Goal: Task Accomplishment & Management: Complete application form

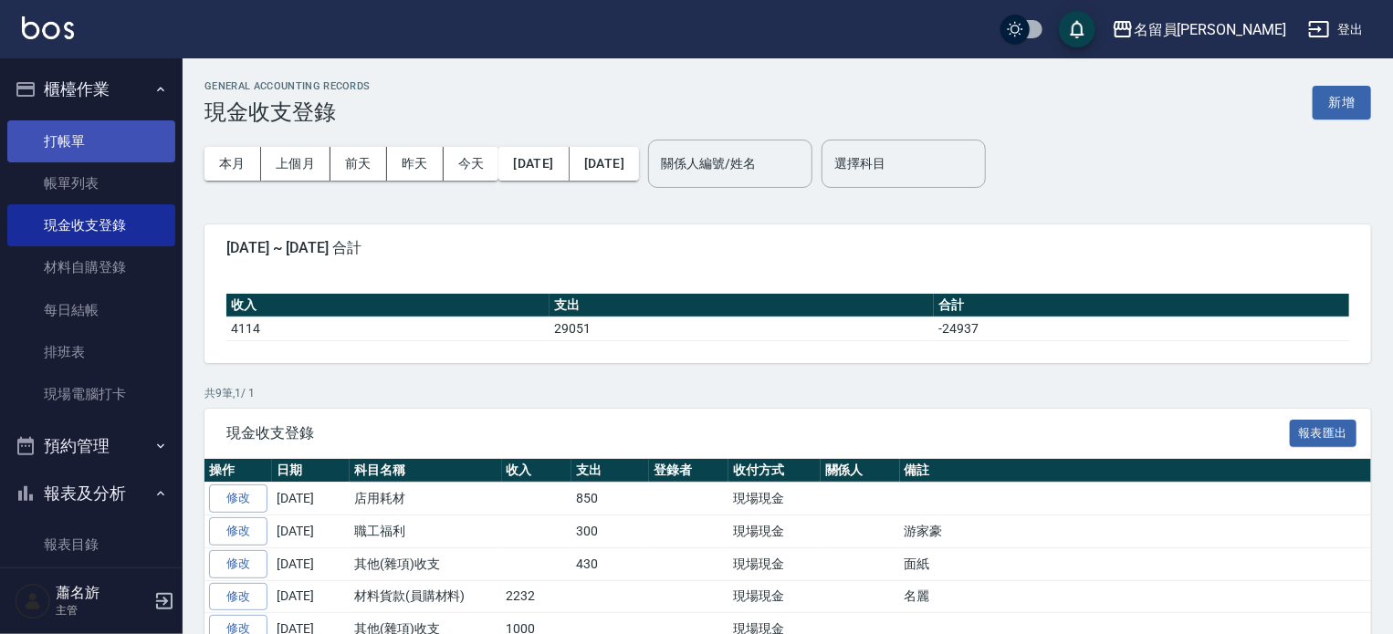
click at [89, 138] on link "打帳單" at bounding box center [91, 141] width 168 height 42
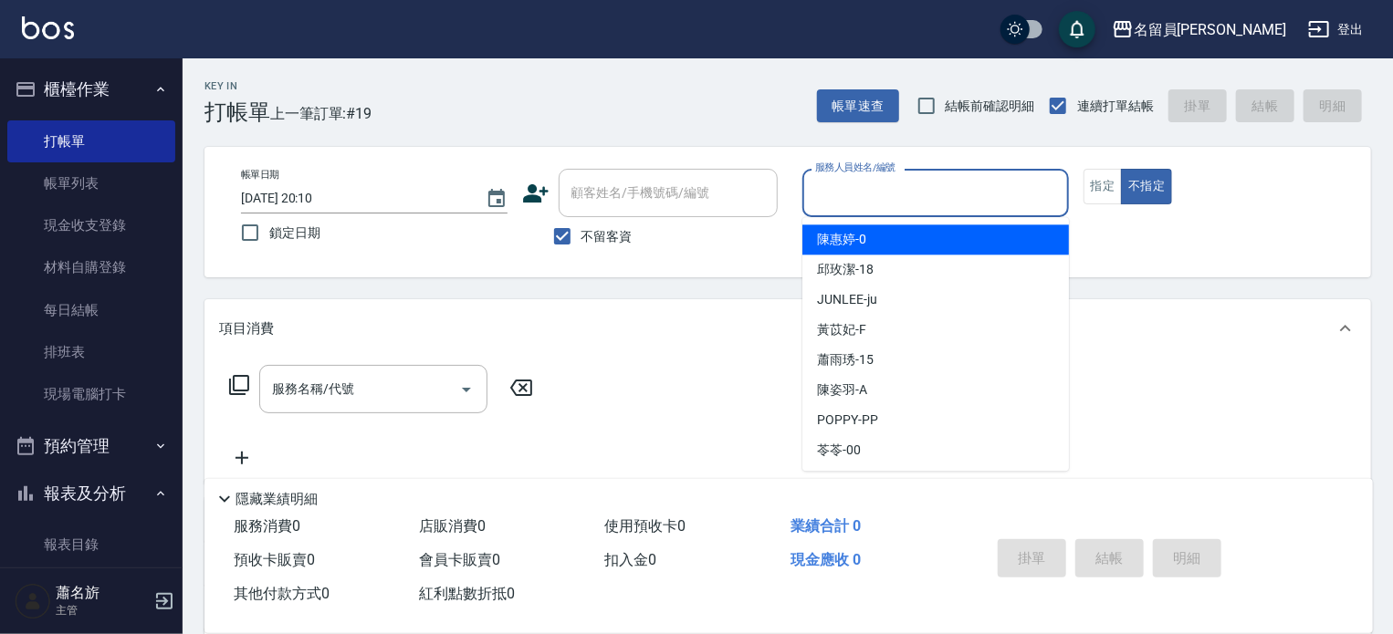
click at [895, 193] on input "服務人員姓名/編號" at bounding box center [936, 193] width 250 height 32
type input "una-u"
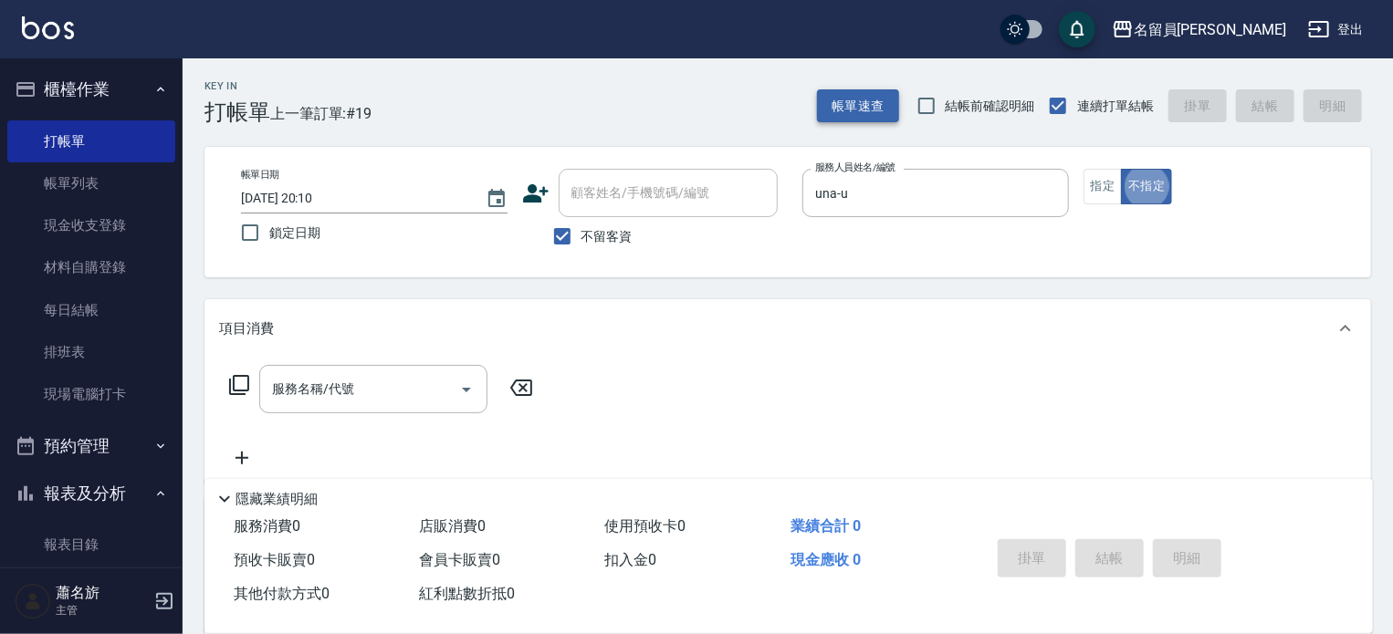
type button "false"
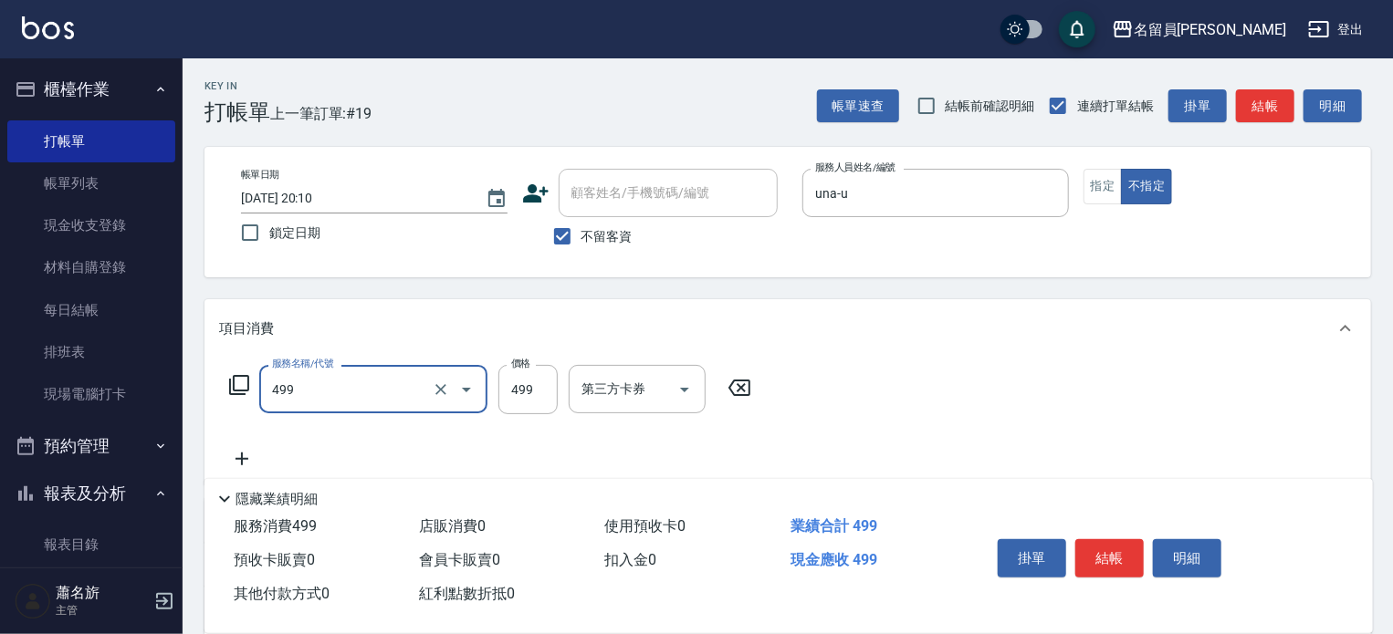
type input "去角質洗髮(499)"
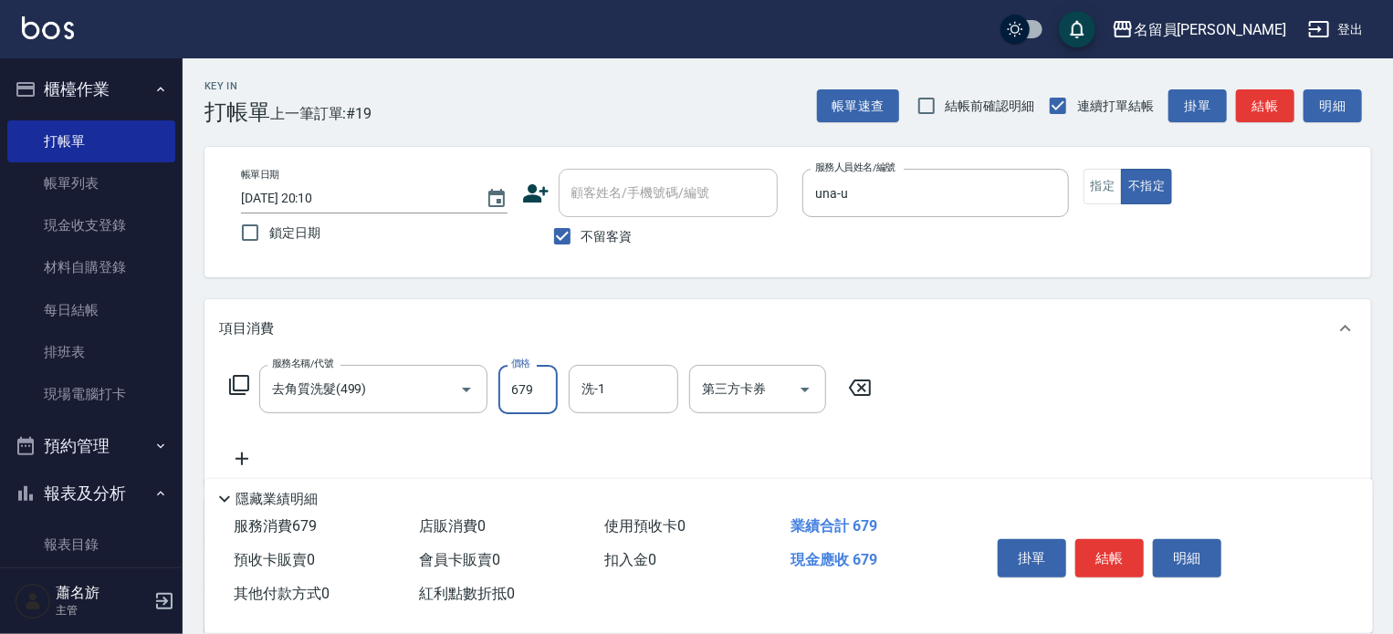
type input "679"
type input "[PERSON_NAME]-13"
click at [1082, 551] on button "結帳" at bounding box center [1109, 559] width 68 height 38
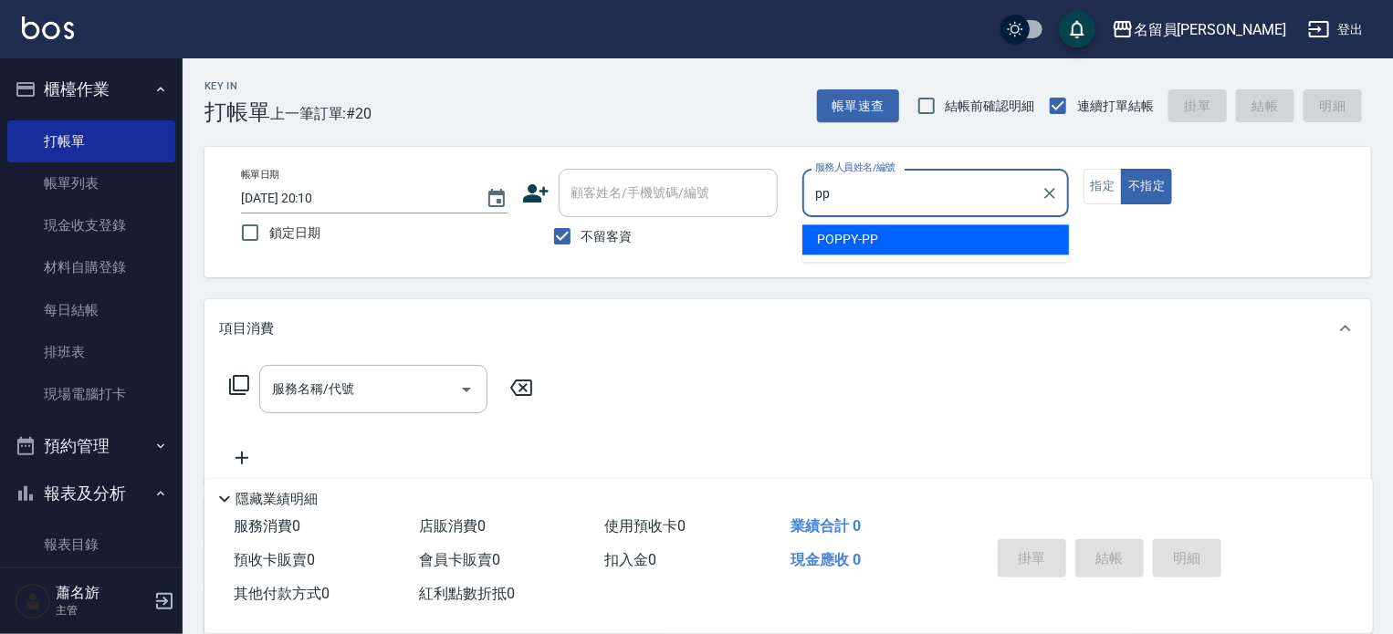
type input "POPPY-PP"
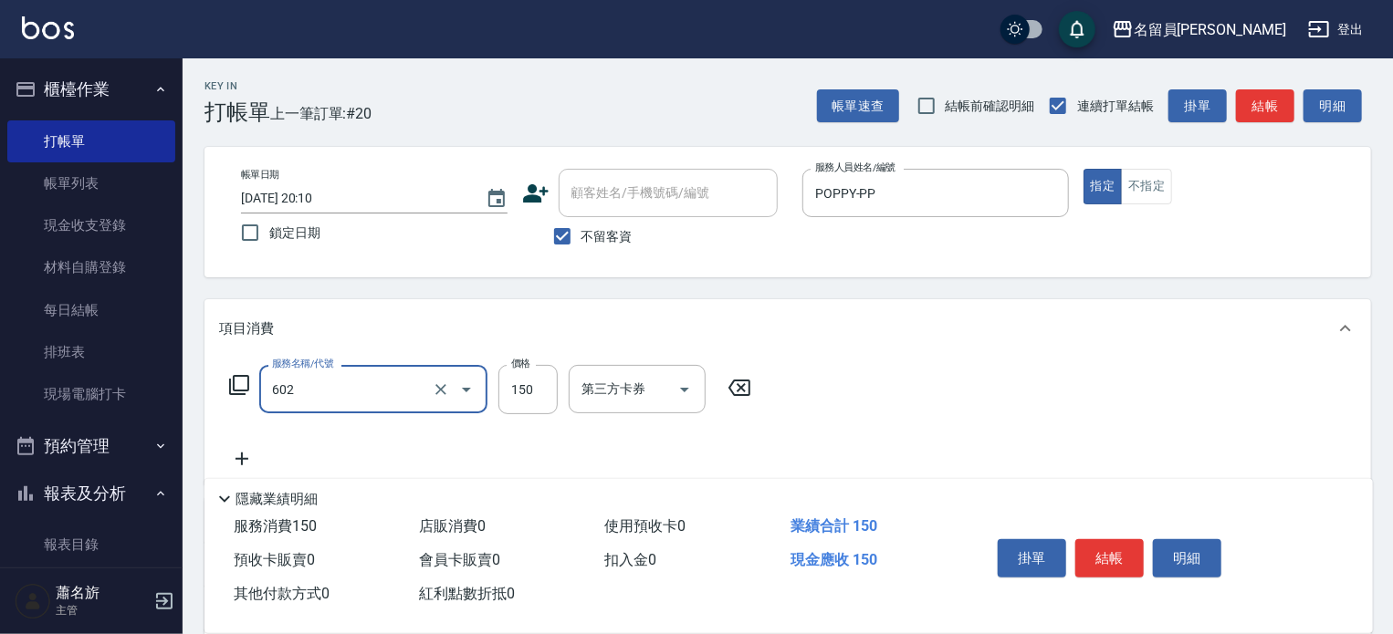
type input "一般洗髮(602)"
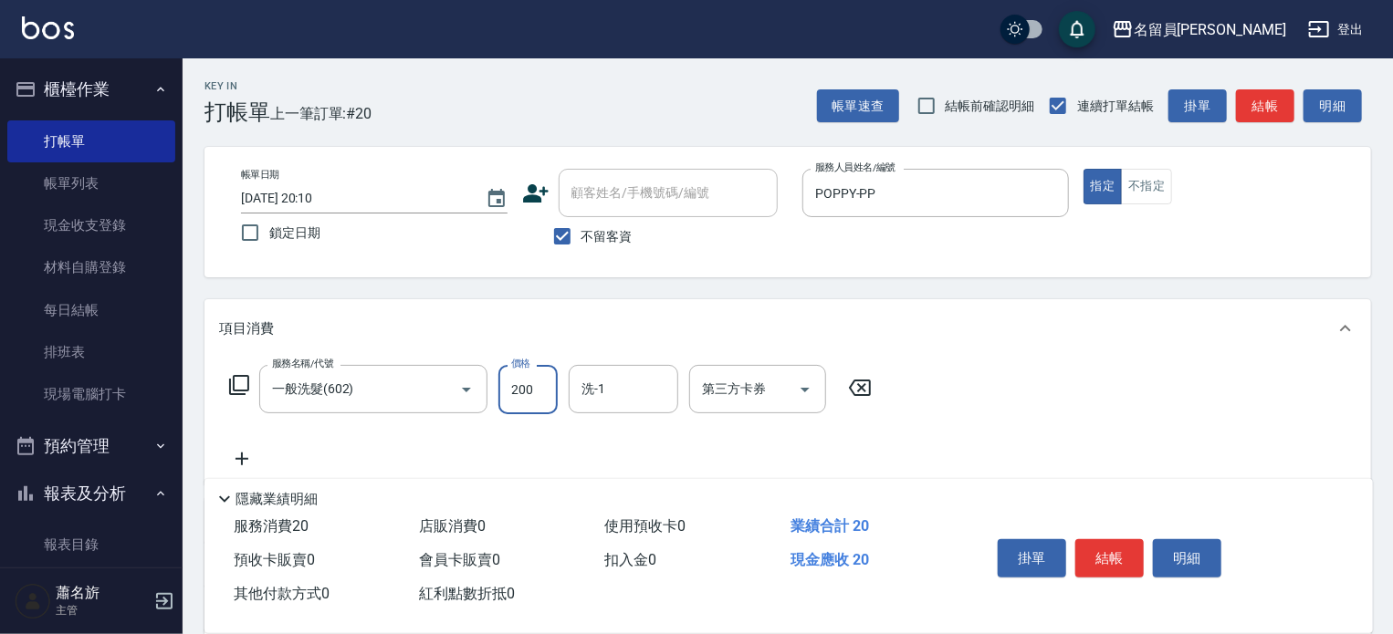
type input "200"
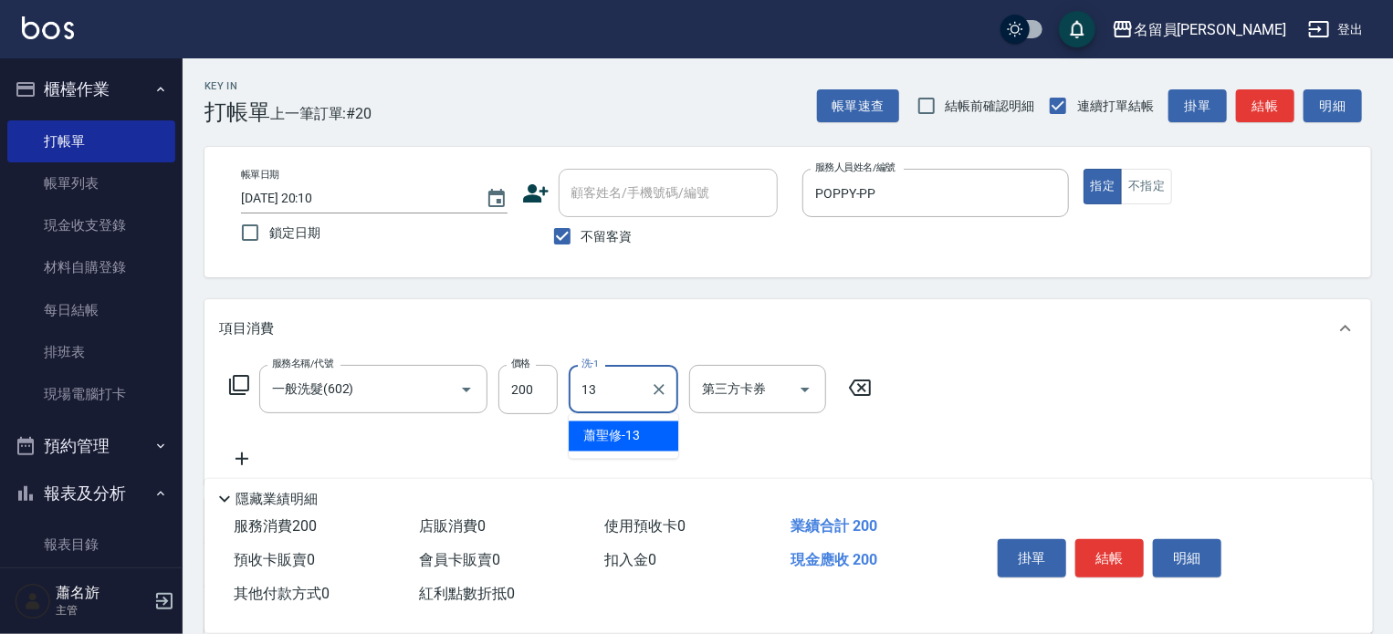
type input "[PERSON_NAME]-13"
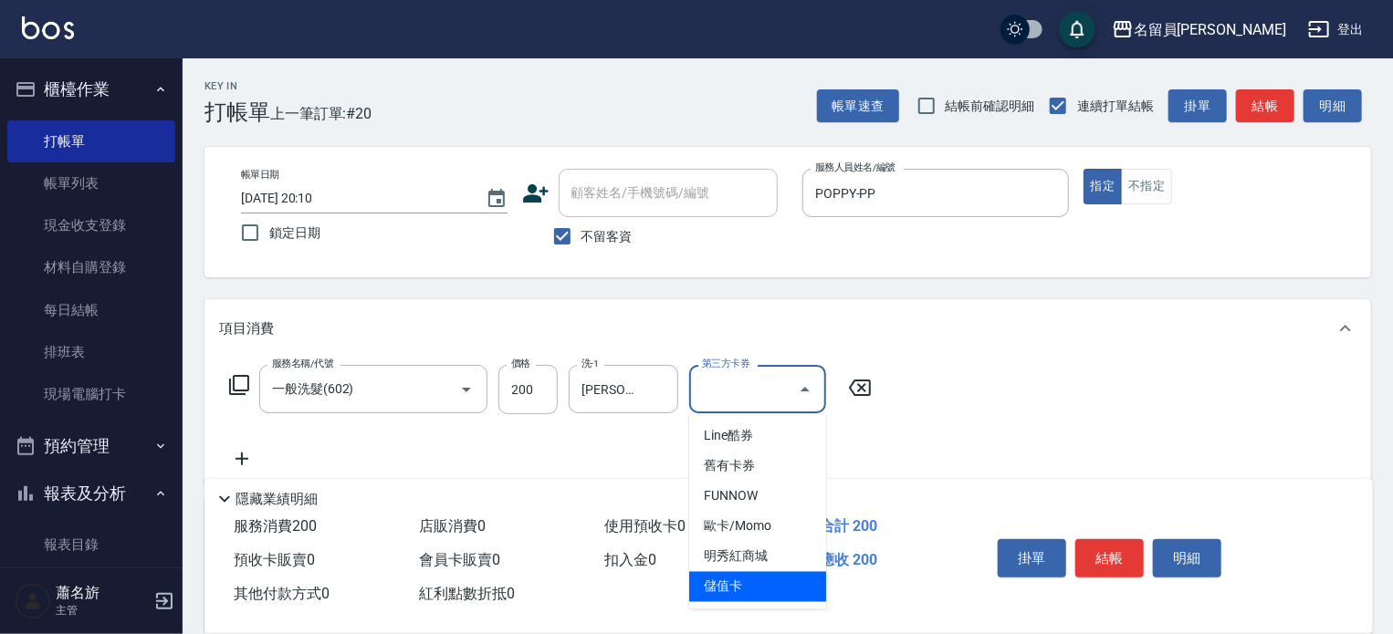
type input "儲值卡"
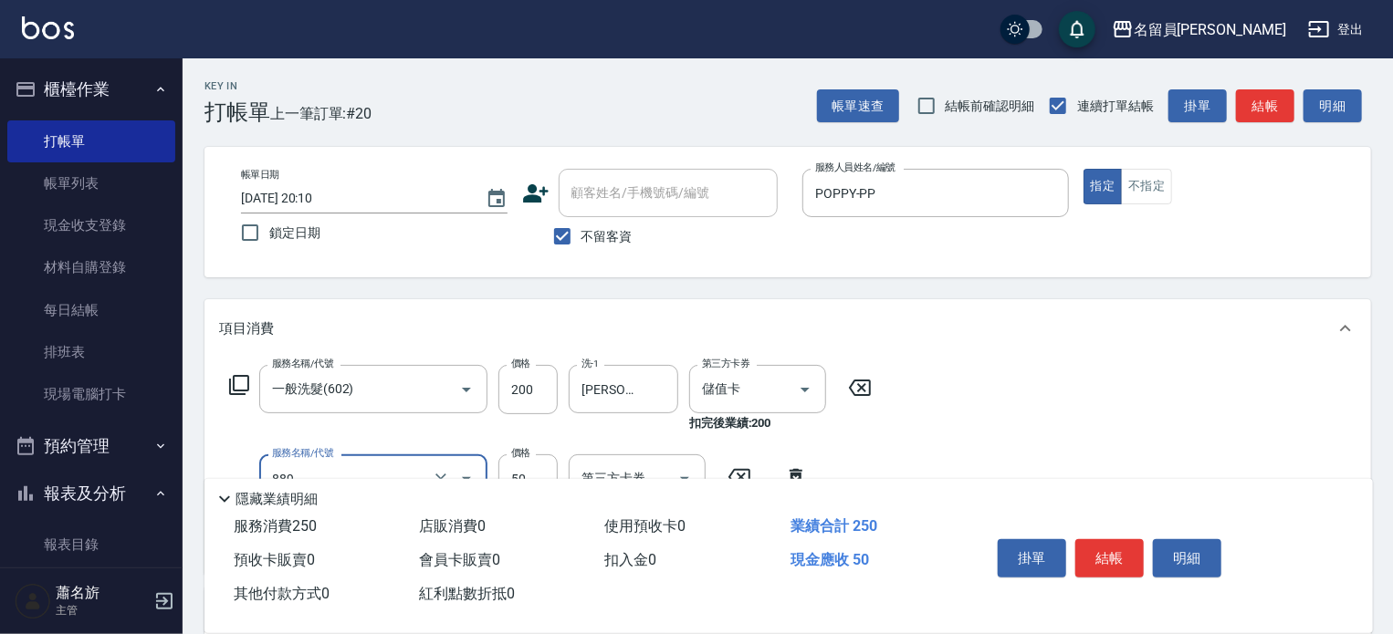
type input "精油(889)"
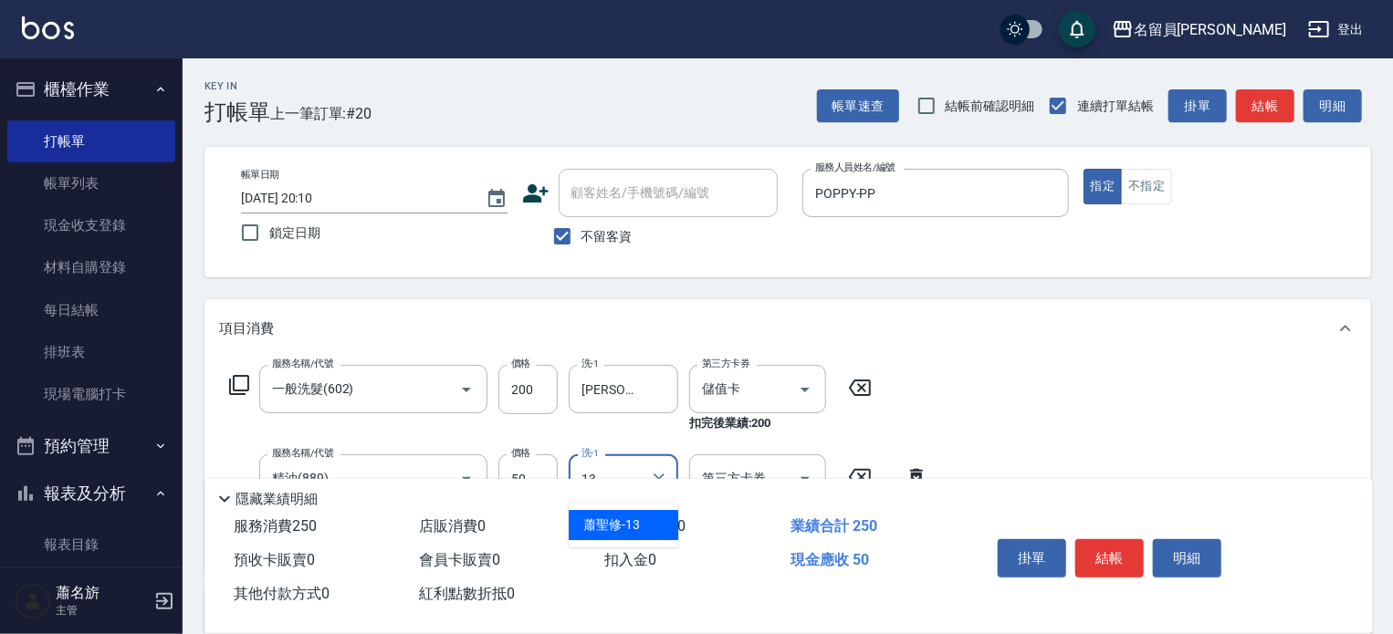
type input "[PERSON_NAME]-13"
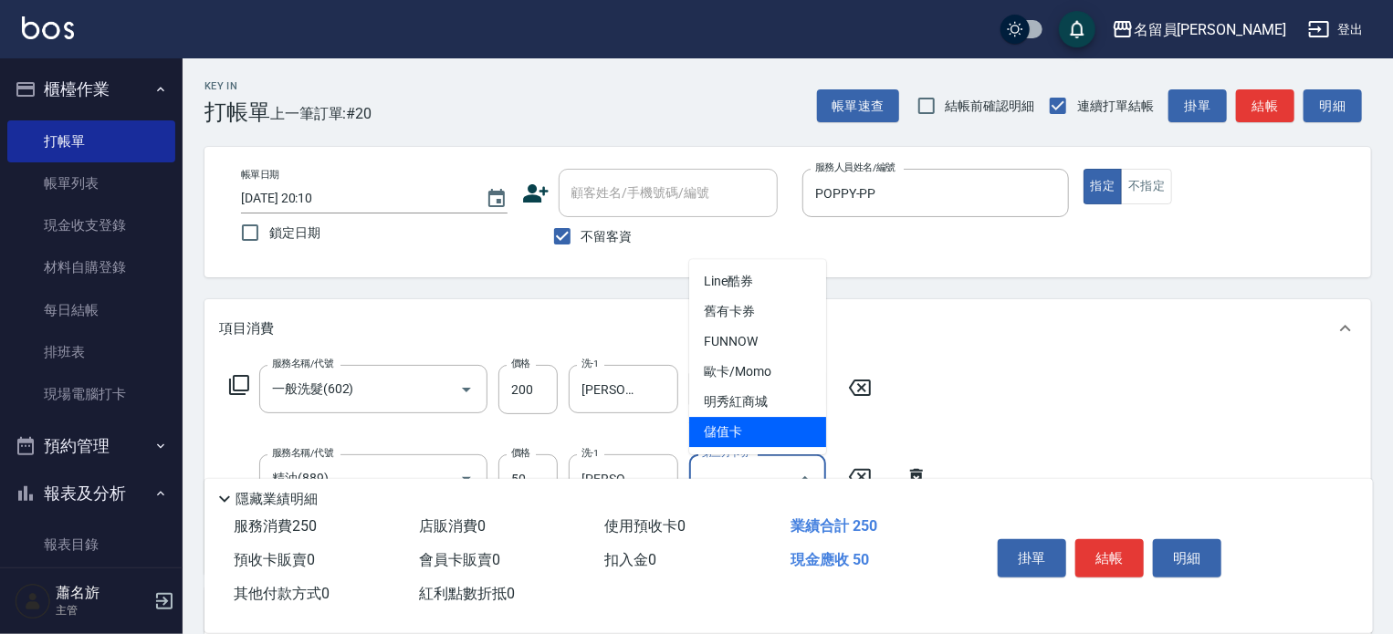
type input "儲值卡"
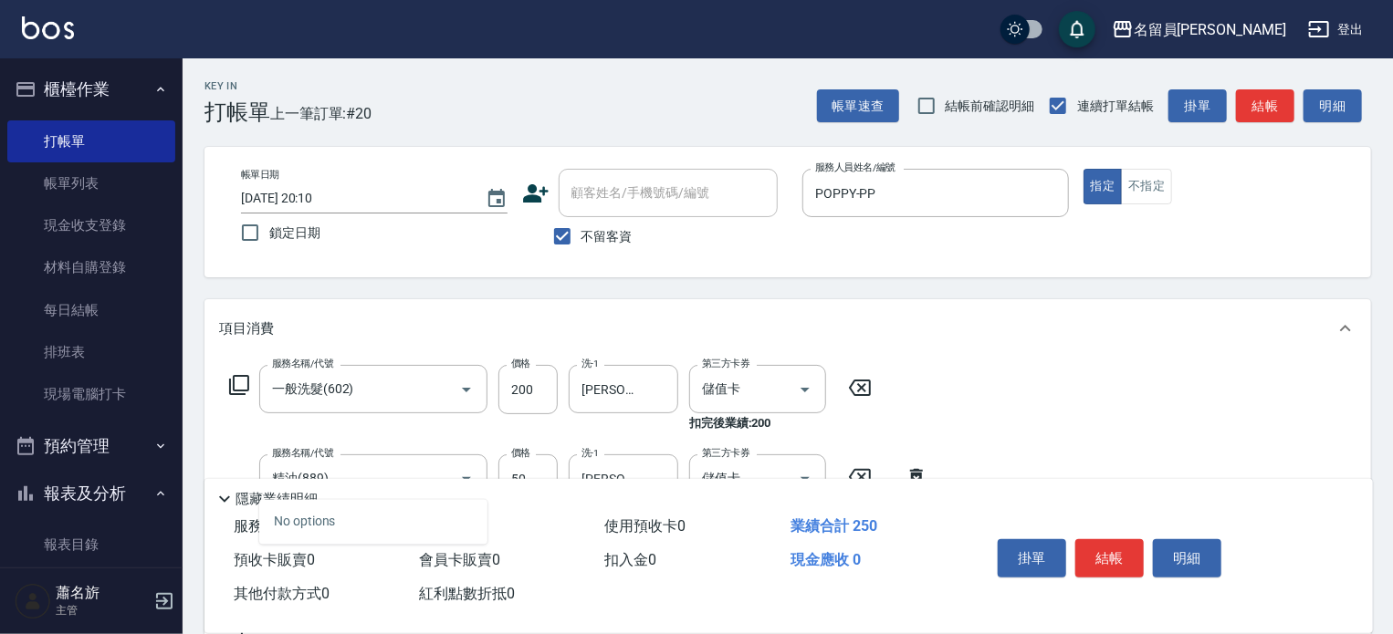
type input "6"
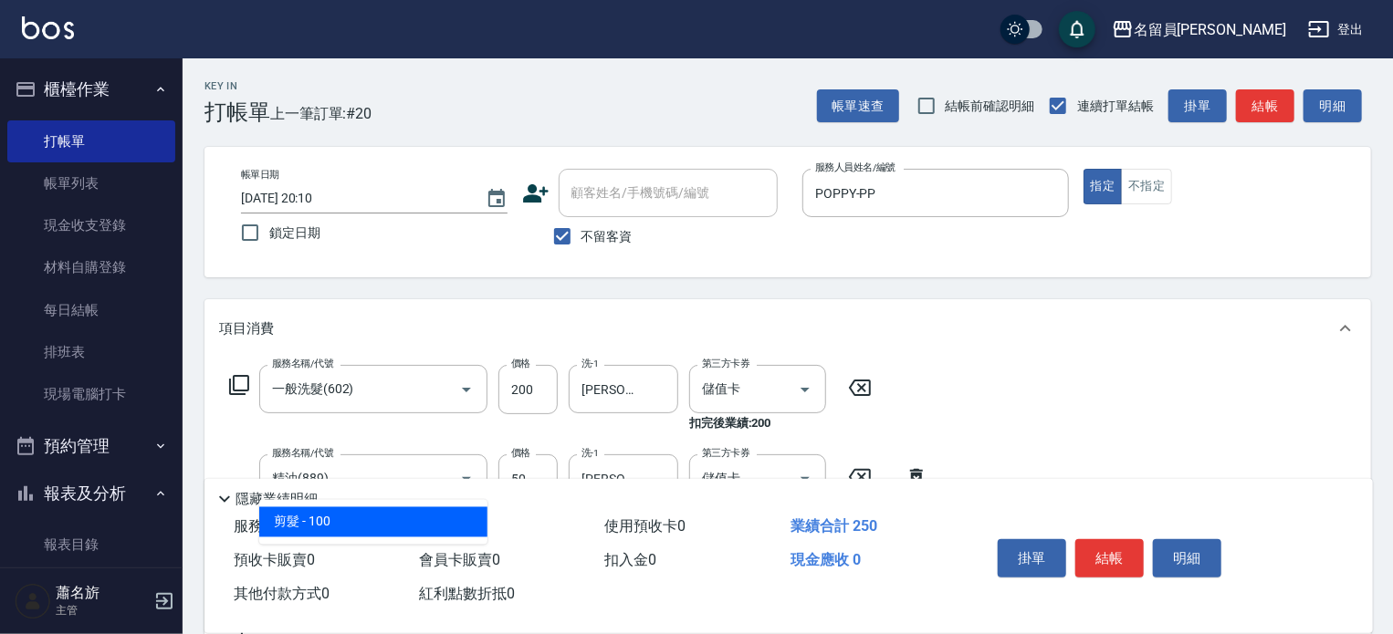
type input "剪髮(302)"
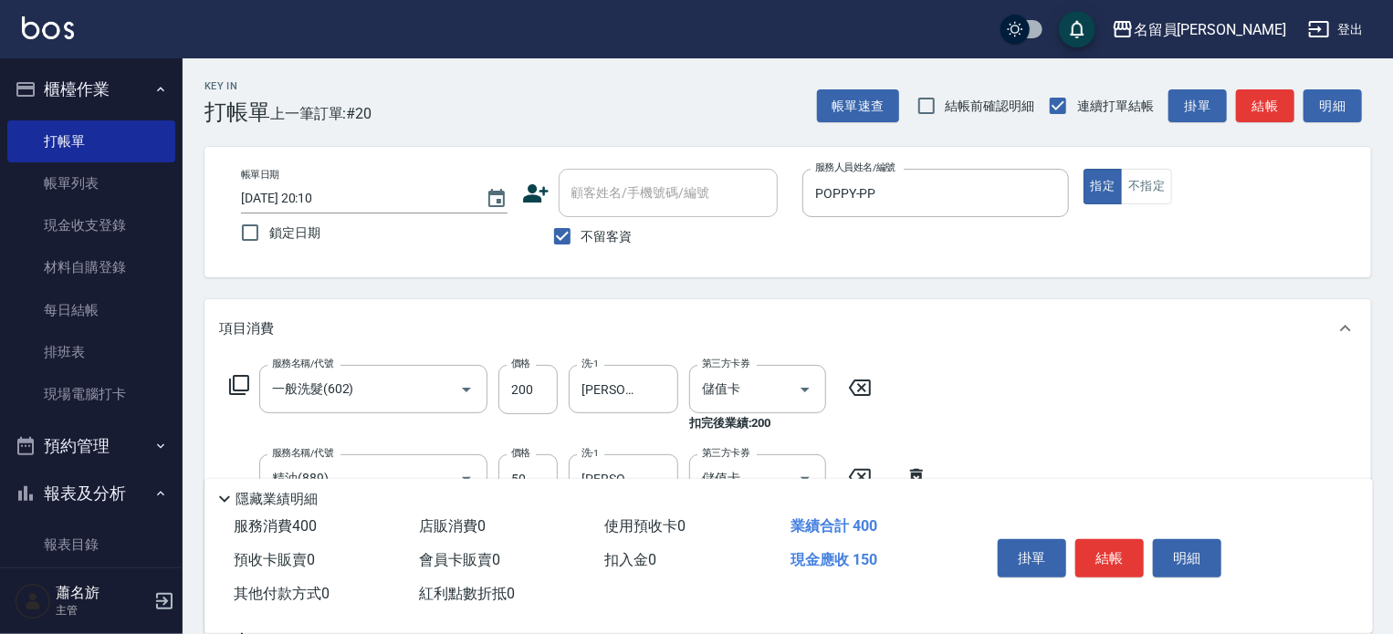
type input "150"
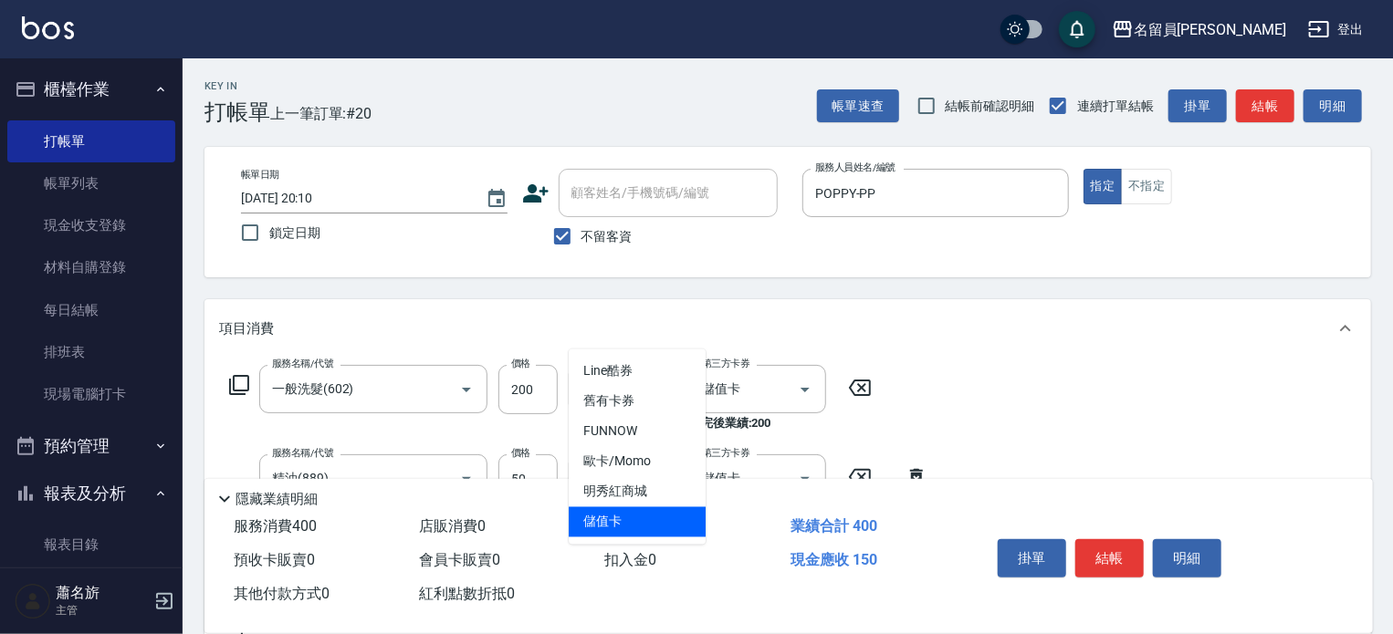
type input "儲值卡"
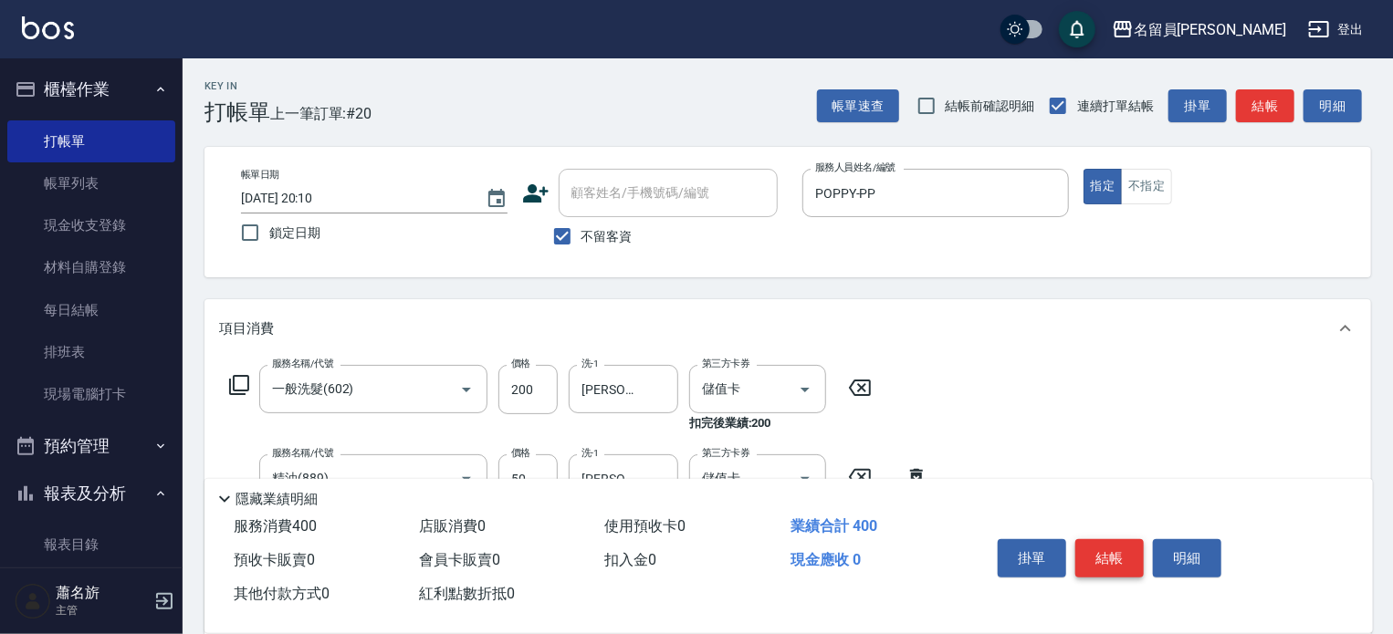
click at [1106, 547] on button "結帳" at bounding box center [1109, 559] width 68 height 38
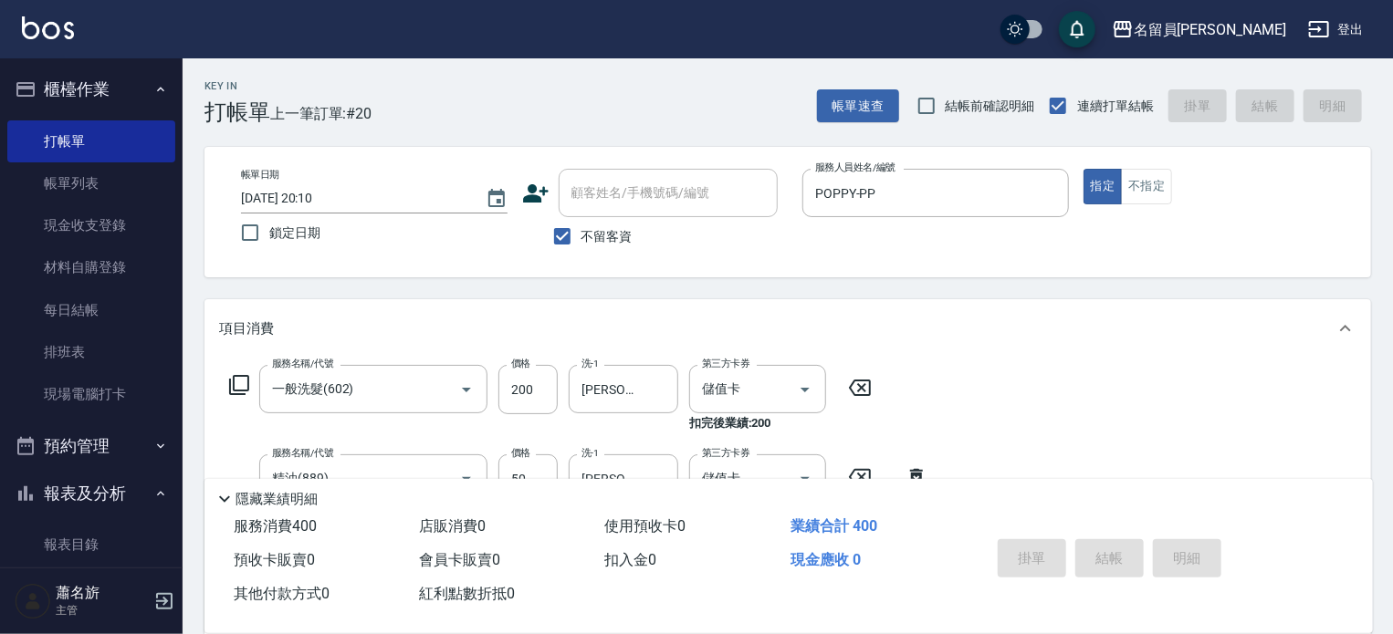
type input "[DATE] 20:11"
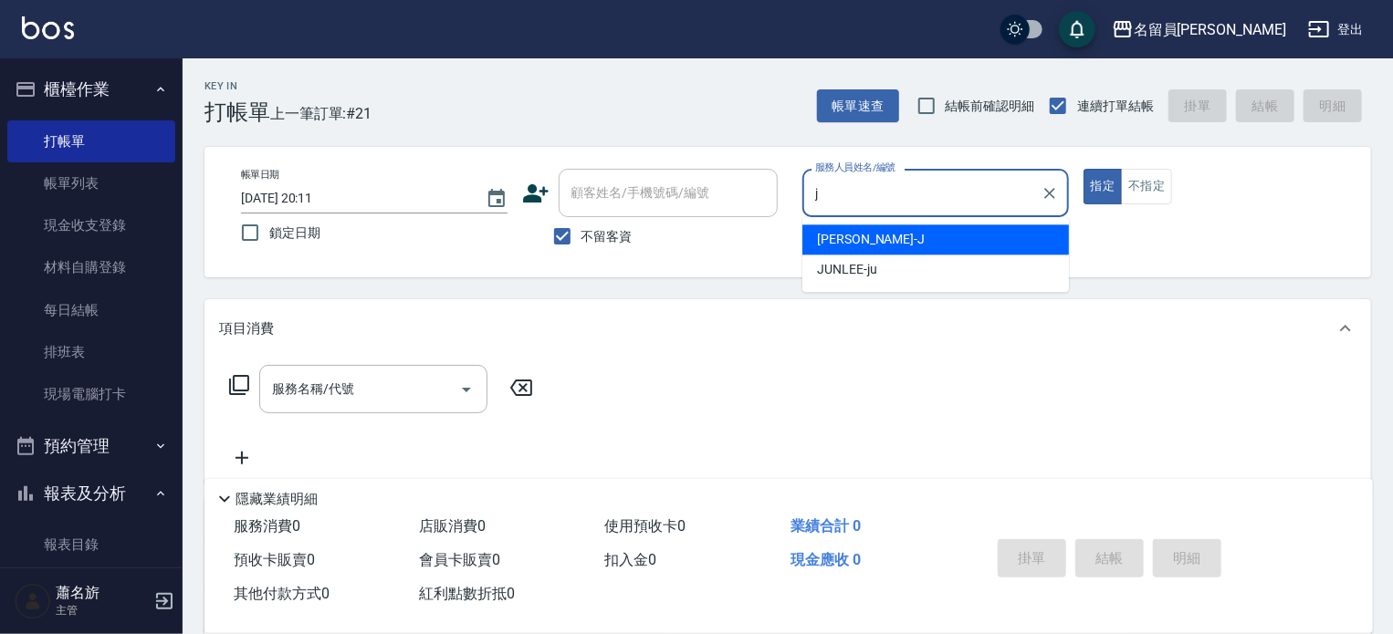
type input "[PERSON_NAME]"
type button "true"
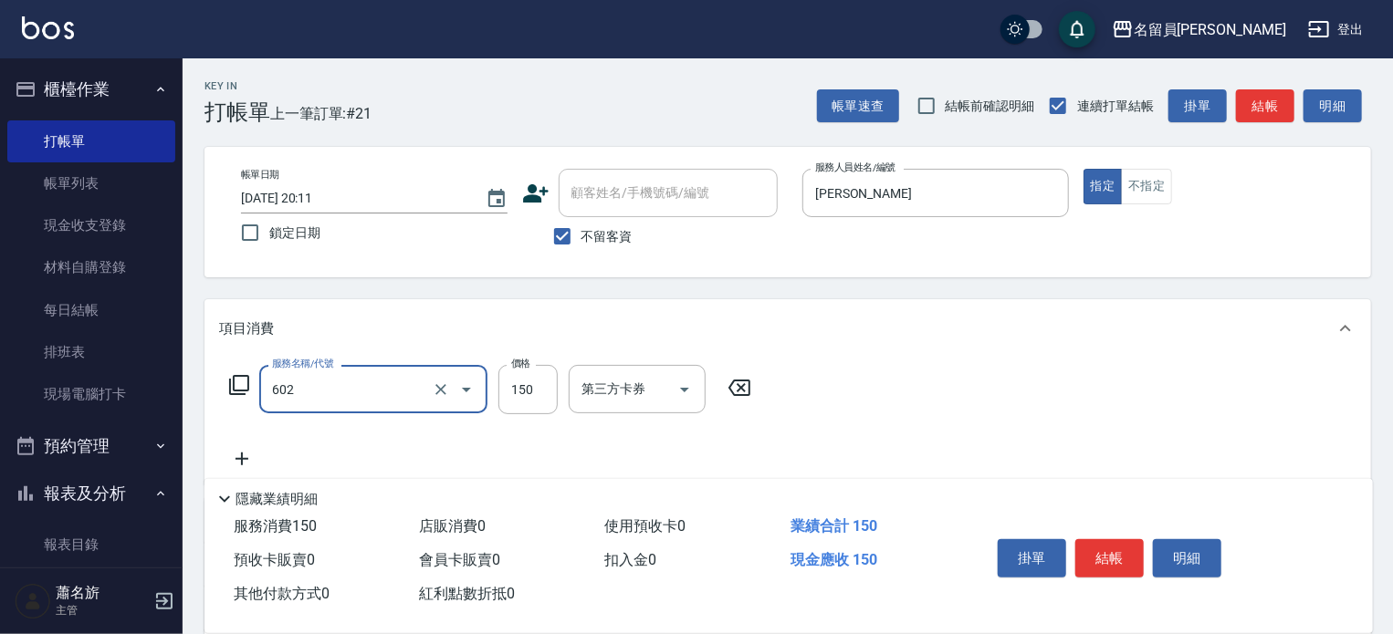
type input "一般洗髮(602)"
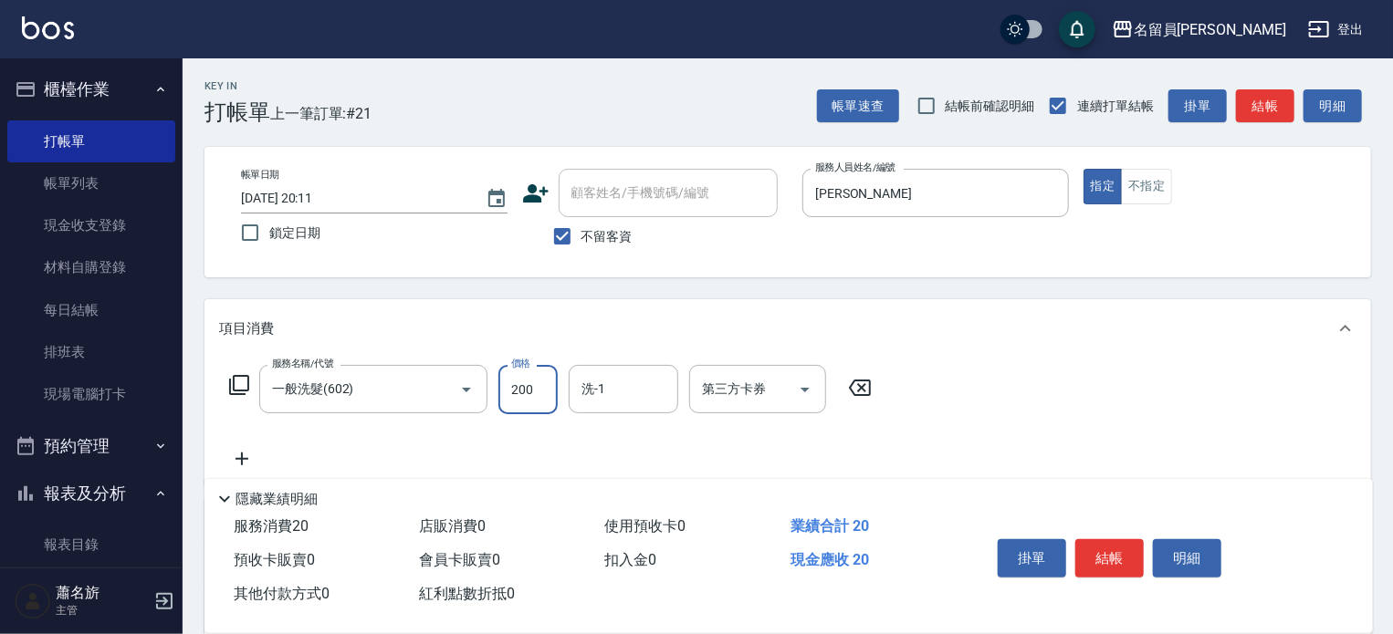
type input "200"
type input "[PERSON_NAME]-F"
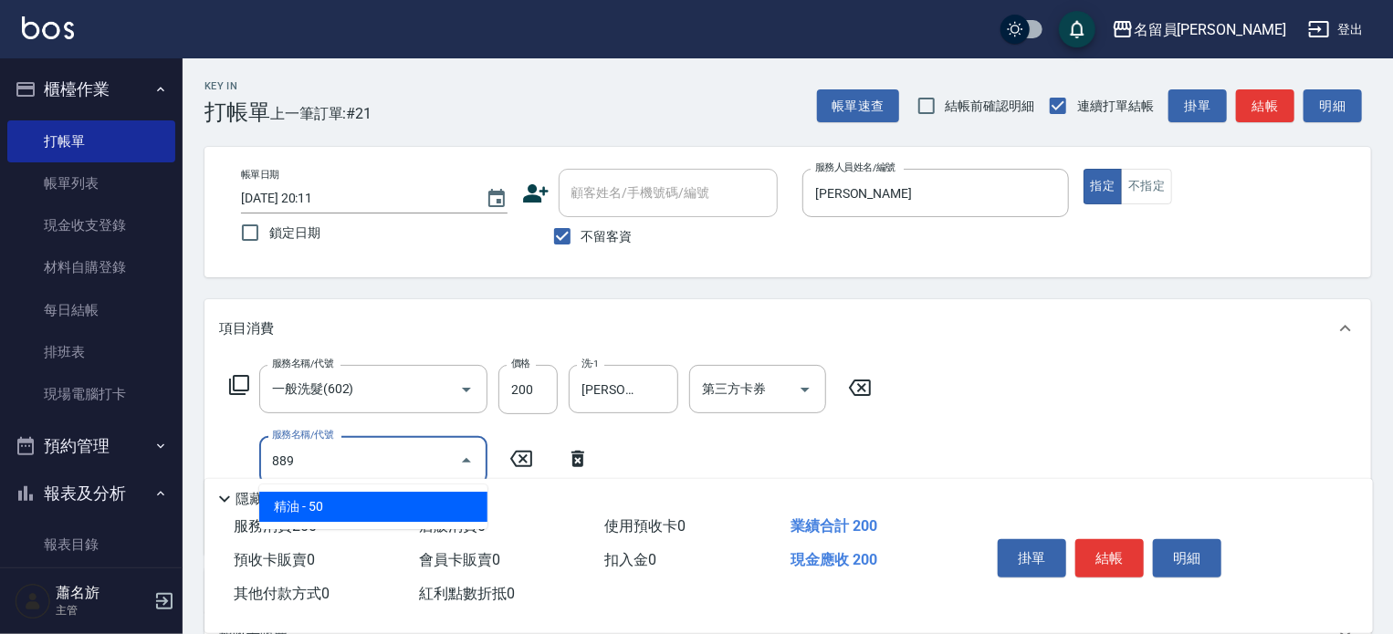
type input "精油(889)"
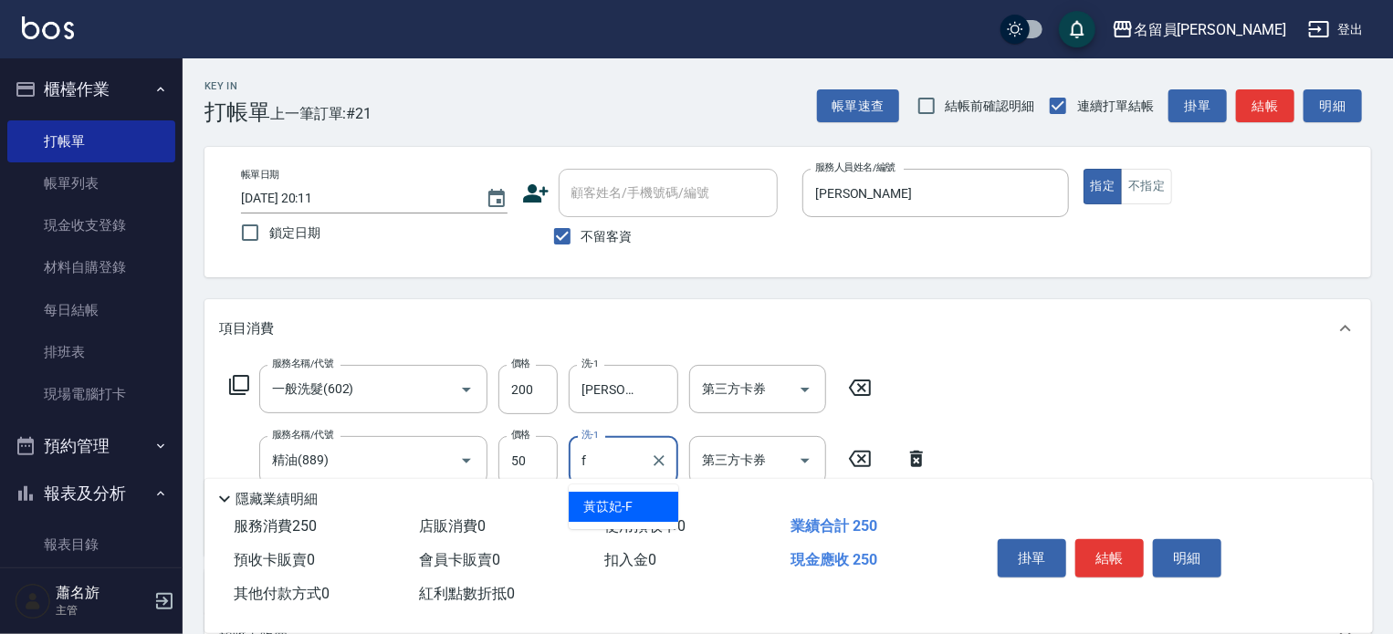
type input "[PERSON_NAME]-F"
type input "瞬間保養(415)"
type input "Line酷券"
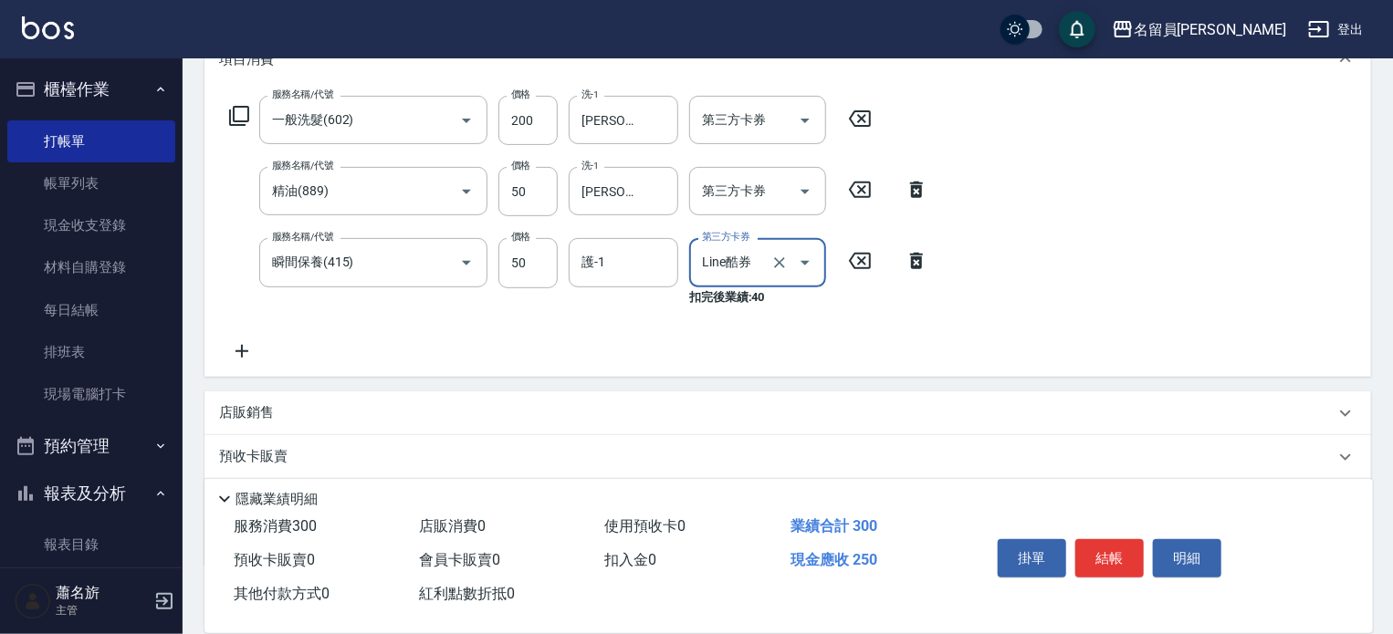
scroll to position [274, 0]
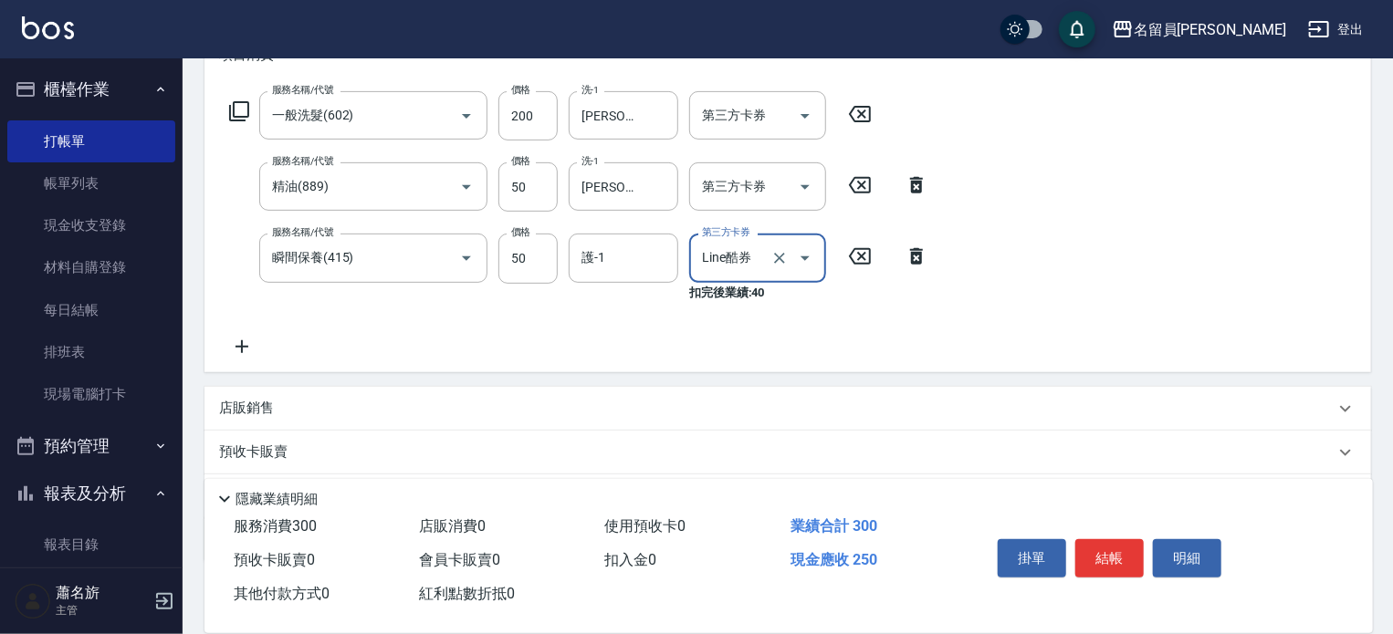
click at [784, 259] on icon "Clear" at bounding box center [779, 258] width 18 height 18
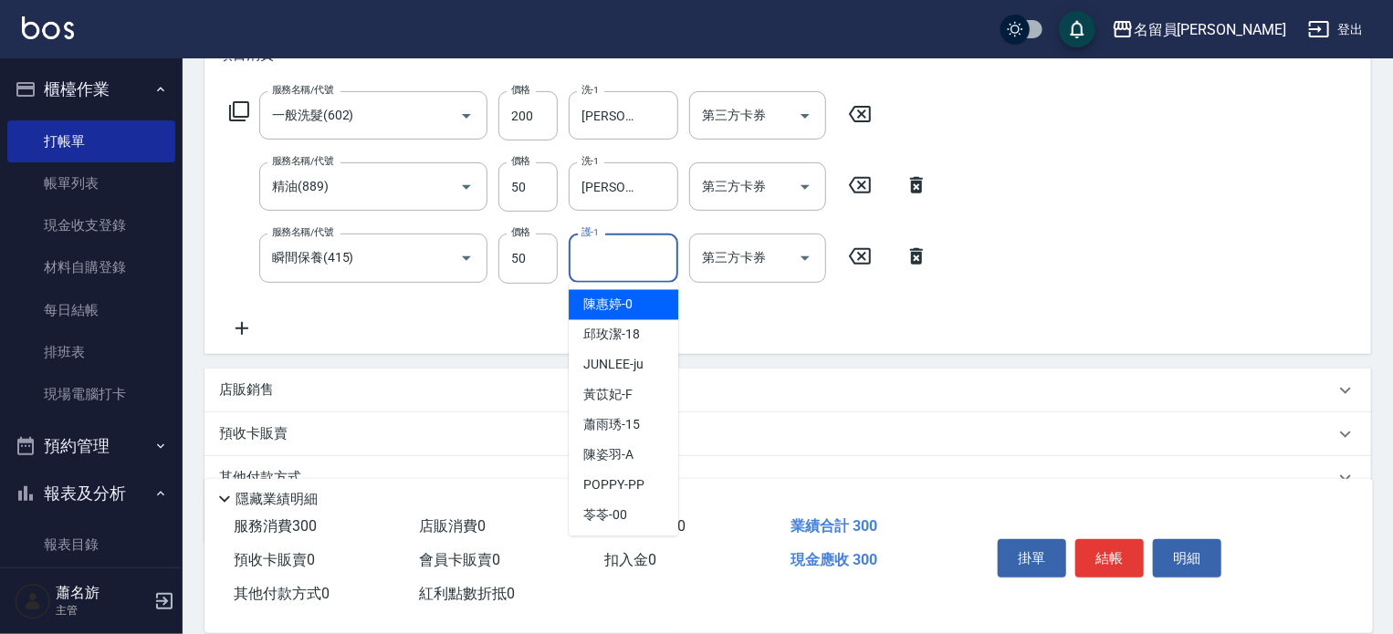
click at [601, 262] on input "護-1" at bounding box center [623, 258] width 93 height 32
type input "[PERSON_NAME]-F"
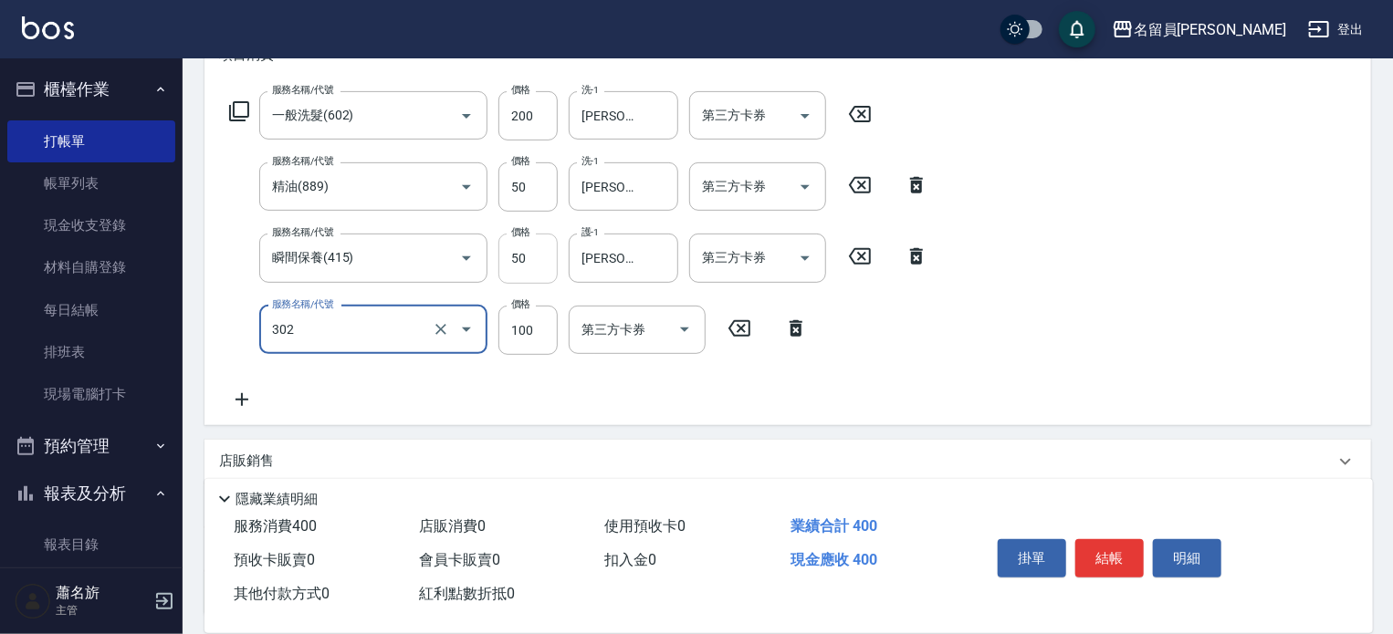
type input "剪髮(302)"
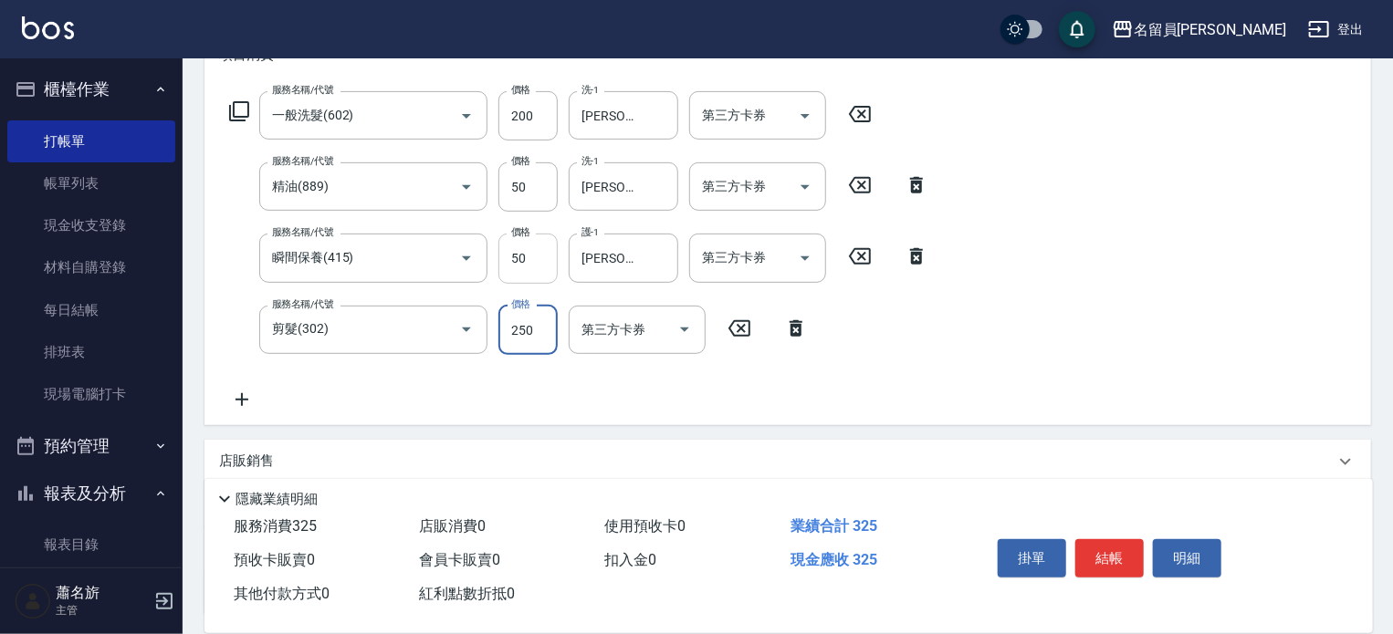
type input "250"
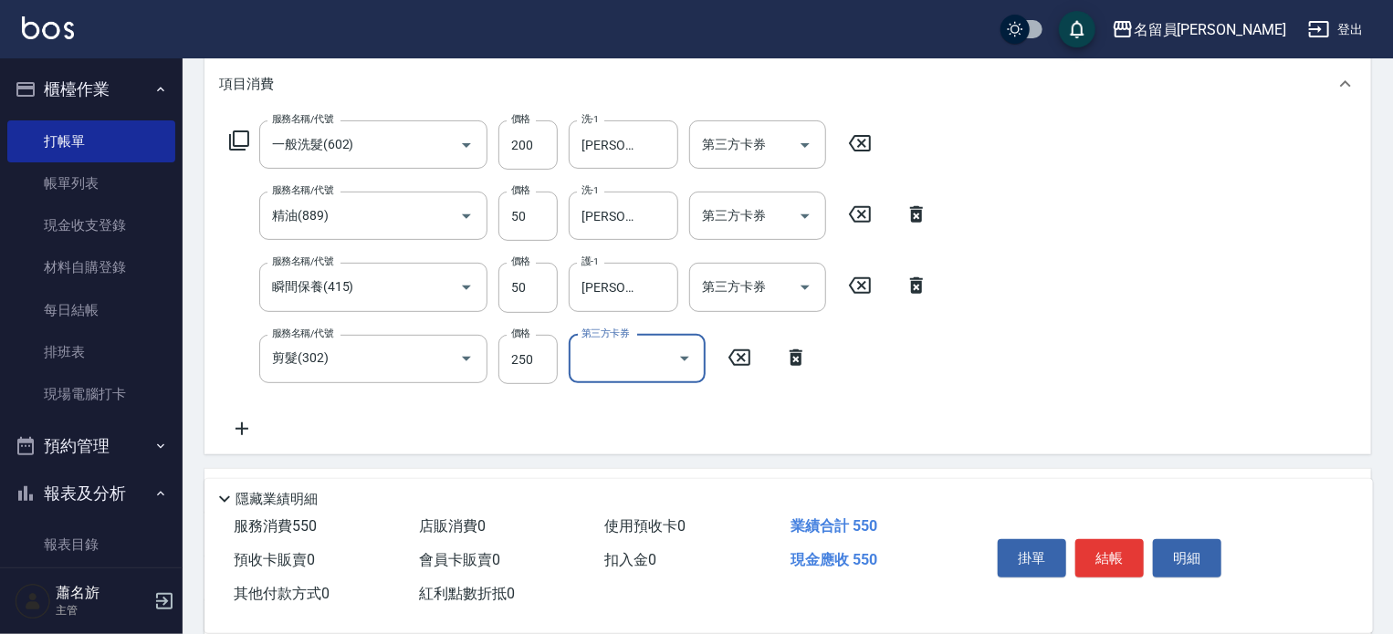
scroll to position [0, 0]
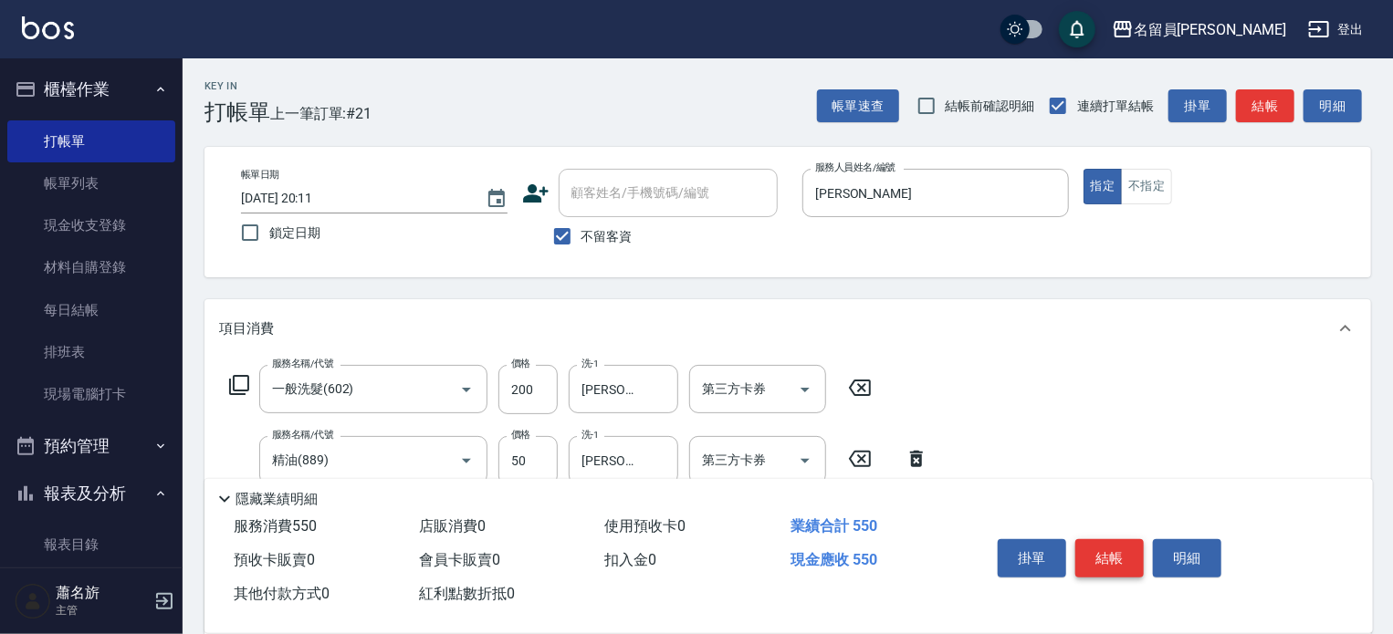
click at [1109, 541] on button "結帳" at bounding box center [1109, 559] width 68 height 38
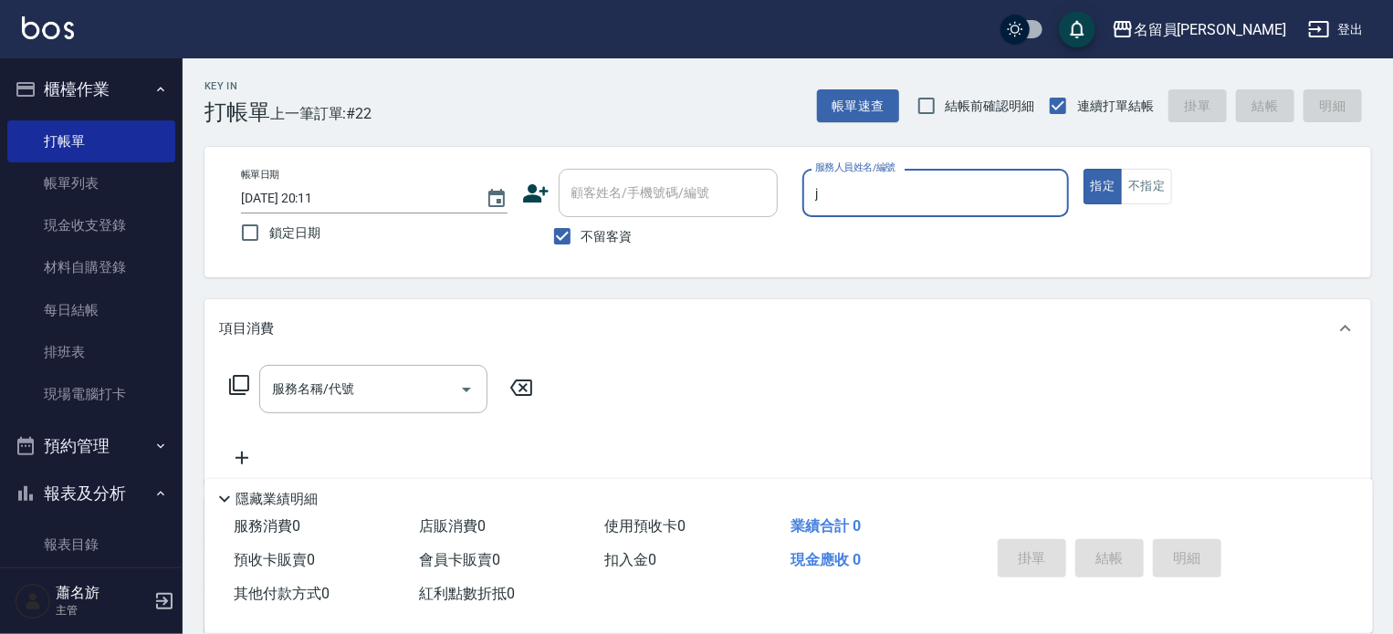
type input "[PERSON_NAME]"
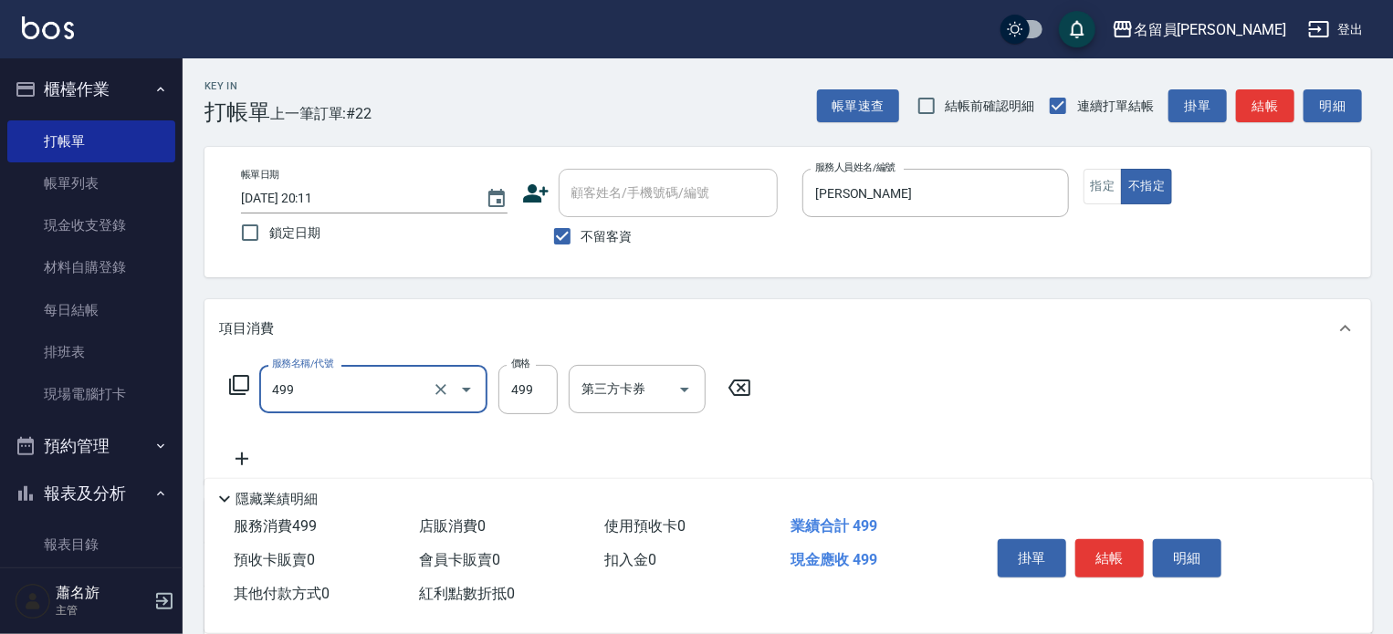
type input "去角質洗髮(499)"
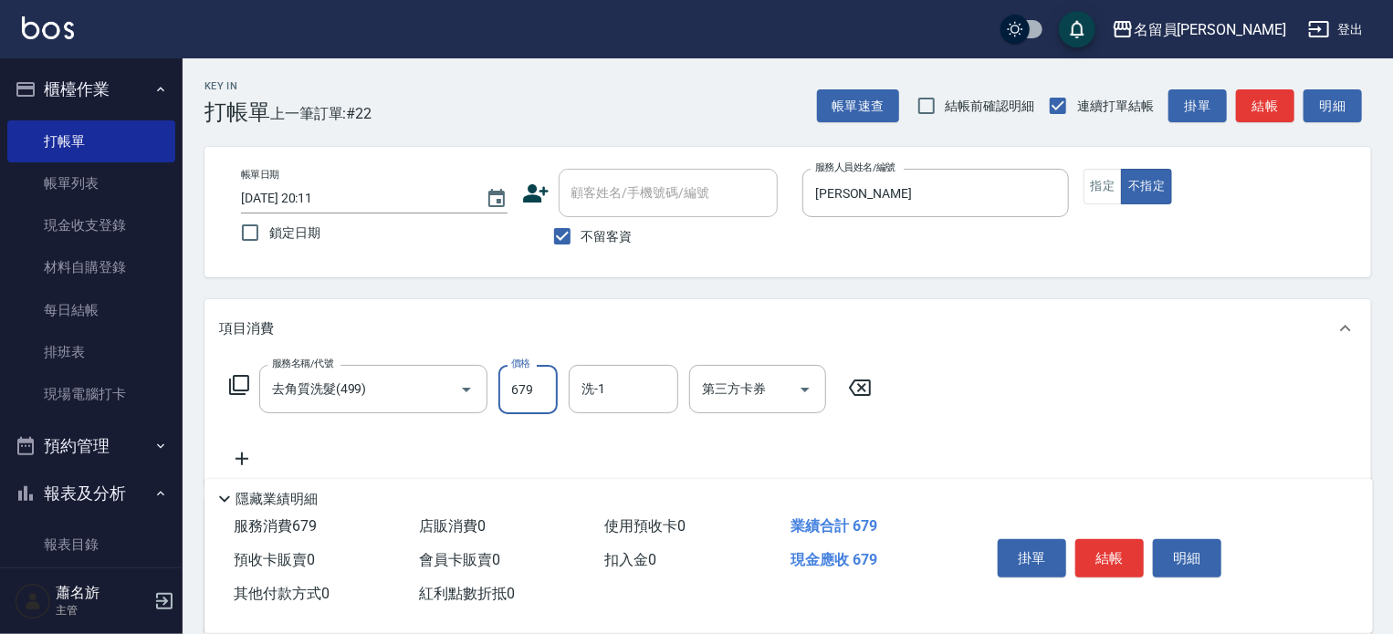
type input "679"
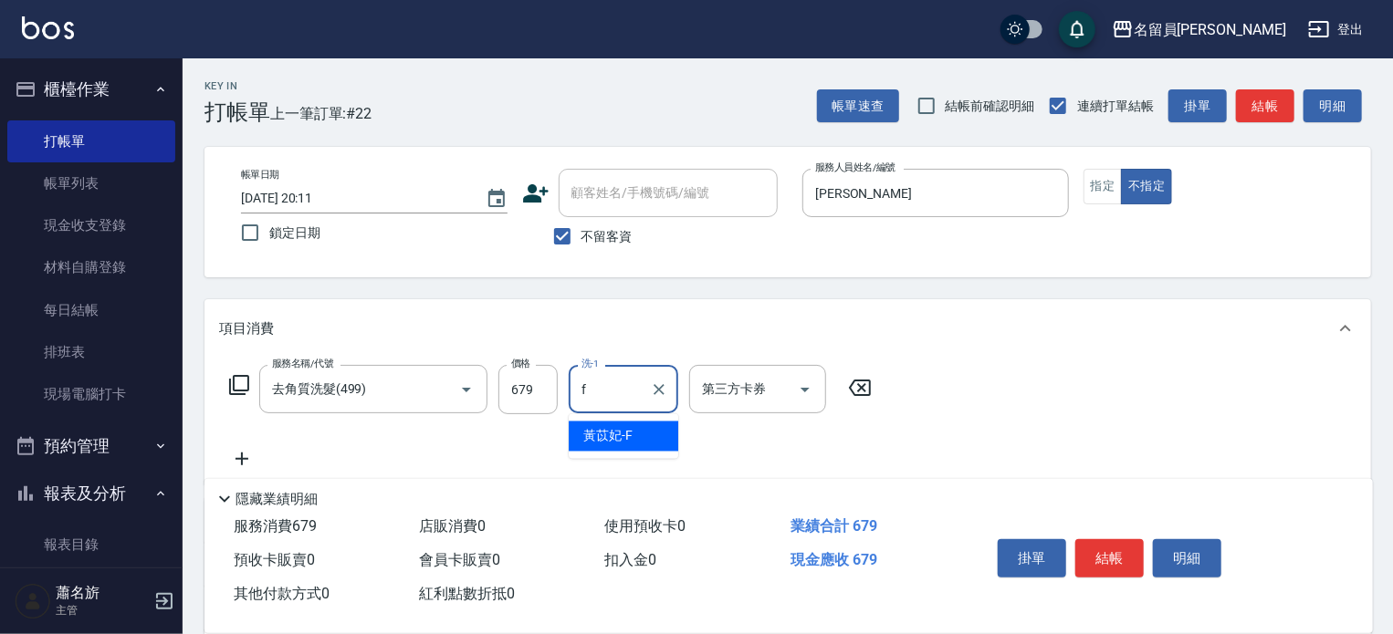
type input "[PERSON_NAME]-F"
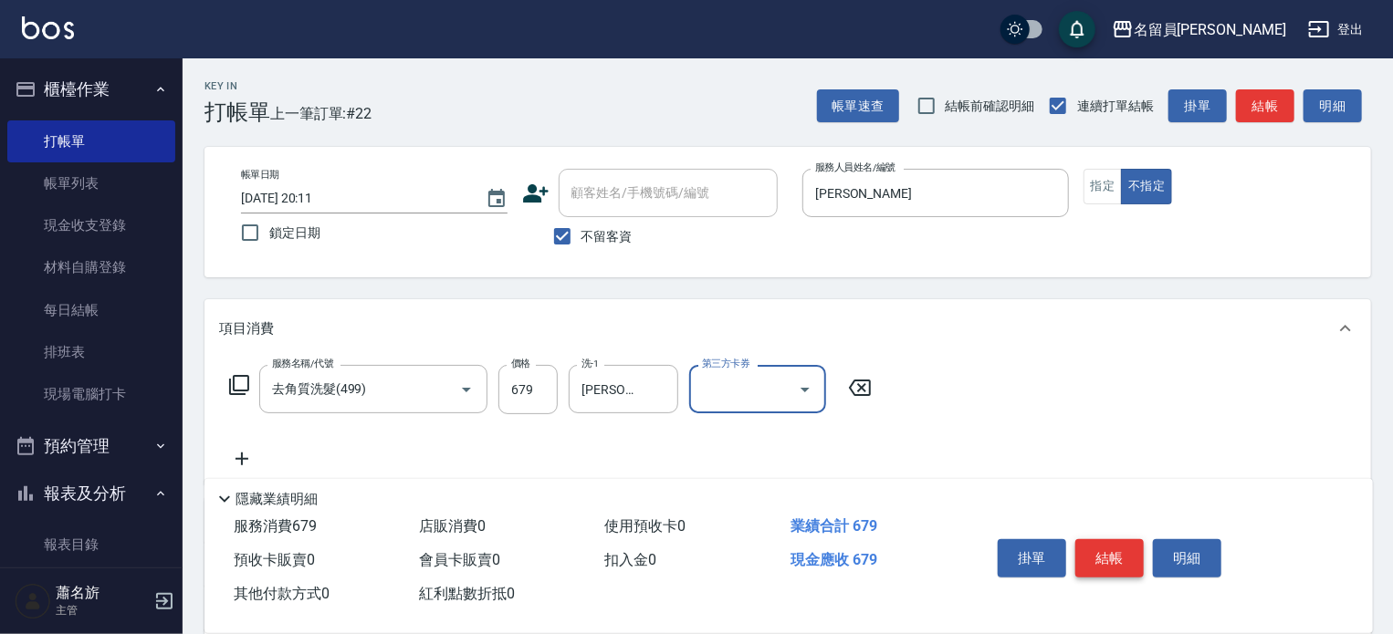
click at [1105, 547] on button "結帳" at bounding box center [1109, 559] width 68 height 38
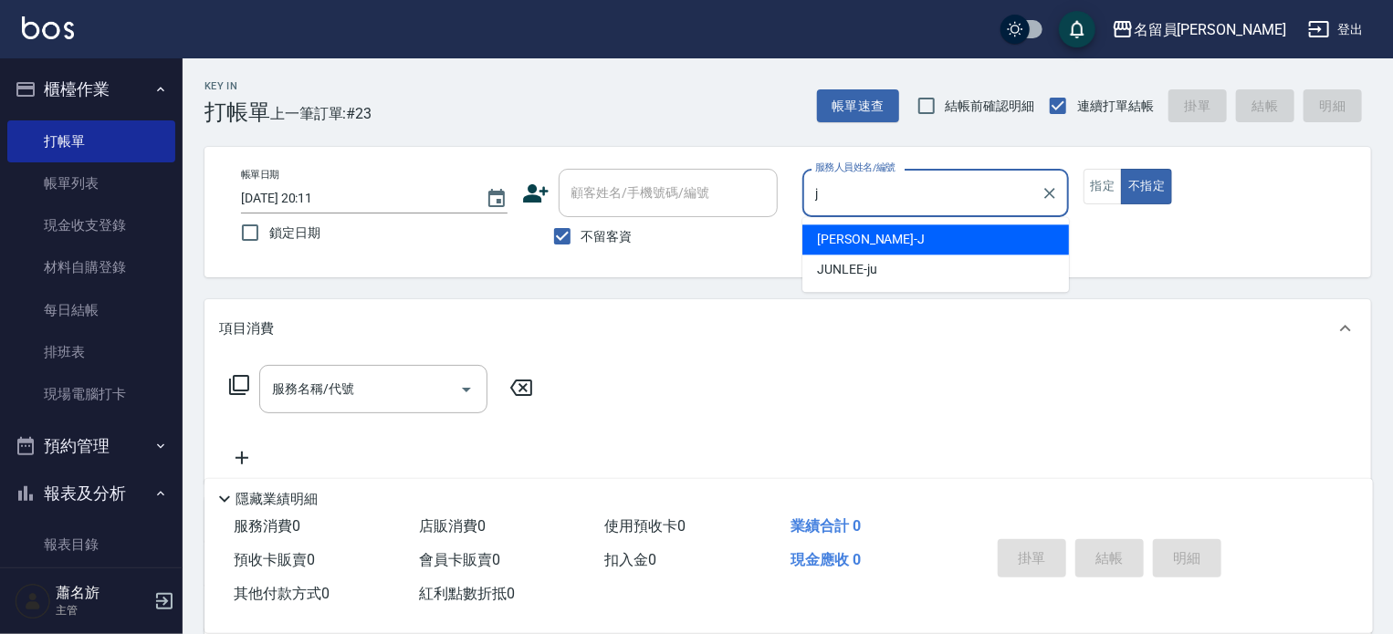
type input "[PERSON_NAME]"
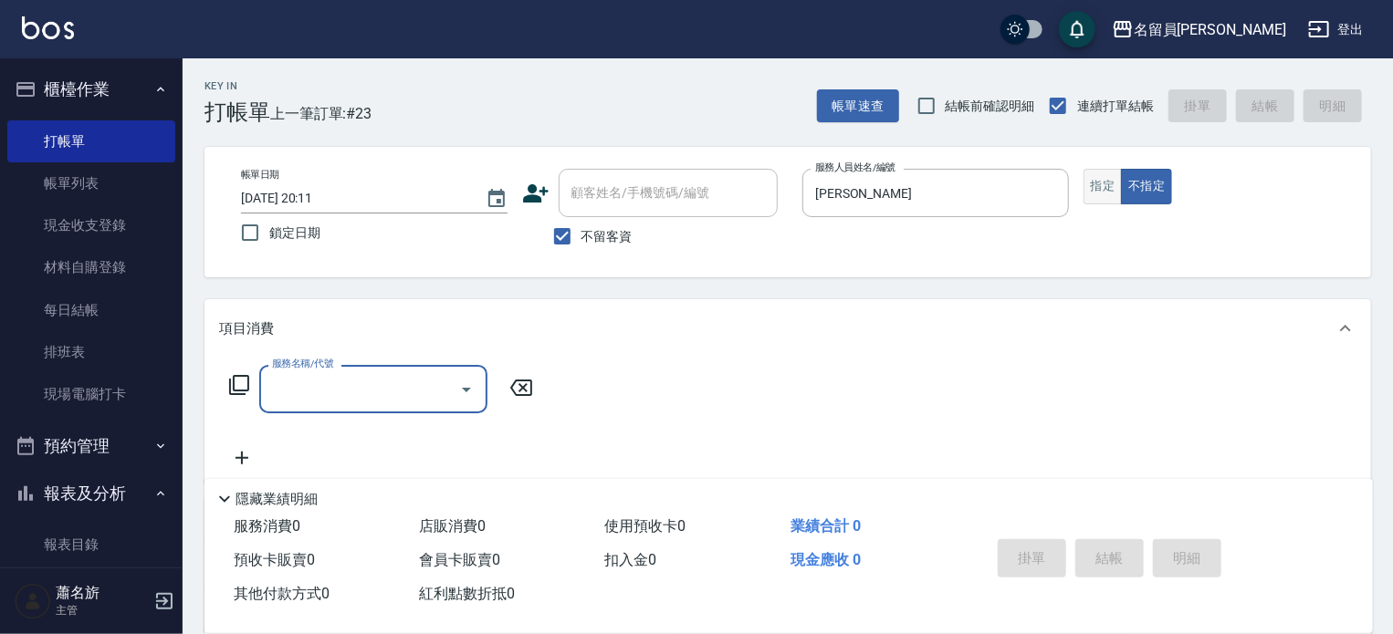
click at [1108, 193] on button "指定" at bounding box center [1103, 187] width 39 height 36
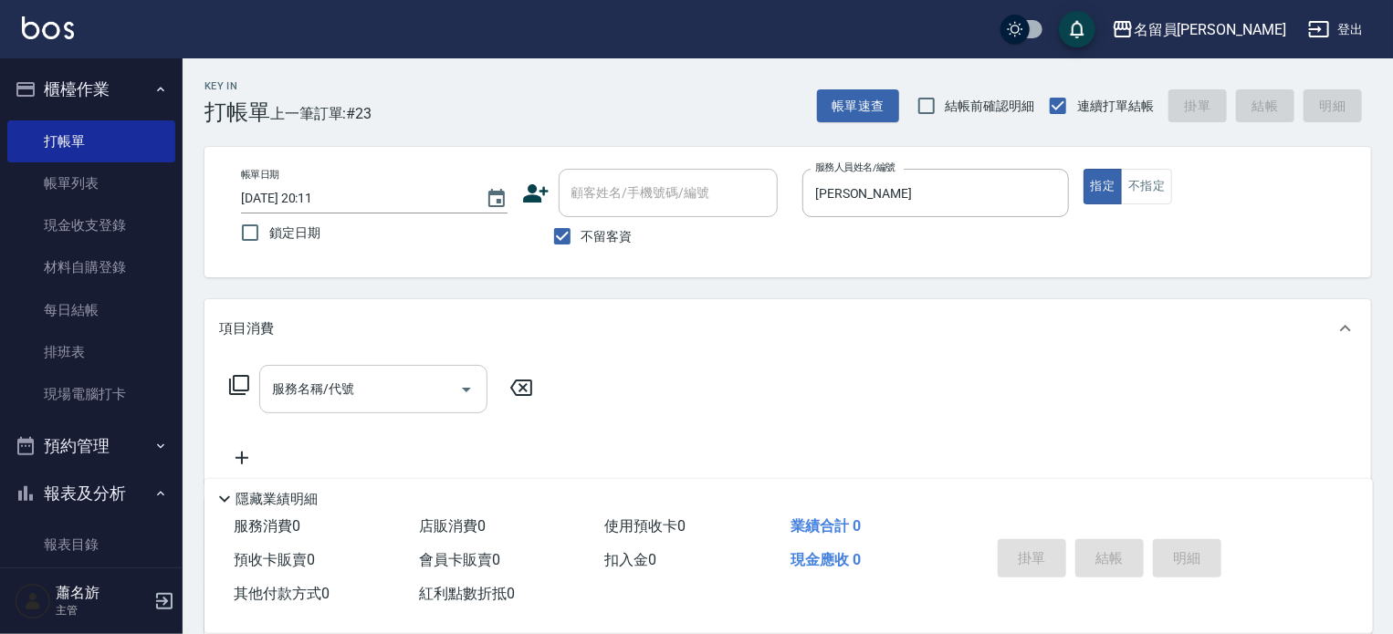
click at [393, 400] on input "服務名稱/代號" at bounding box center [359, 389] width 184 height 32
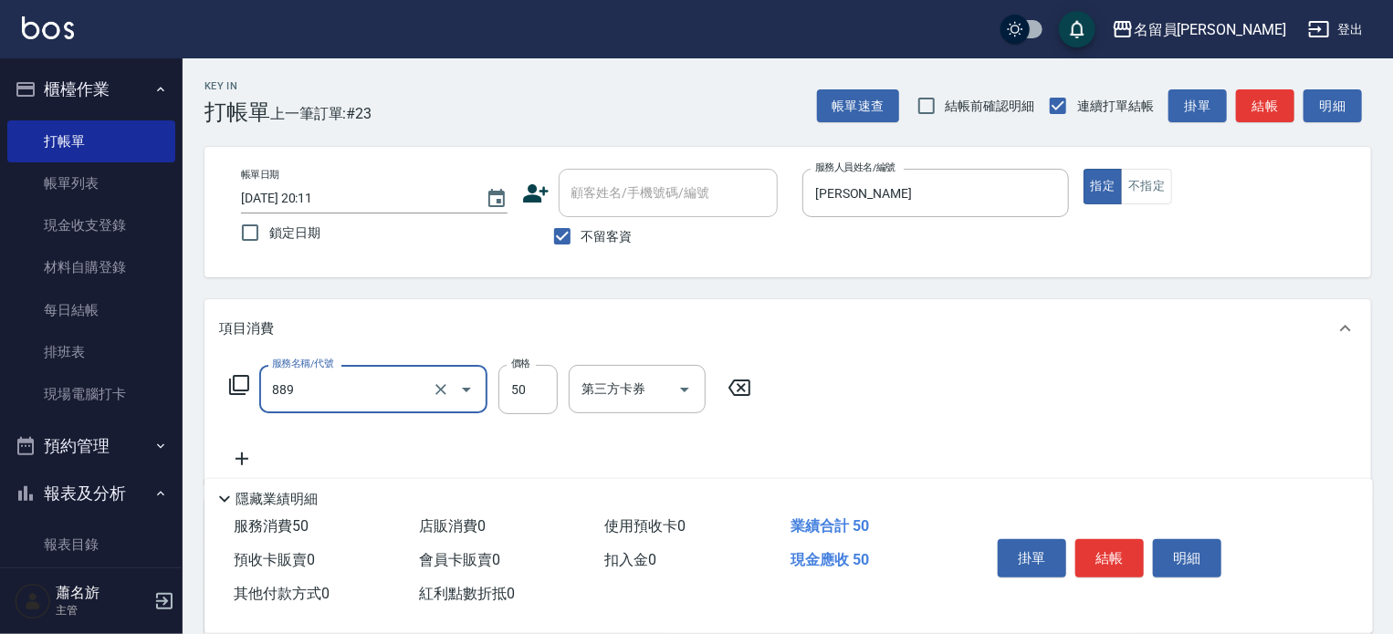
type input "精油(889)"
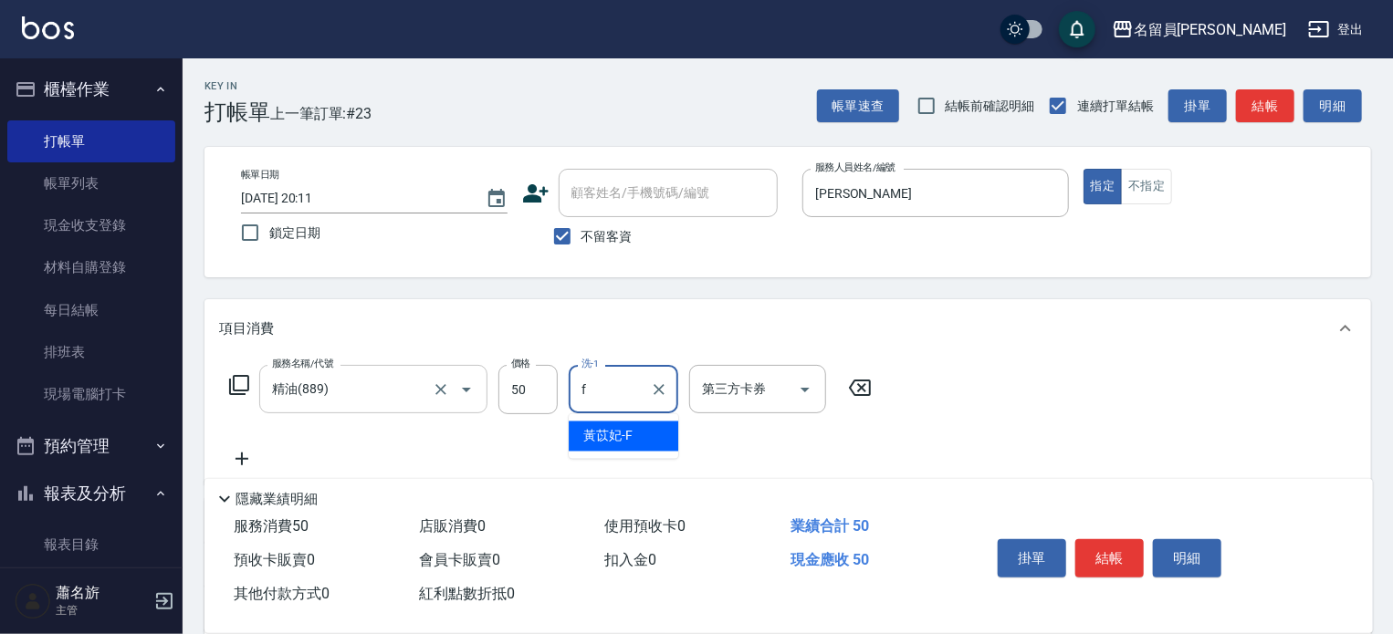
type input "[PERSON_NAME]-F"
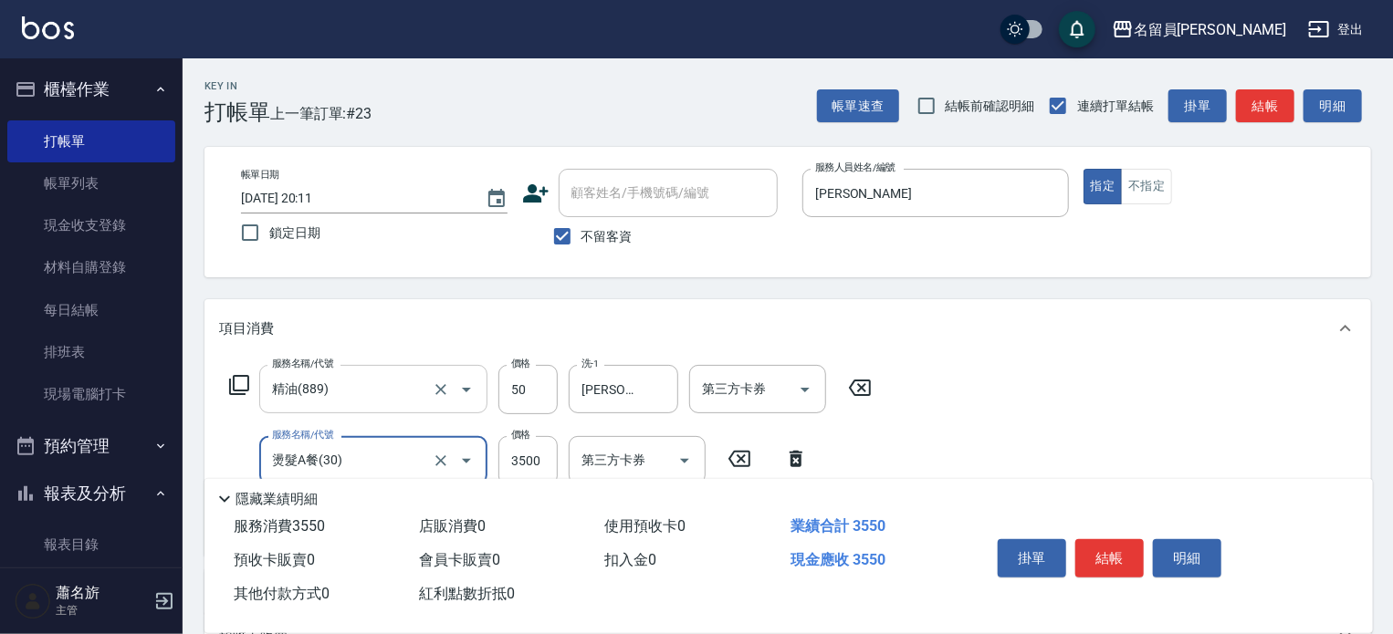
type input "燙髮A餐(30)"
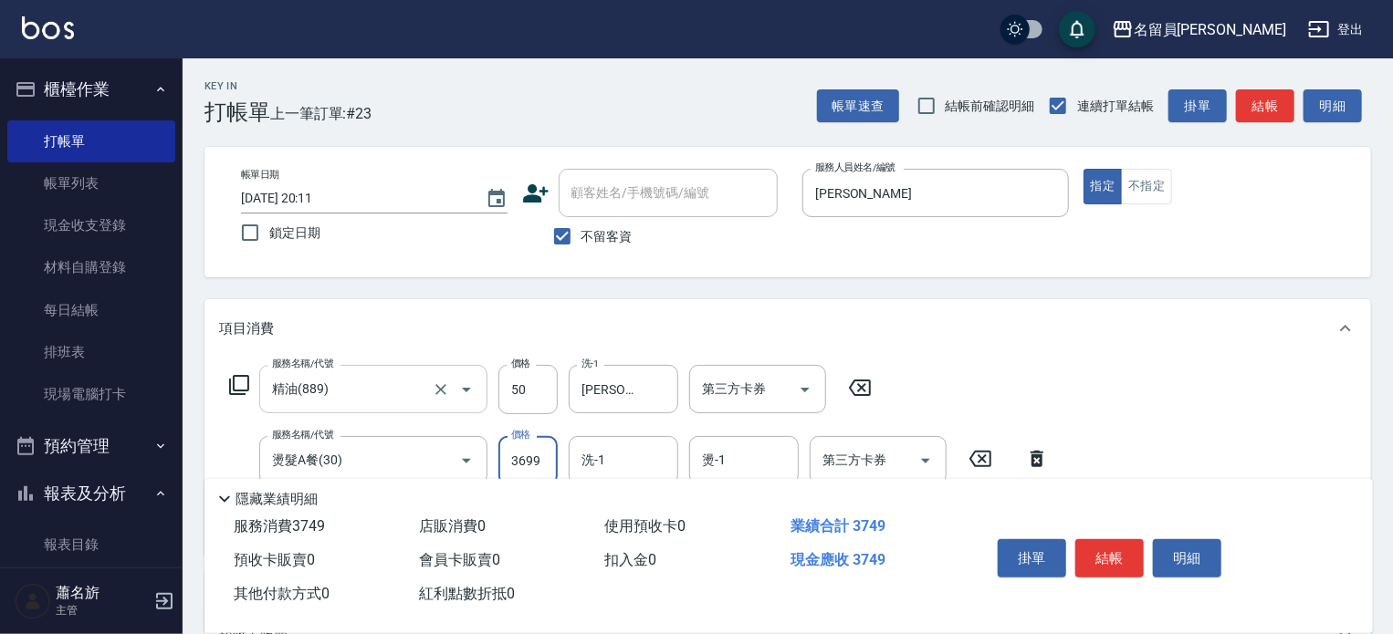
type input "3699"
type input "[PERSON_NAME]-F"
click at [1106, 551] on button "結帳" at bounding box center [1109, 559] width 68 height 38
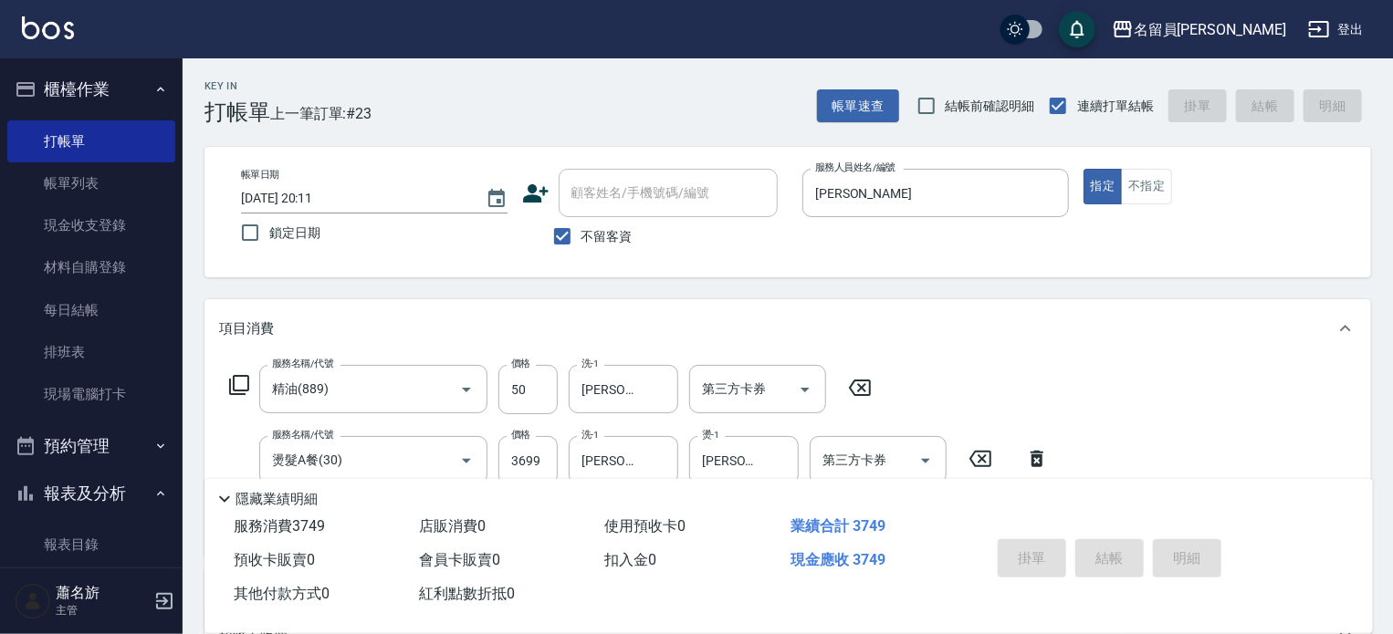
type input "[DATE] 20:12"
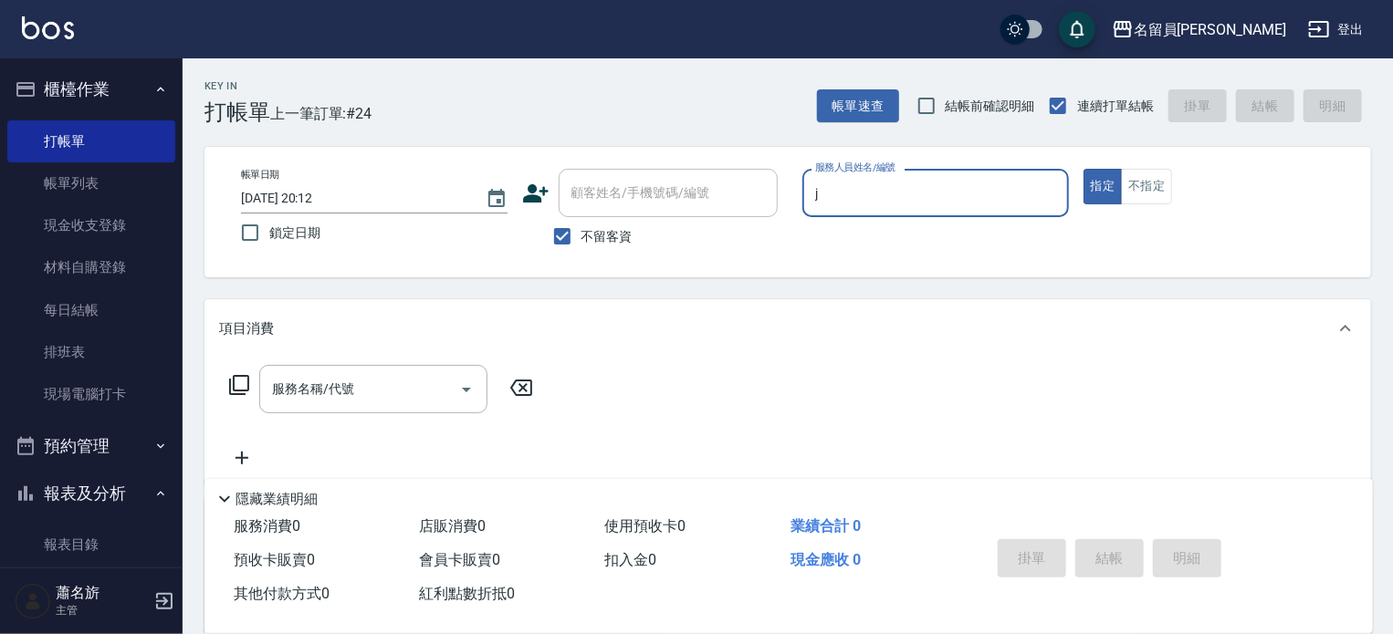
type input "[PERSON_NAME]"
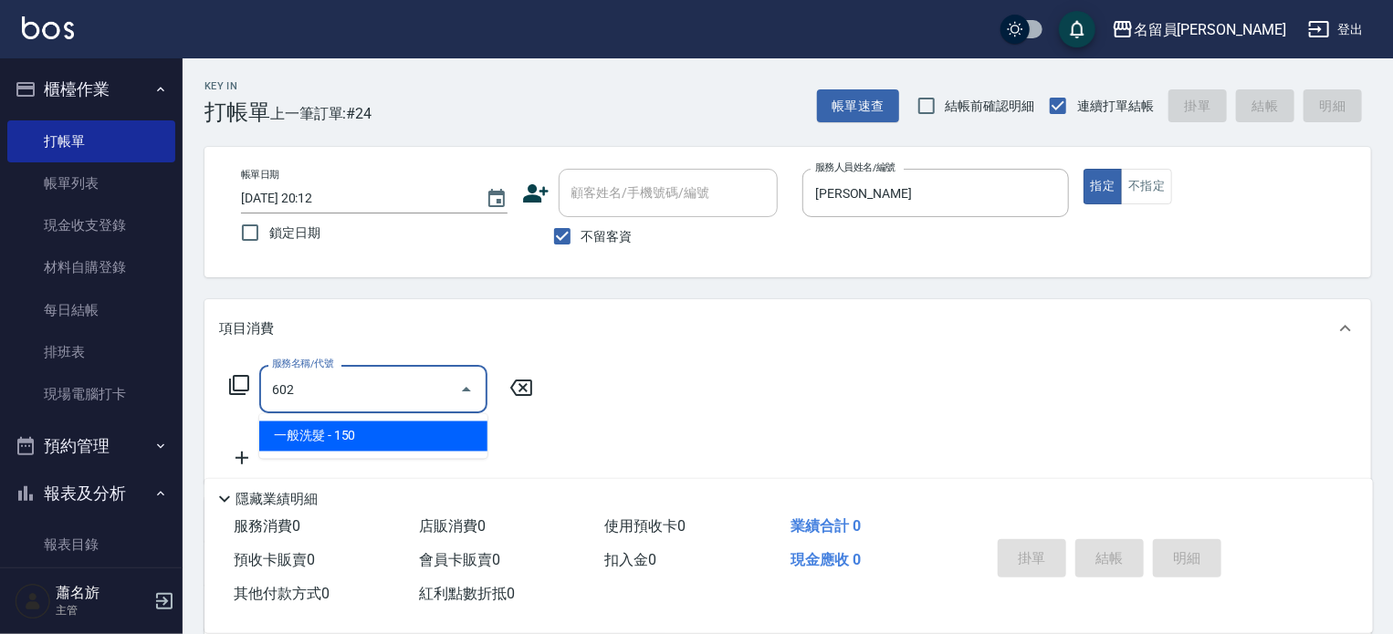
type input "一般洗髮(602)"
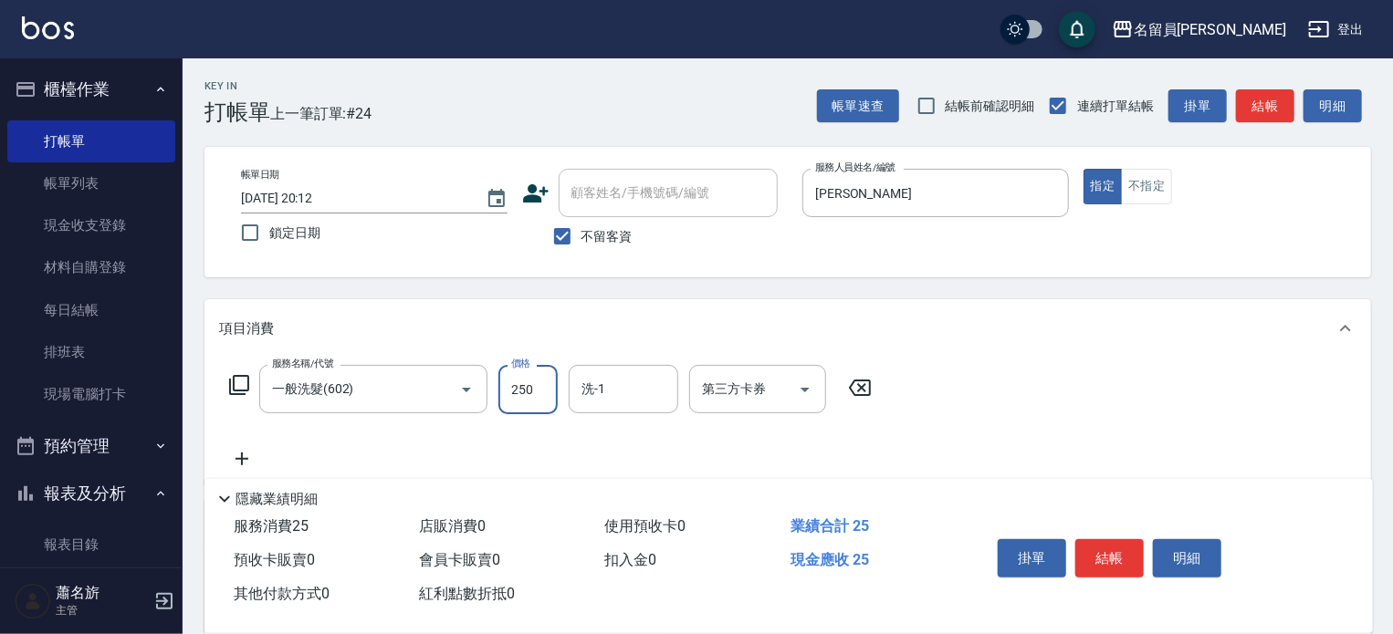
type input "250"
click at [1111, 543] on button "結帳" at bounding box center [1109, 559] width 68 height 38
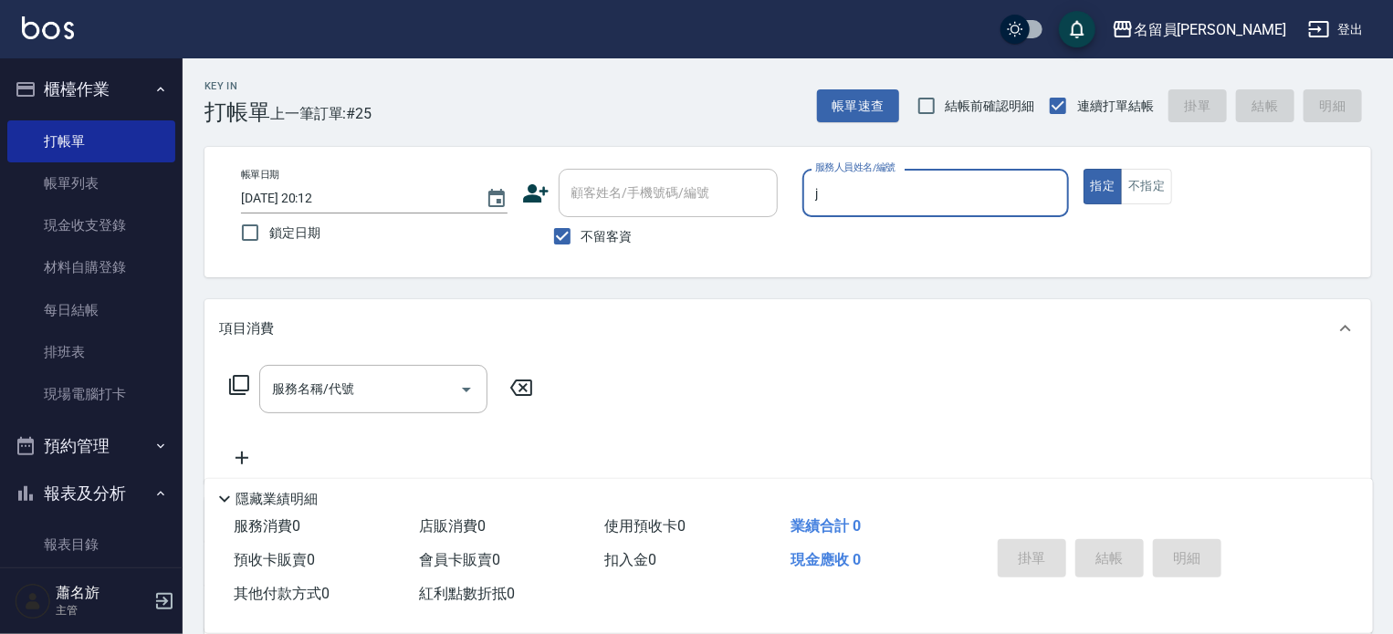
type input "[PERSON_NAME]"
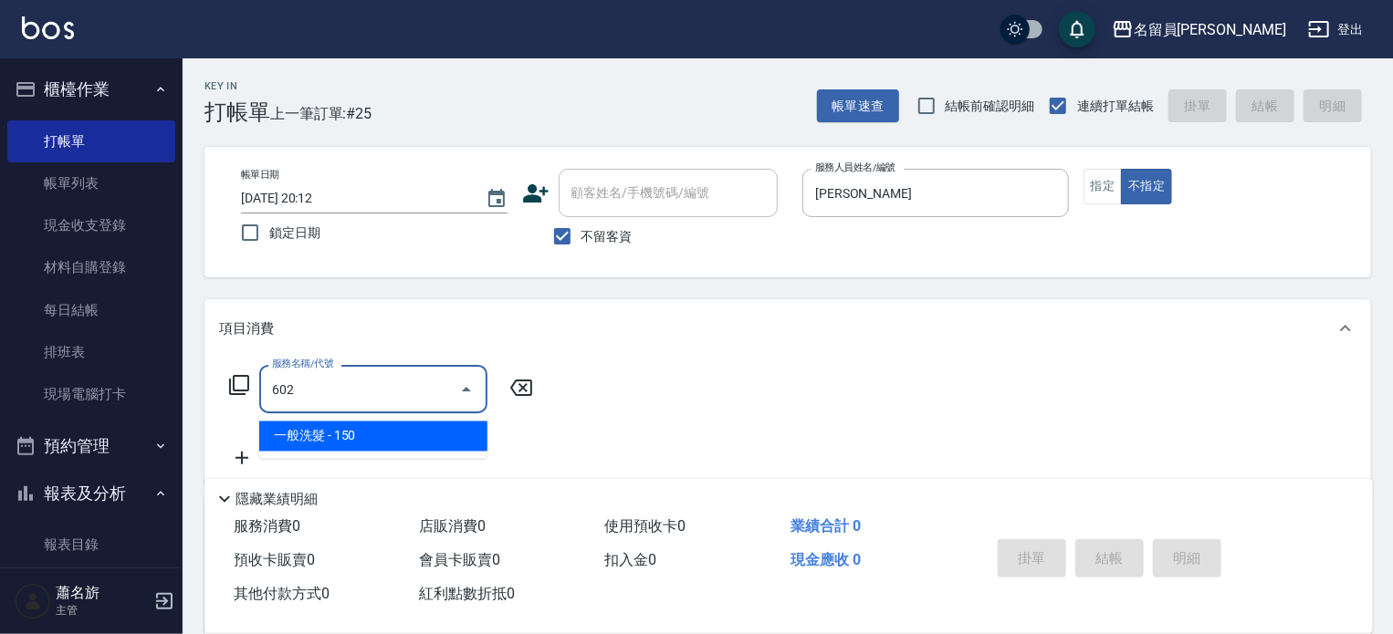
type input "一般洗髮(602)"
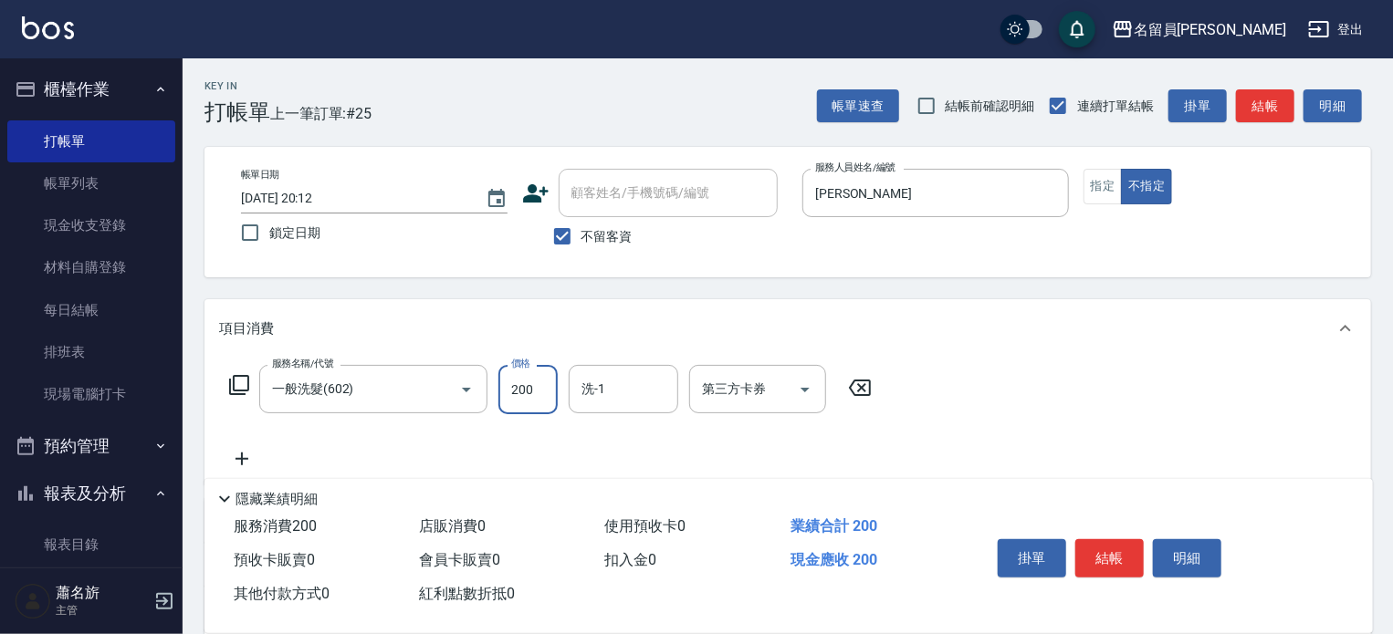
type input "200"
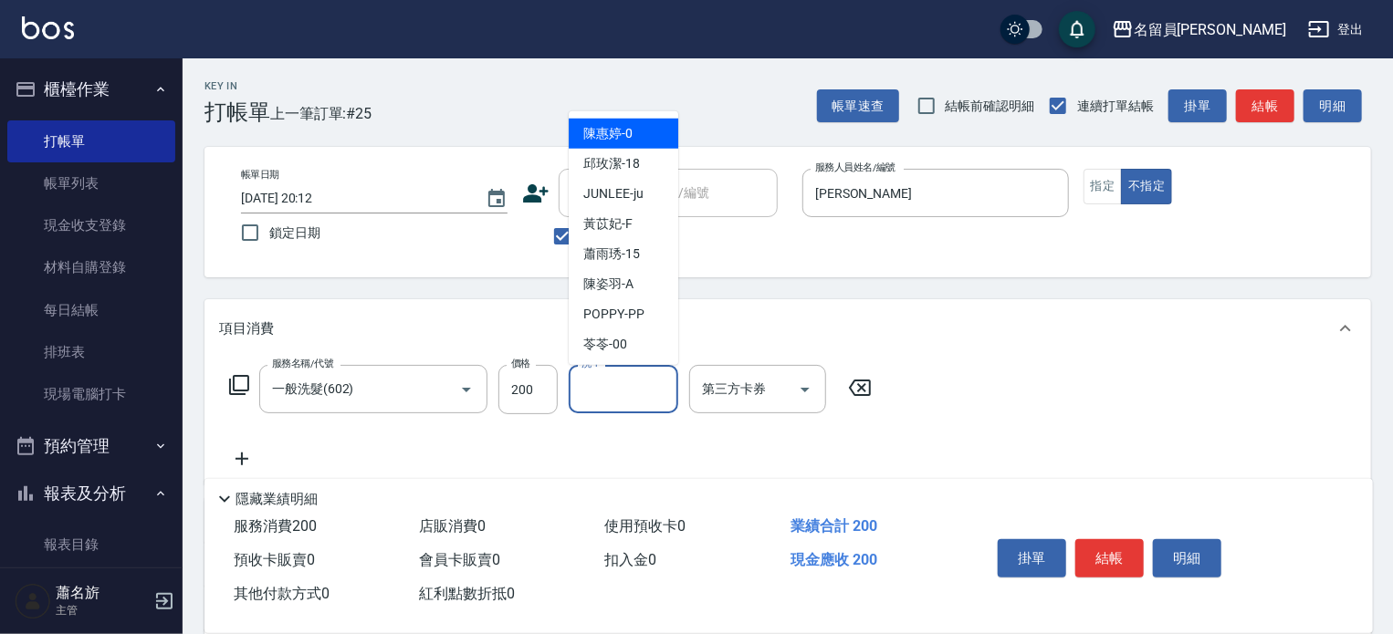
click at [624, 394] on input "洗-1" at bounding box center [623, 389] width 93 height 32
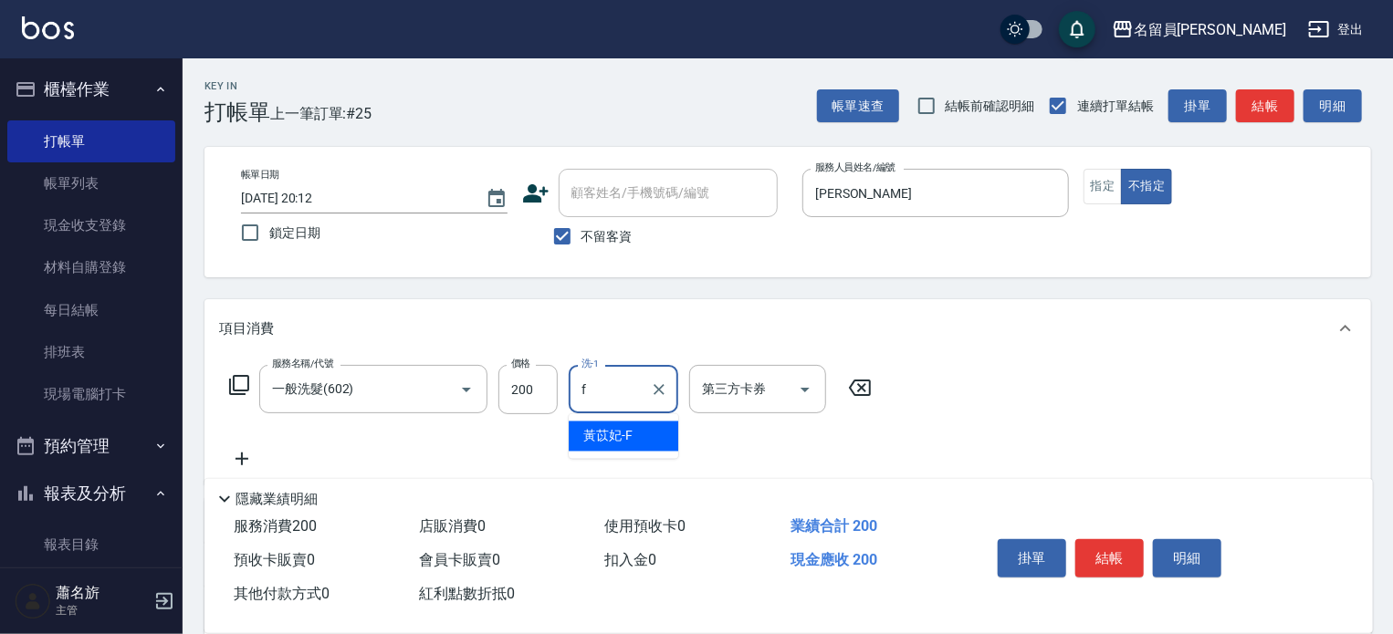
type input "[PERSON_NAME]-F"
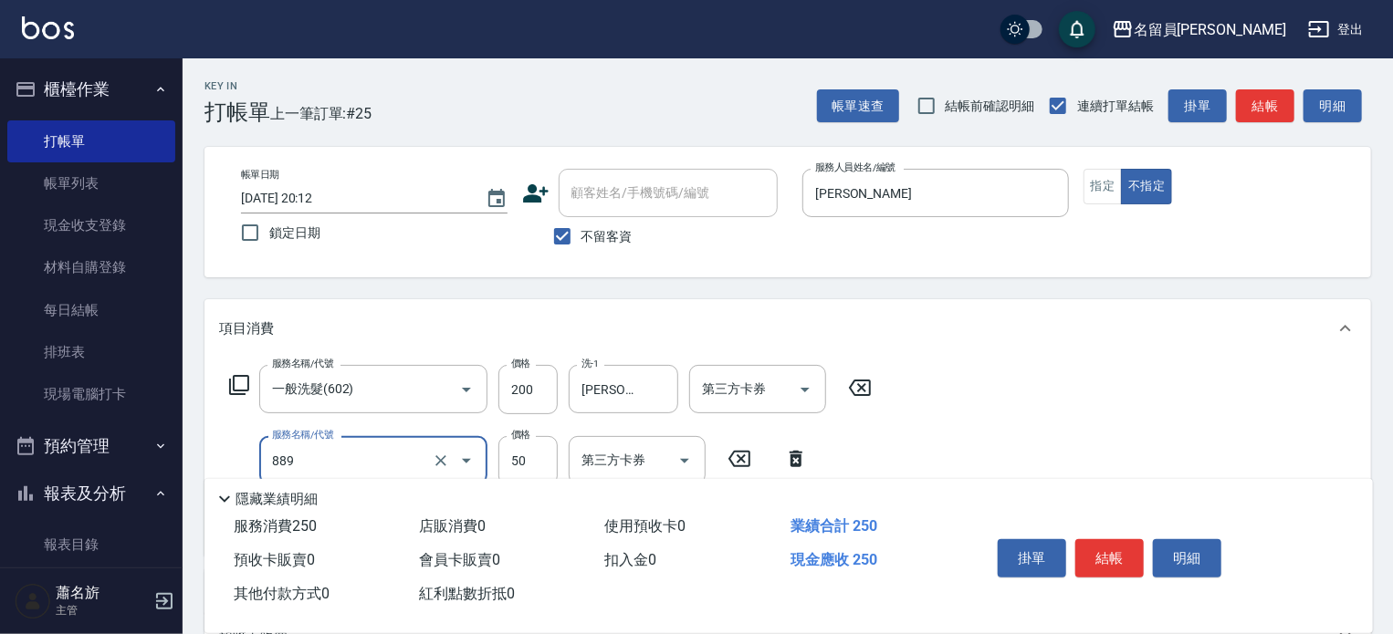
type input "精油(889)"
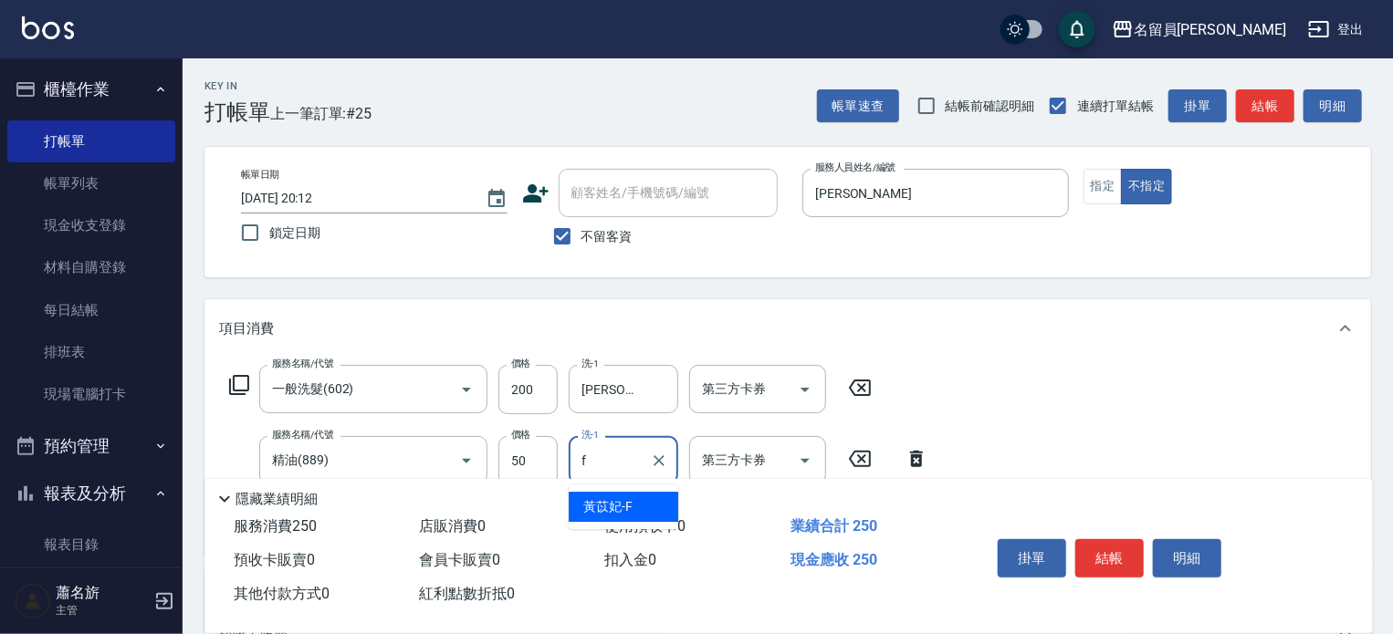
type input "[PERSON_NAME]-F"
type input "剪髮(302)"
type input "130"
click at [1103, 562] on button "結帳" at bounding box center [1109, 559] width 68 height 38
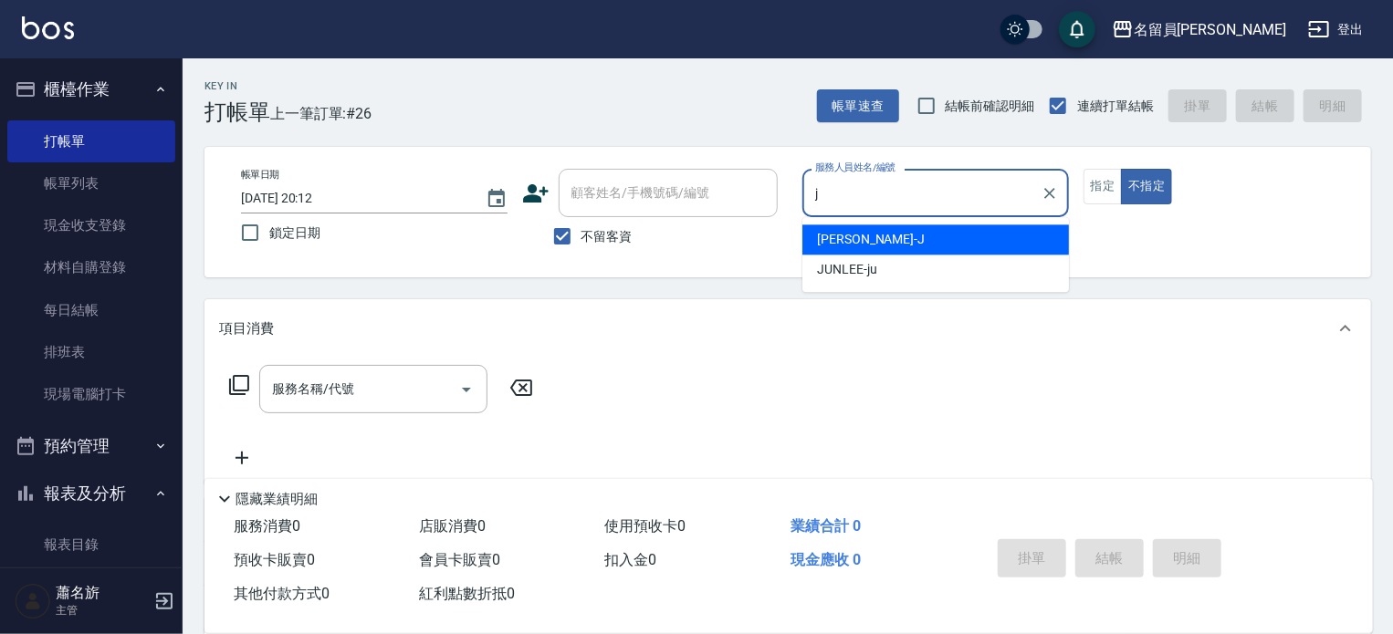
type input "[PERSON_NAME]"
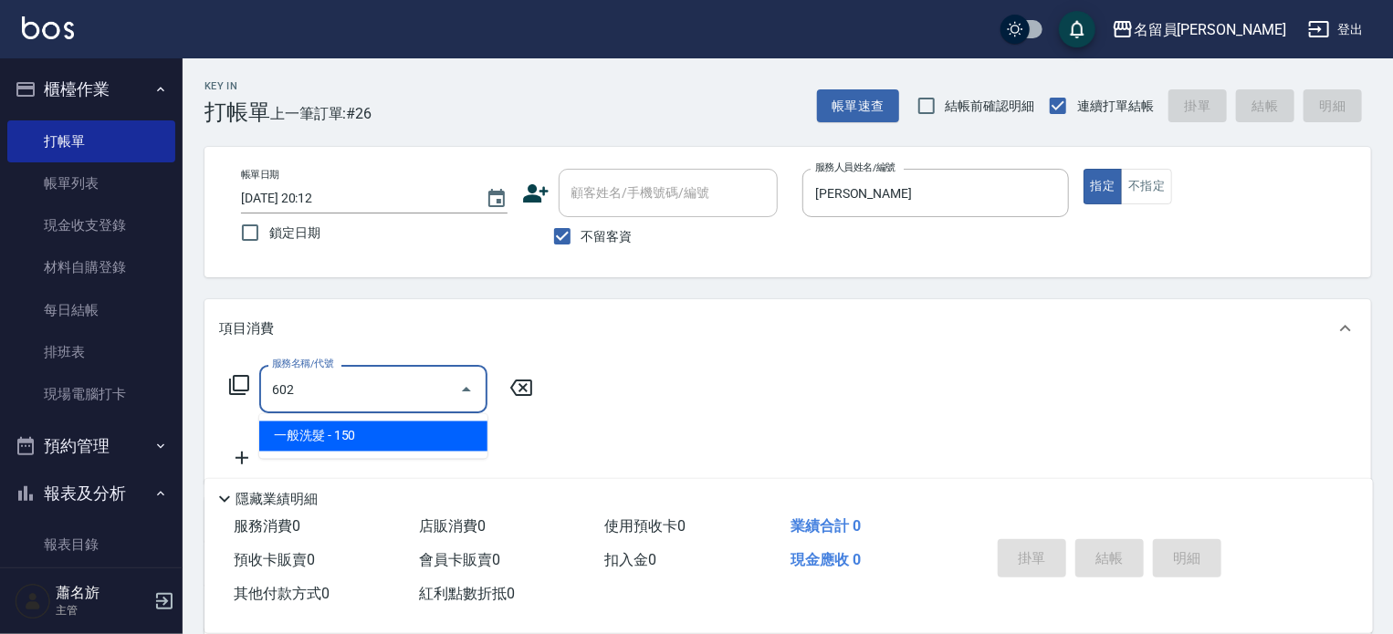
type input "一般洗髮(602)"
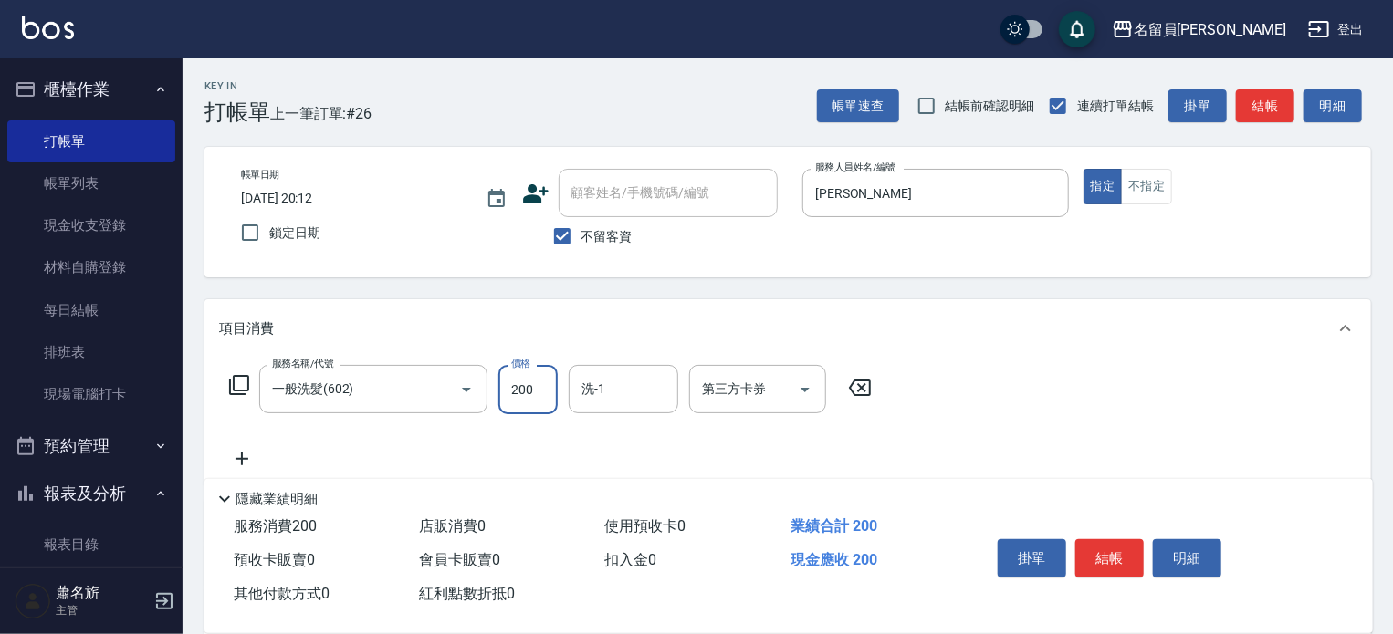
type input "200"
type input "[PERSON_NAME]-F"
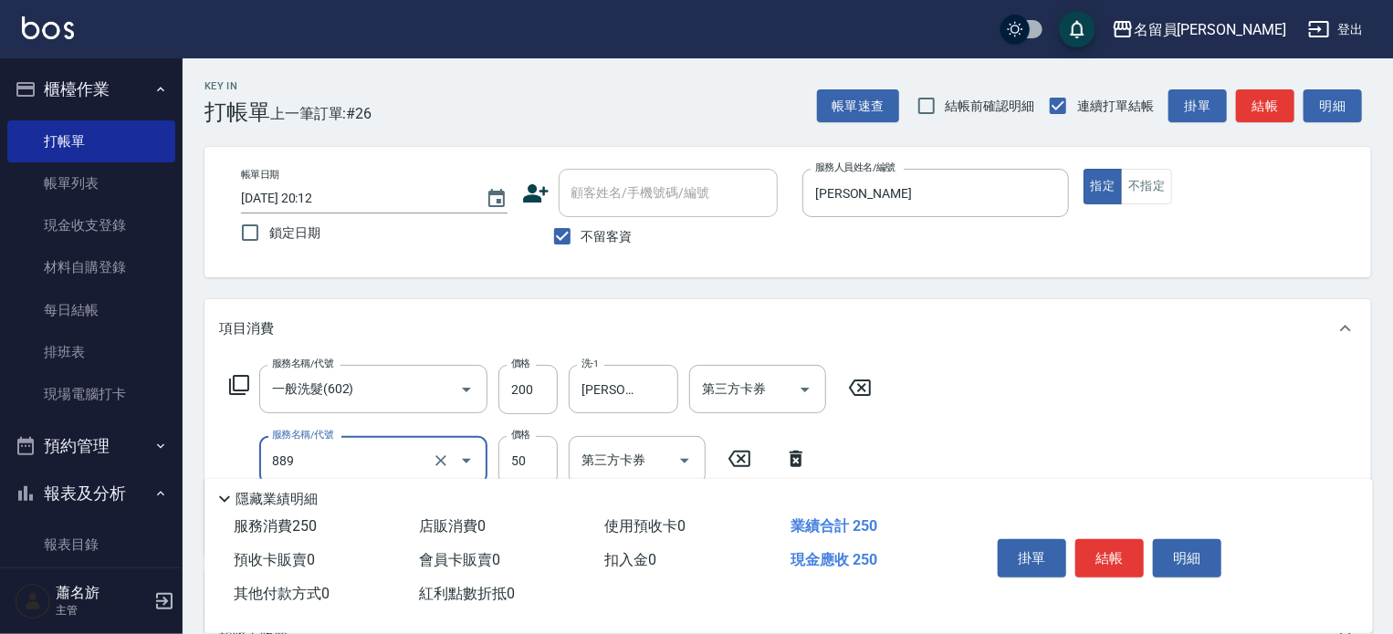
type input "精油(889)"
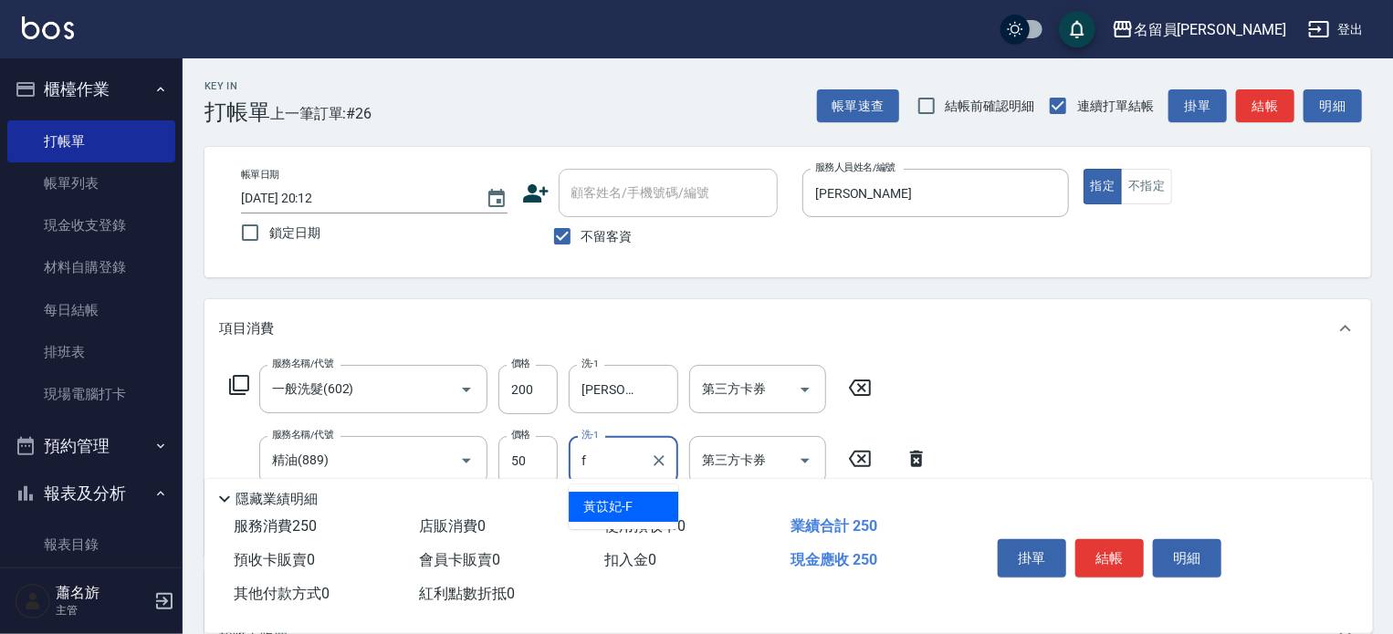
type input "[PERSON_NAME]-F"
type input "瞬間保養(415)"
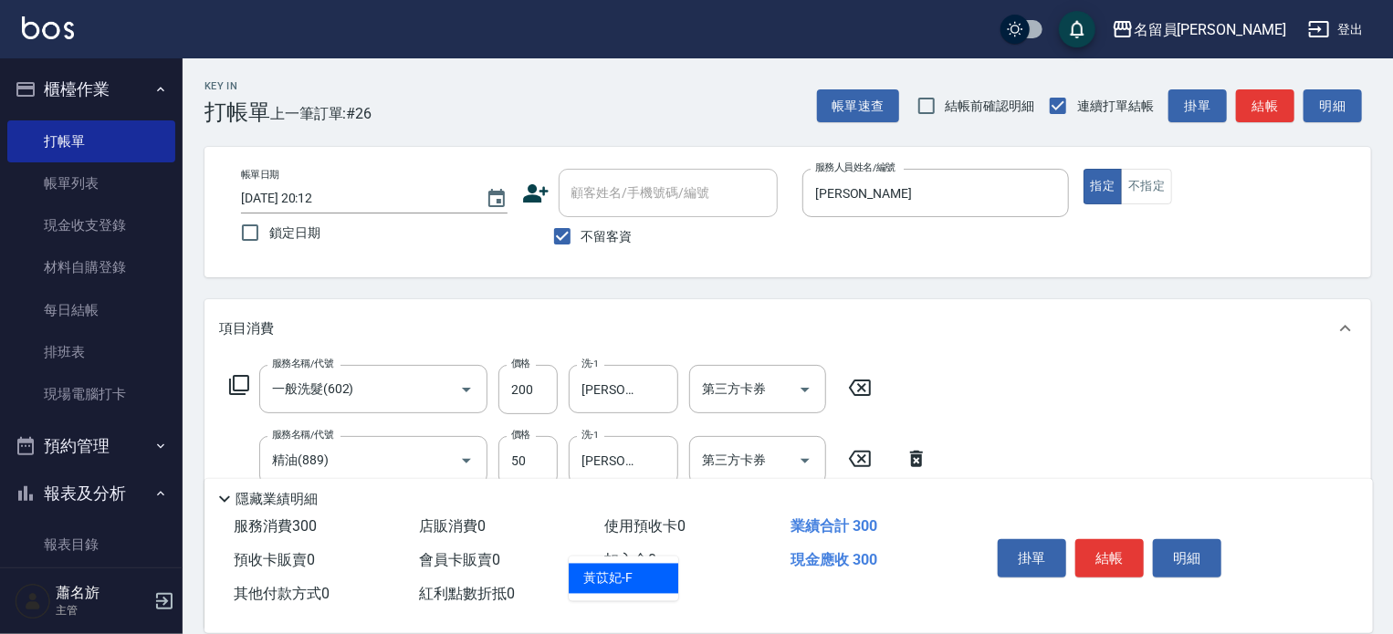
type input "[PERSON_NAME]-F"
type input "剪髮(302)"
type input "250"
click at [1098, 540] on button "結帳" at bounding box center [1109, 559] width 68 height 38
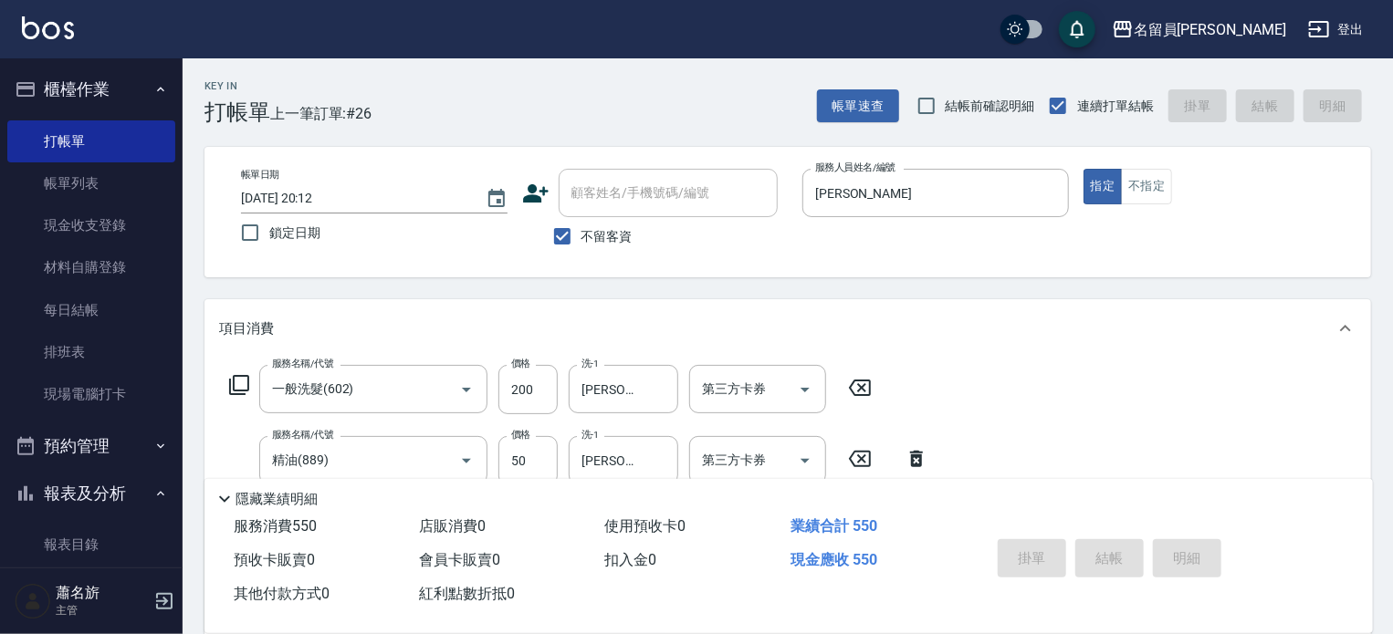
type input "[DATE] 20:13"
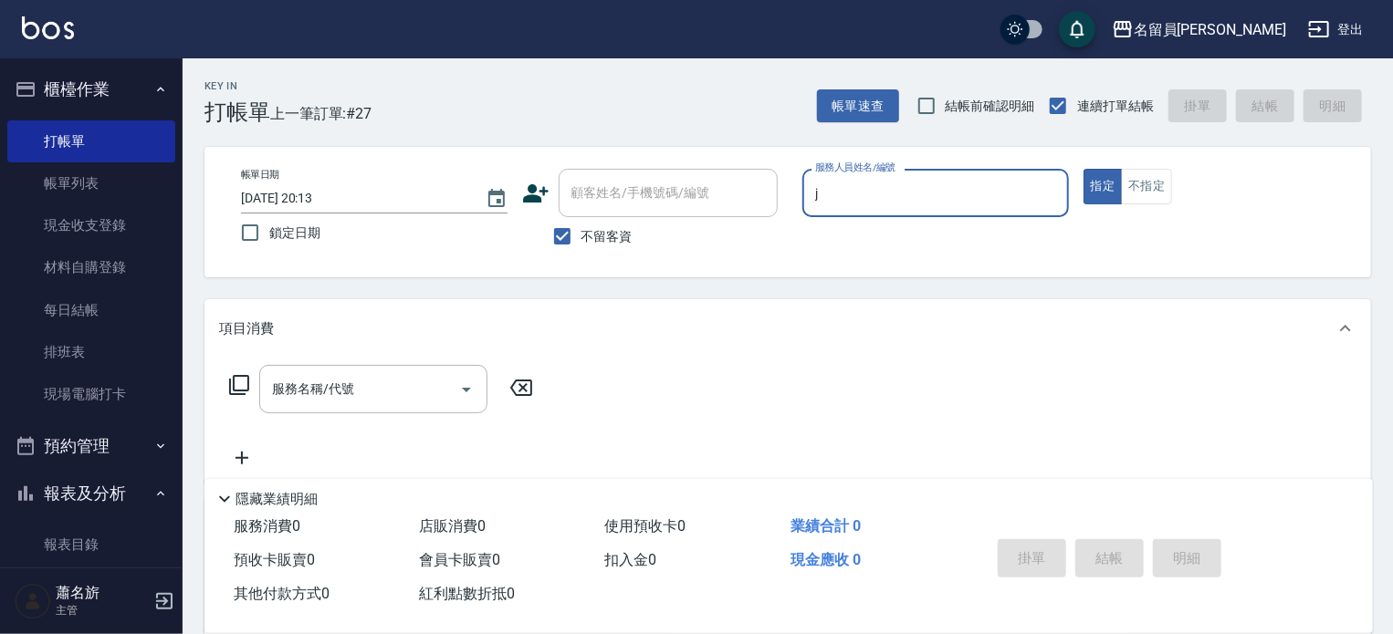
type input "[PERSON_NAME]"
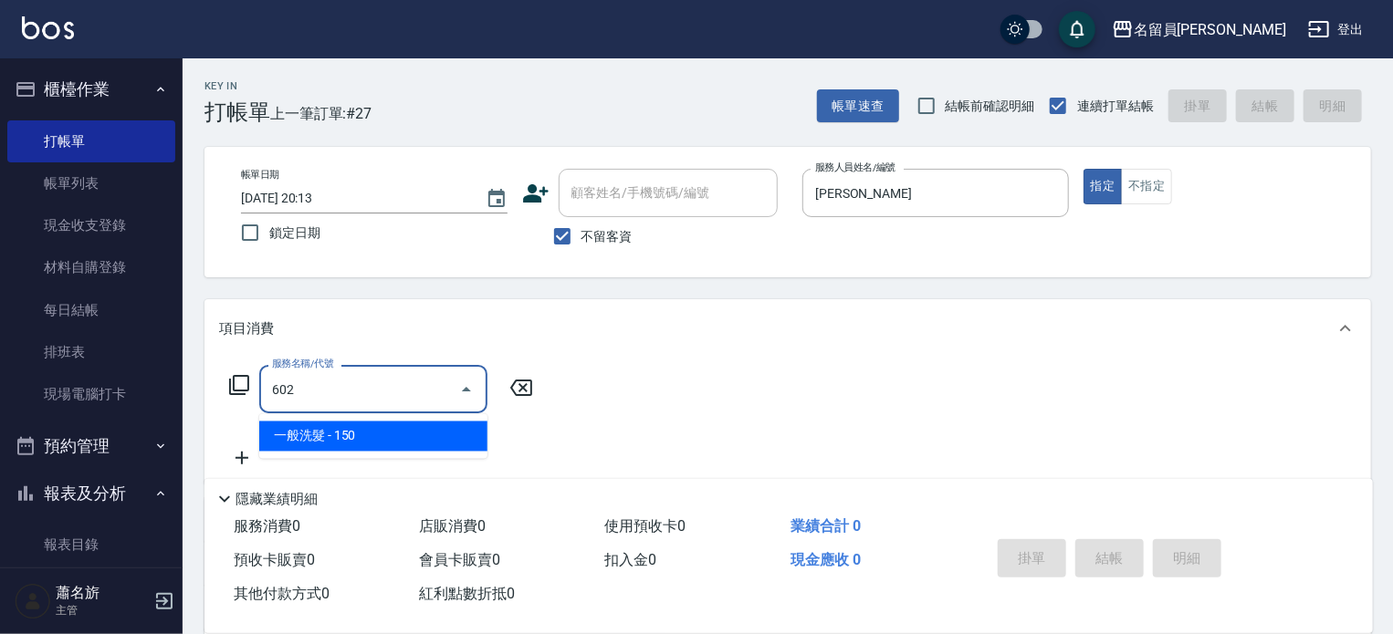
type input "一般洗髮(602)"
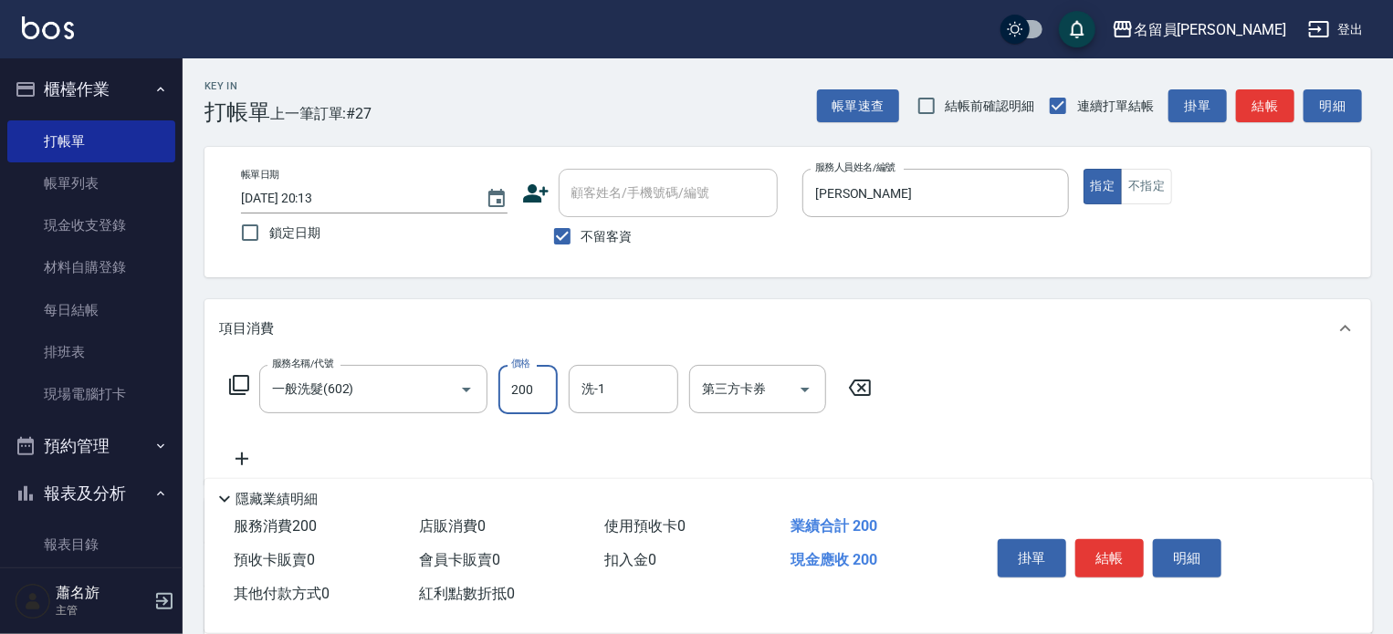
type input "200"
type input "[PERSON_NAME]-F"
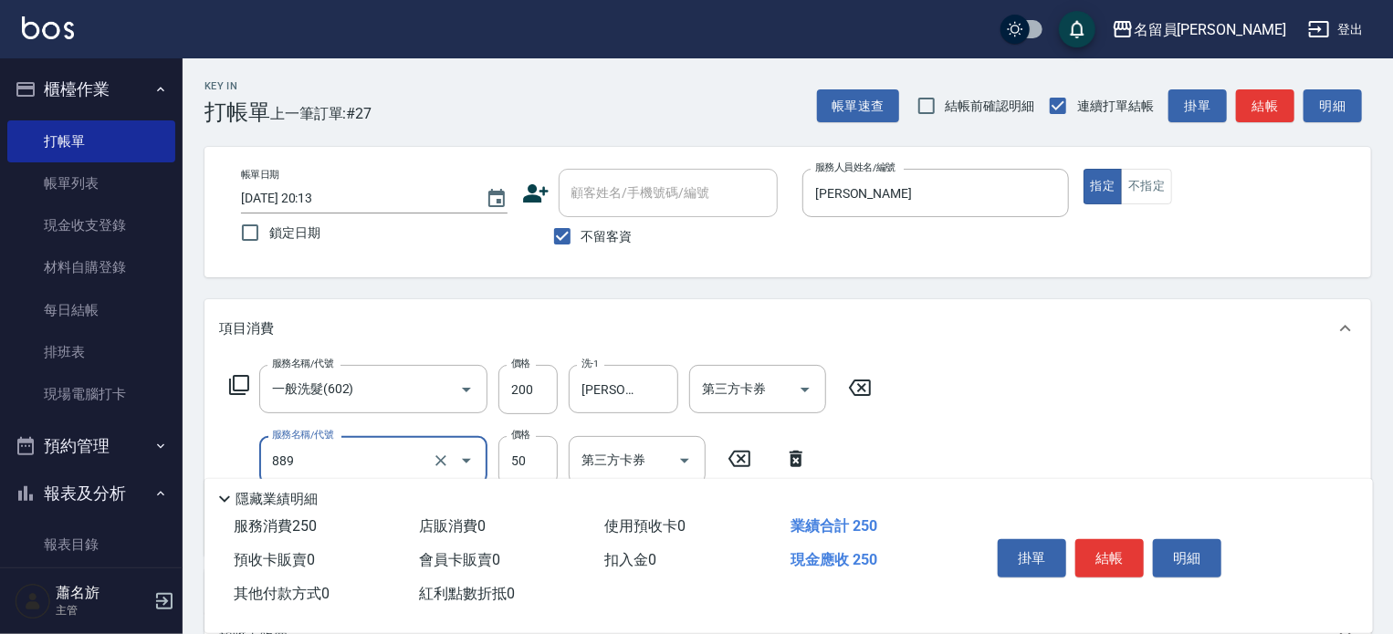
type input "精油(889)"
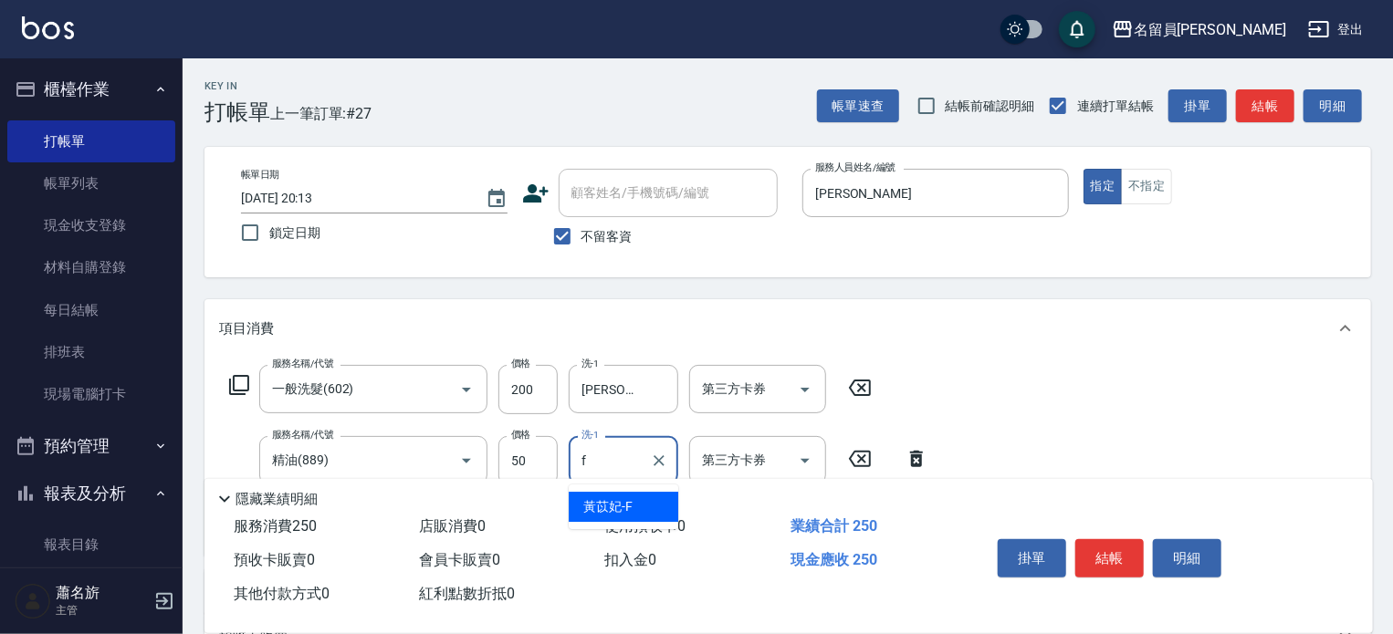
type input "[PERSON_NAME]-F"
type input "剪髮(302)"
type input "250"
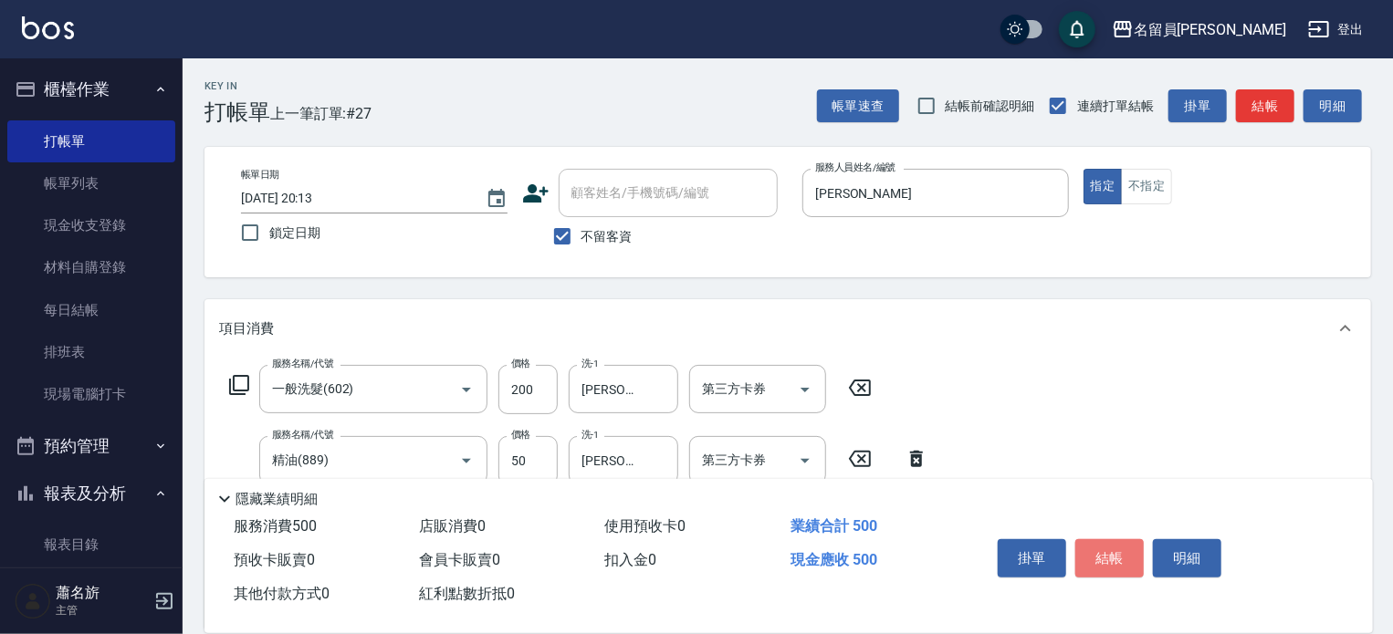
drag, startPoint x: 1138, startPoint y: 569, endPoint x: 1150, endPoint y: 553, distance: 19.5
click at [1137, 569] on button "結帳" at bounding box center [1109, 559] width 68 height 38
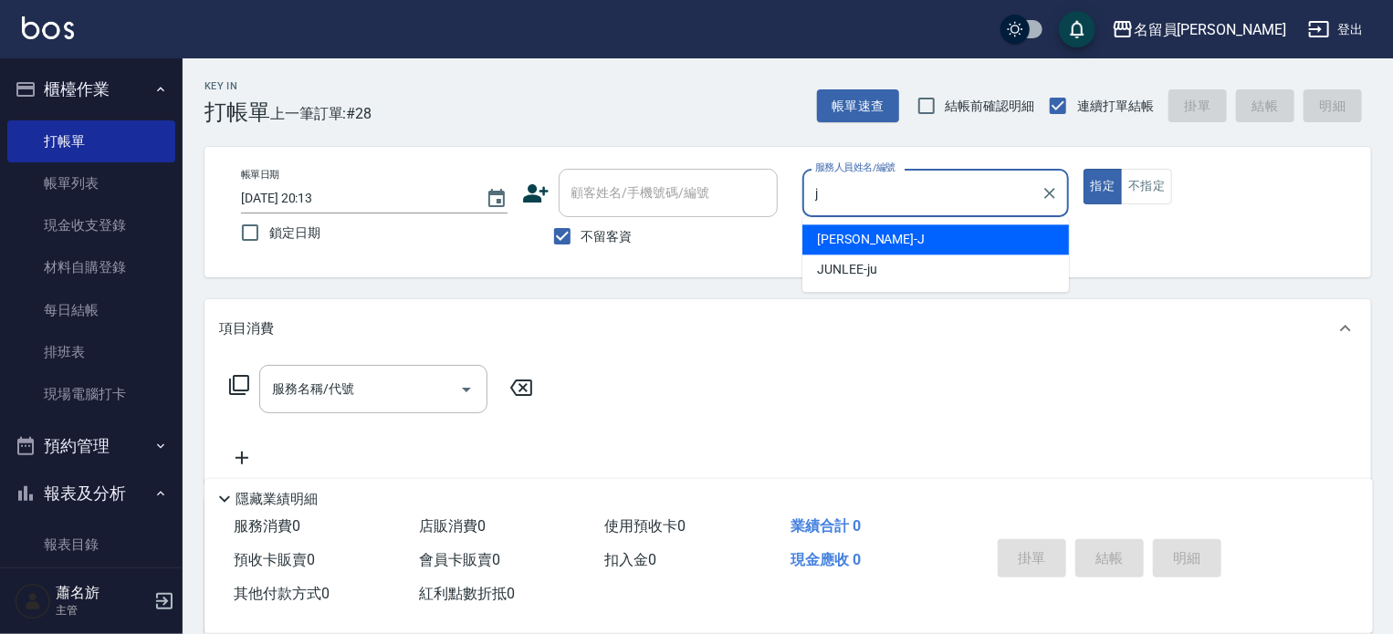
type input "[PERSON_NAME]"
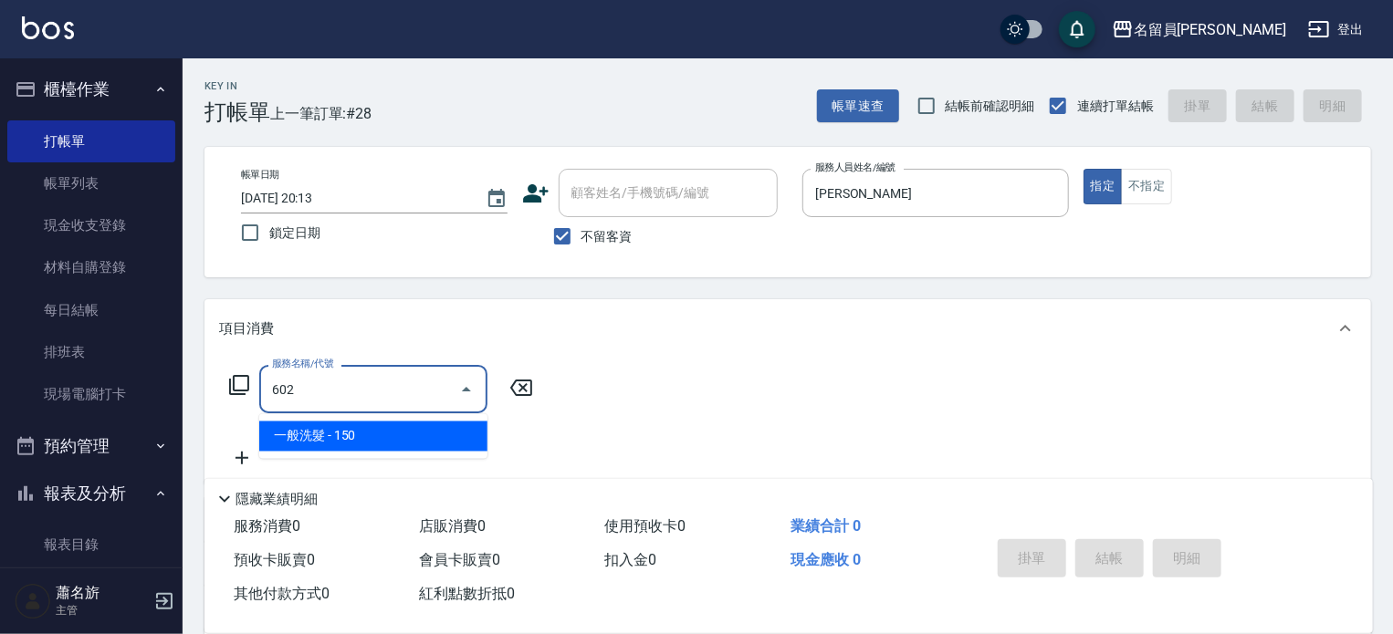
type input "一般洗髮(602)"
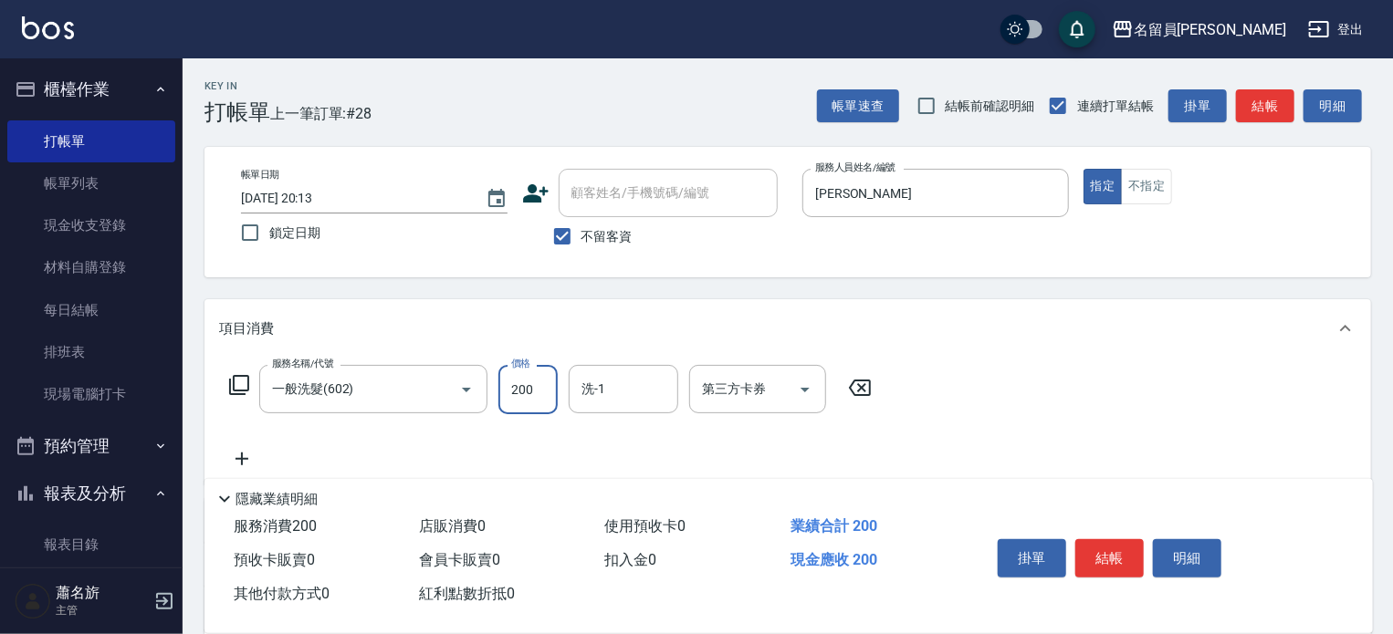
type input "200"
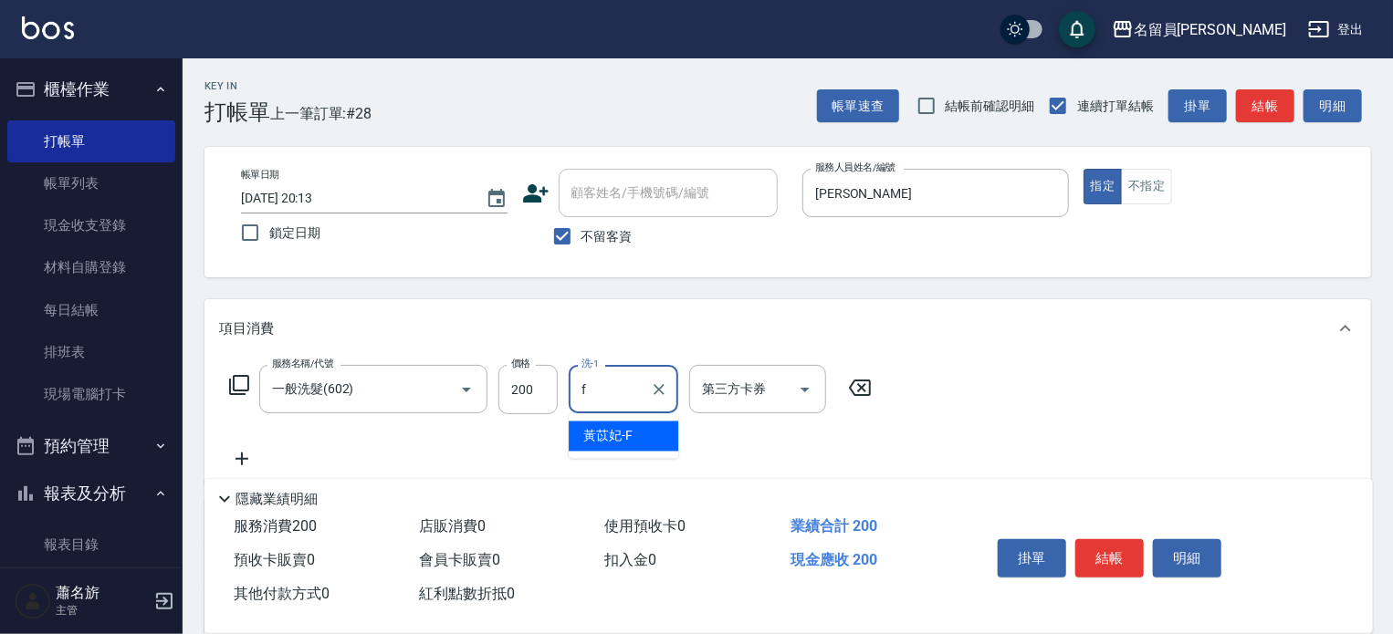
type input "[PERSON_NAME]-F"
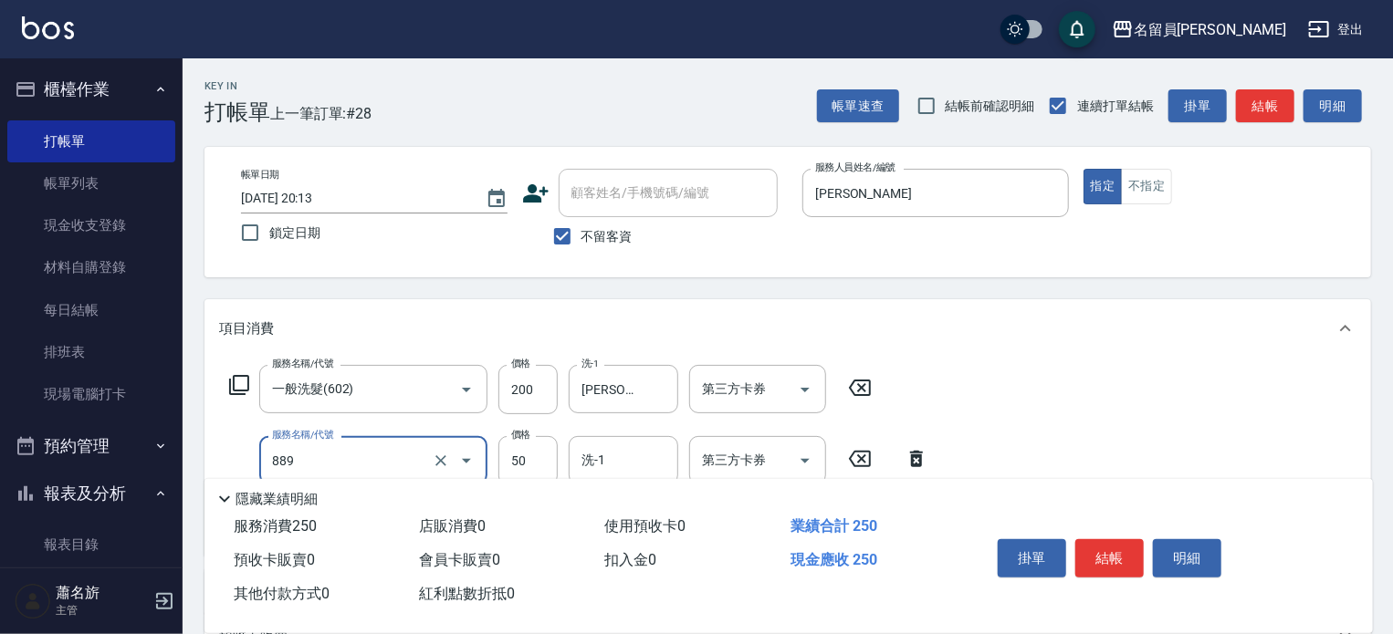
type input "精油(889)"
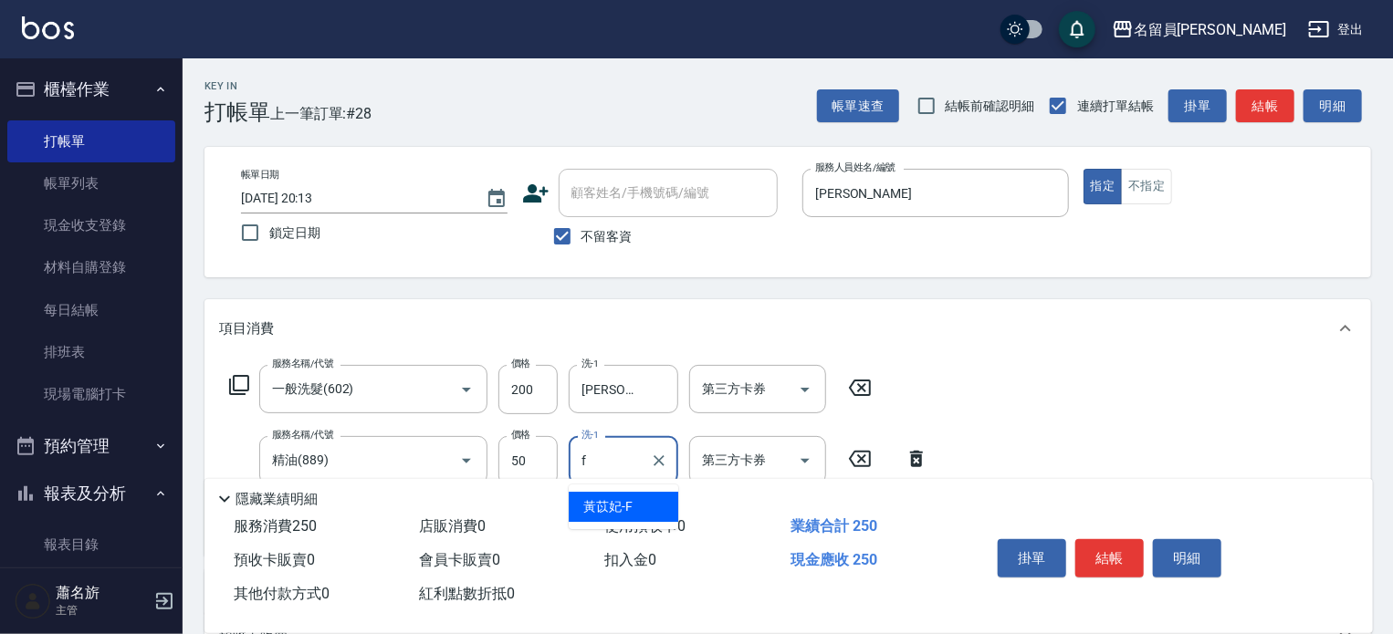
type input "[PERSON_NAME]-F"
type input "剪髮(302)"
type input "250"
click at [1128, 553] on button "結帳" at bounding box center [1109, 559] width 68 height 38
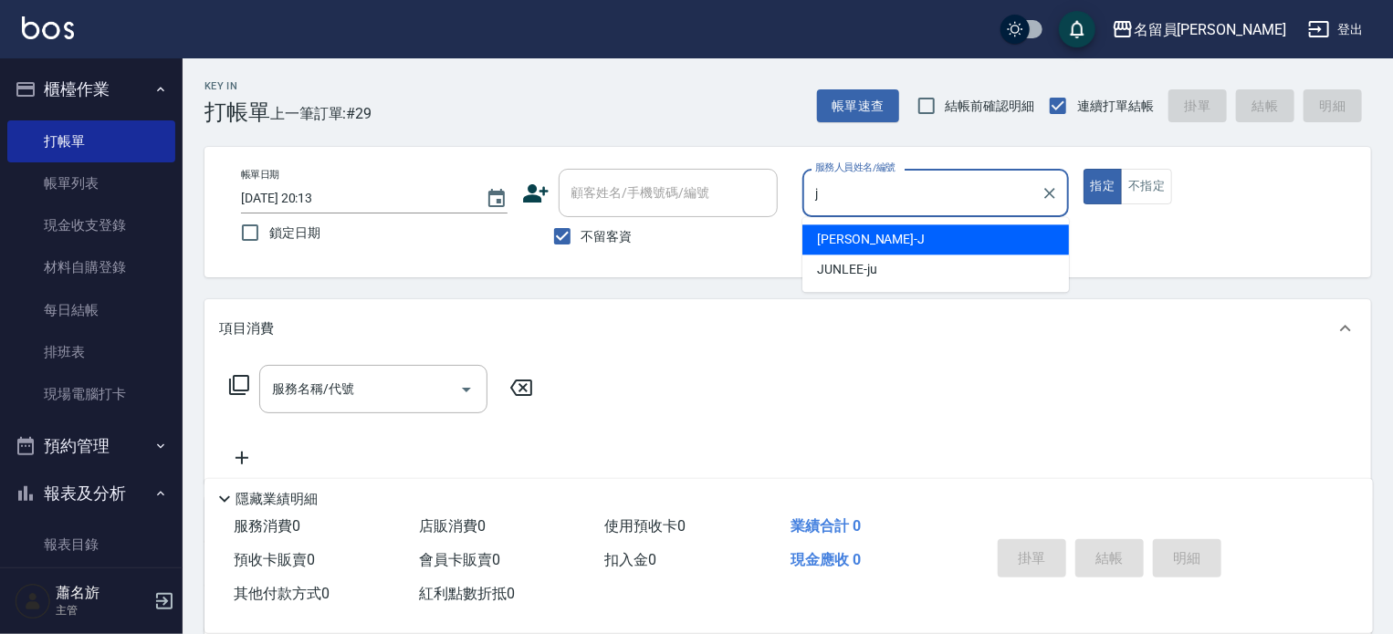
type input "[PERSON_NAME]"
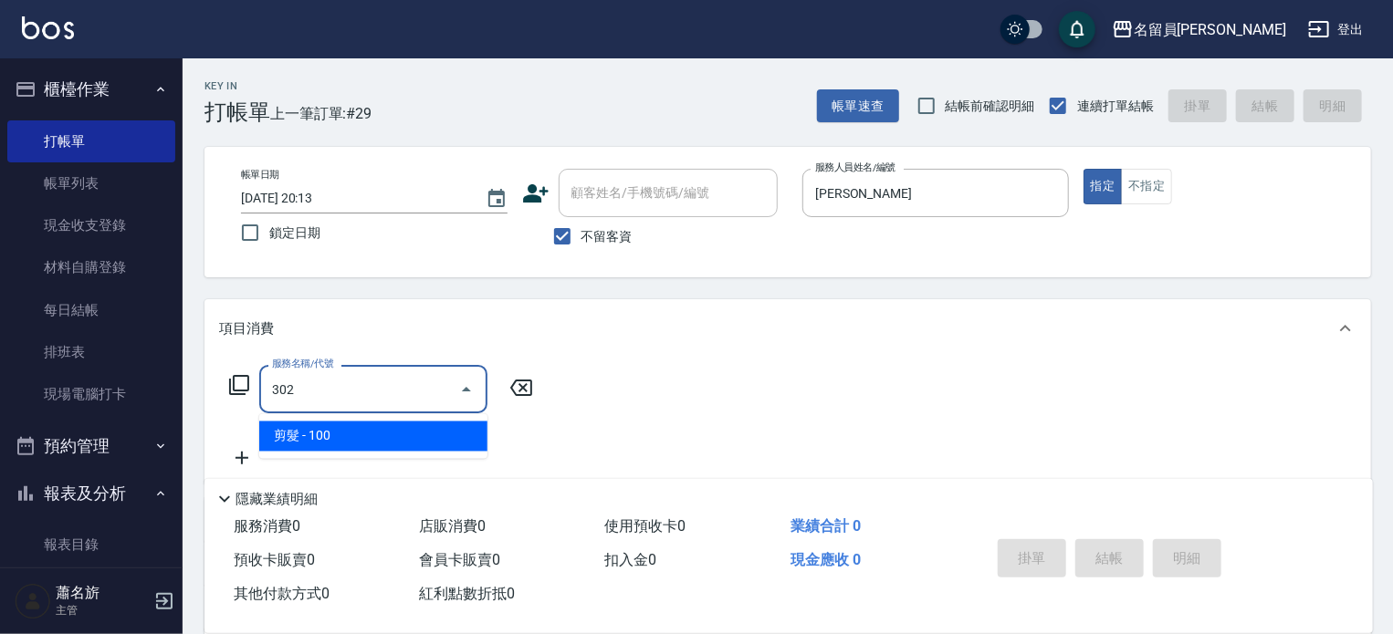
type input "剪髮(302)"
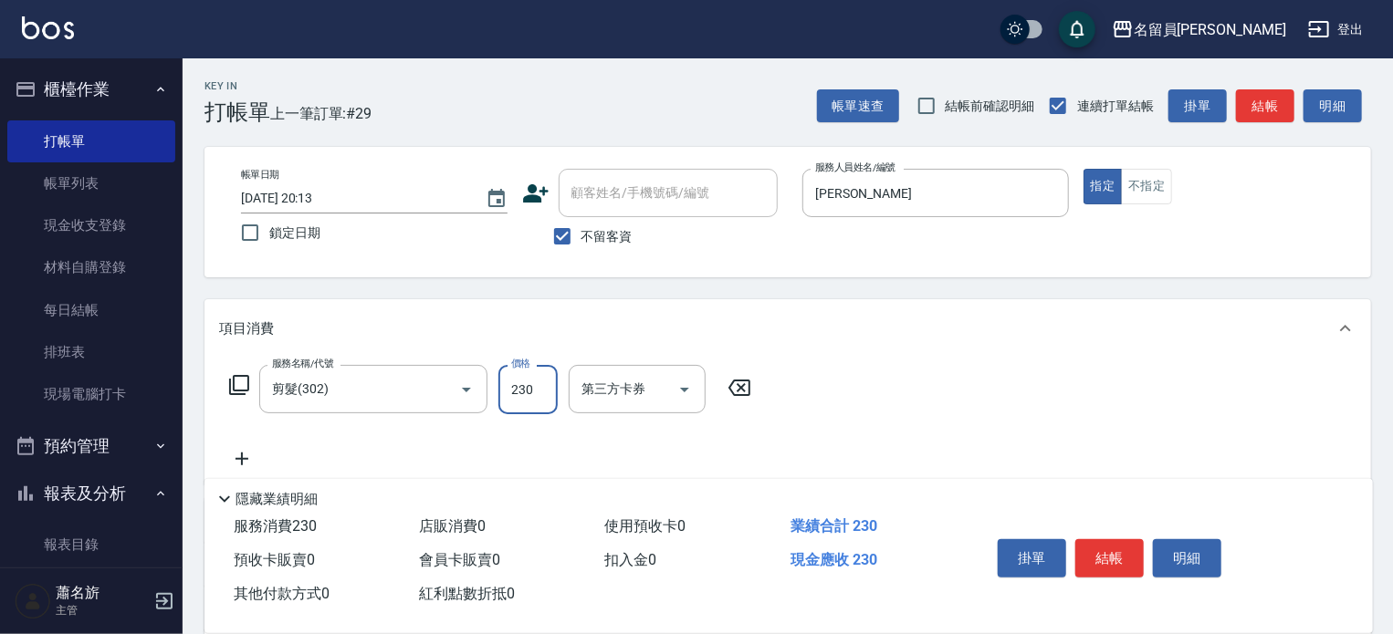
type input "230"
click at [1143, 182] on button "不指定" at bounding box center [1146, 187] width 51 height 36
drag, startPoint x: 1109, startPoint y: 543, endPoint x: 1095, endPoint y: 531, distance: 18.1
click at [1107, 541] on button "結帳" at bounding box center [1109, 559] width 68 height 38
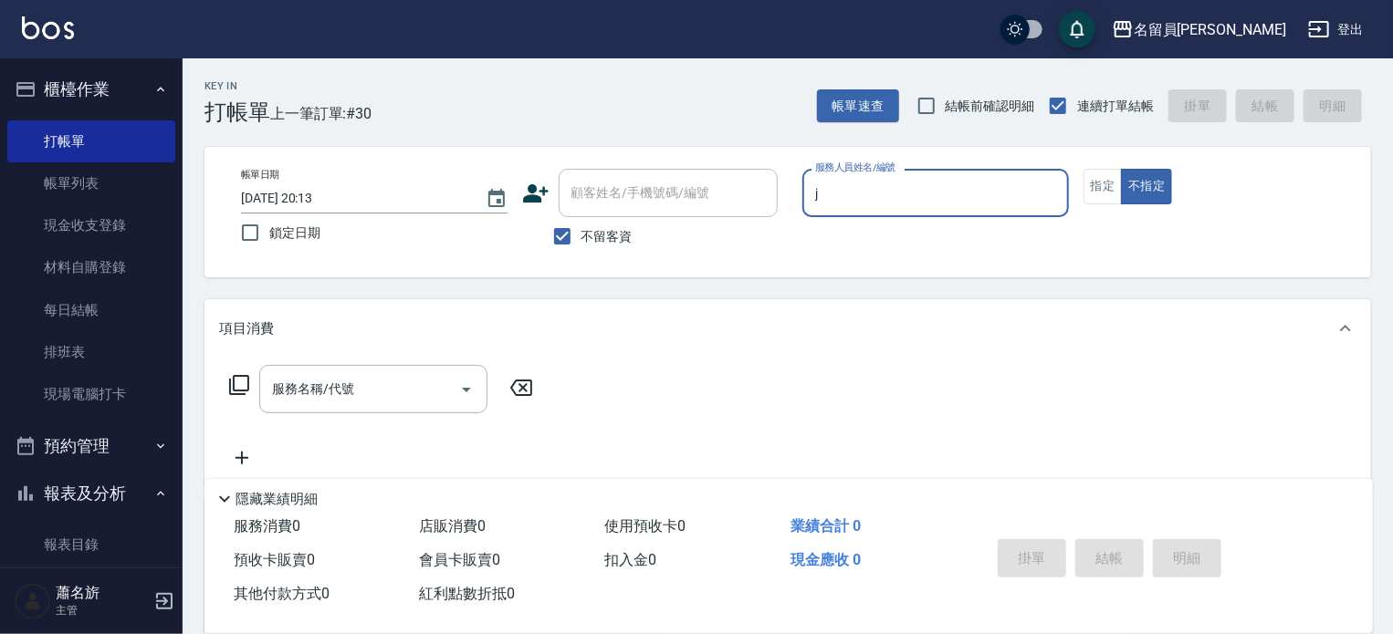
type input "[PERSON_NAME]"
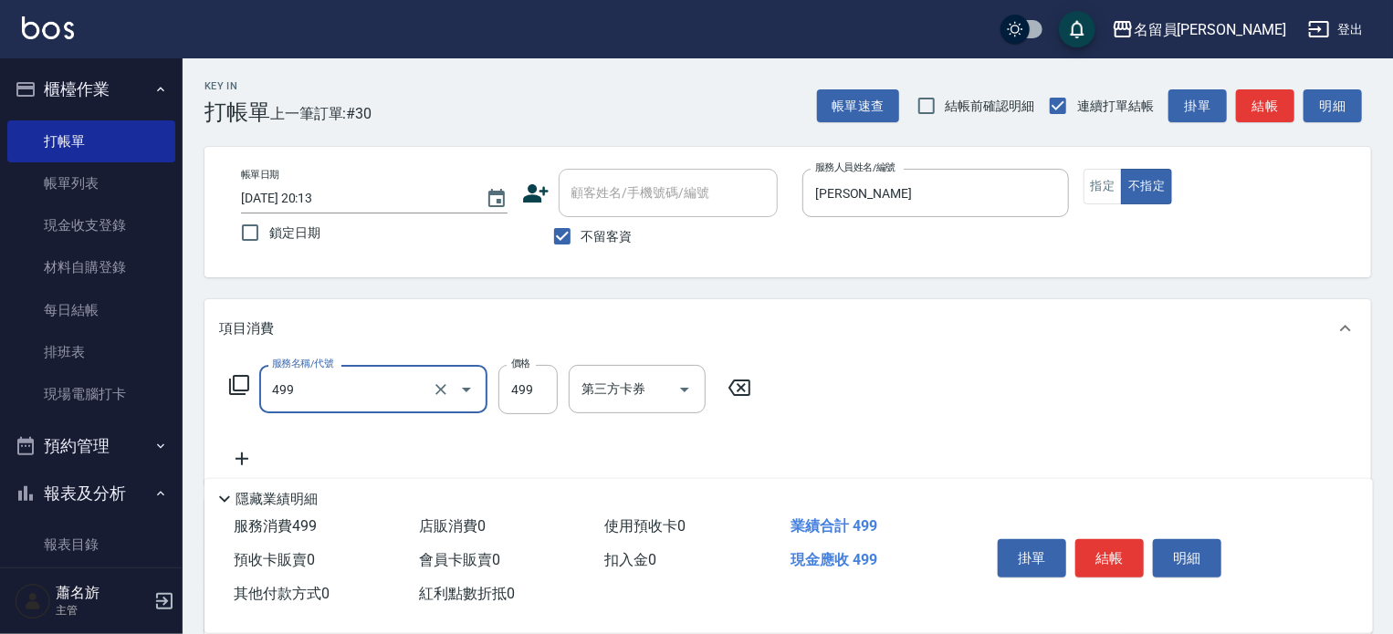
type input "去角質洗髮(499)"
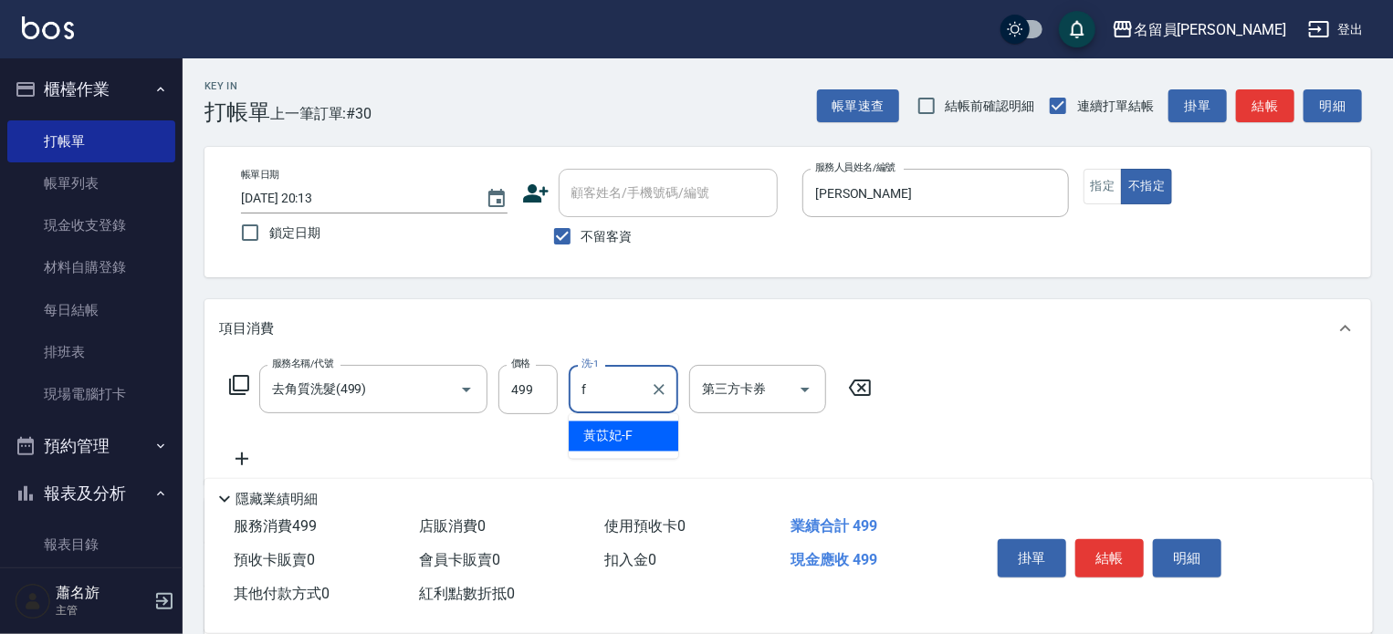
type input "[PERSON_NAME]-F"
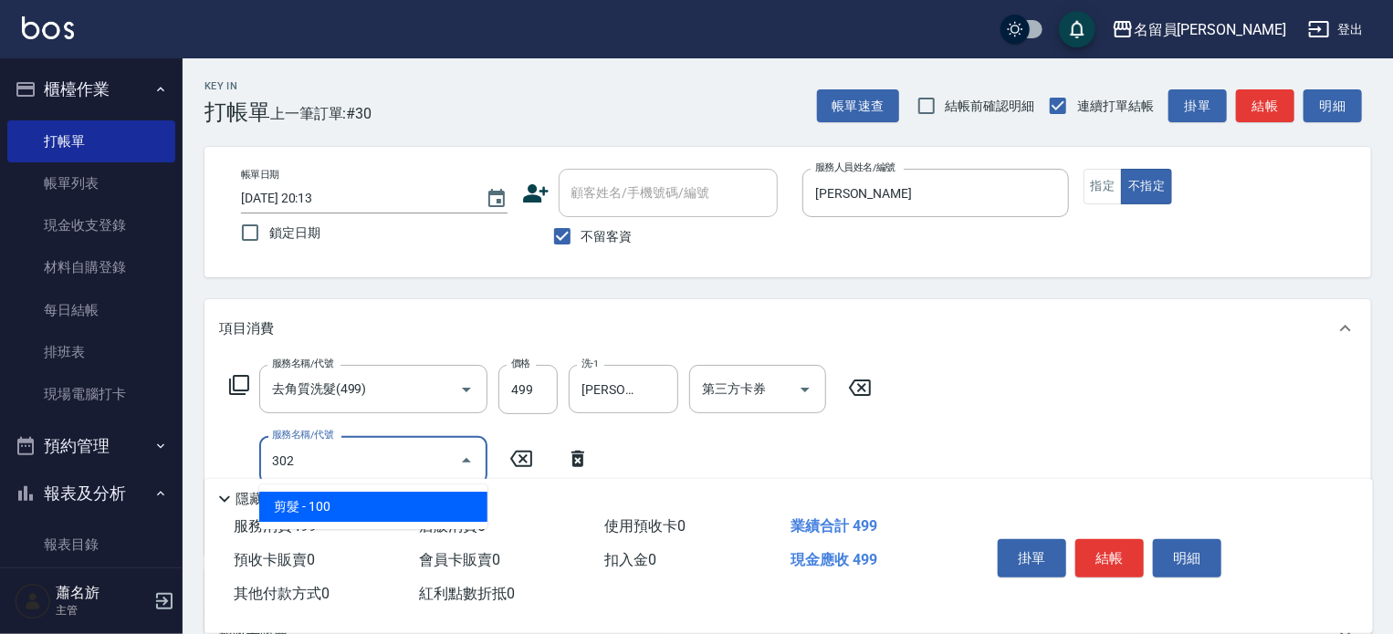
type input "剪髮(302)"
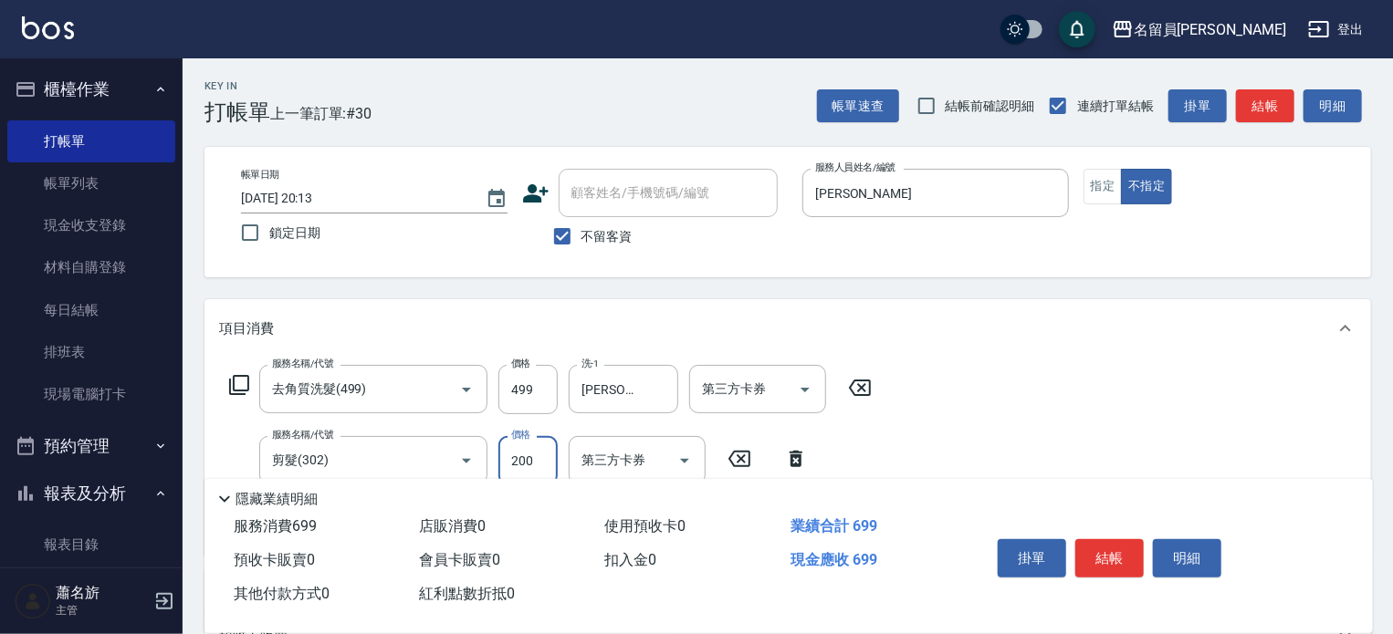
type input "200"
type input "染髮(501)"
type input "1000"
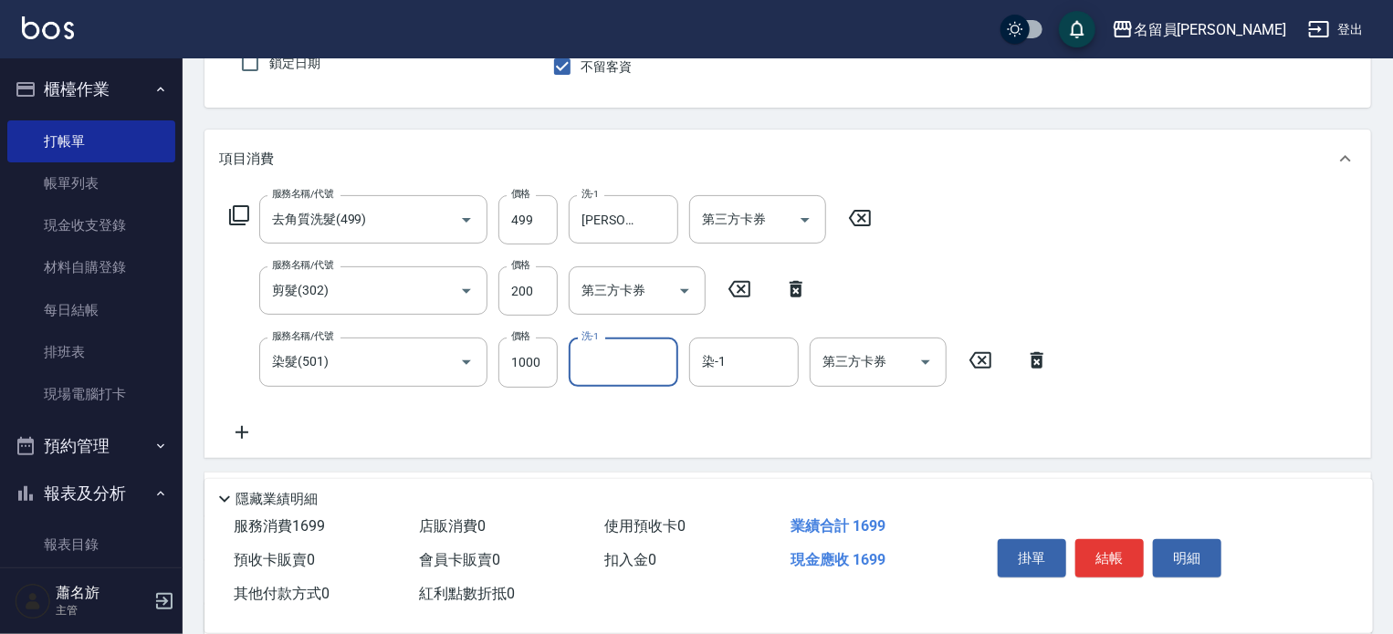
scroll to position [183, 0]
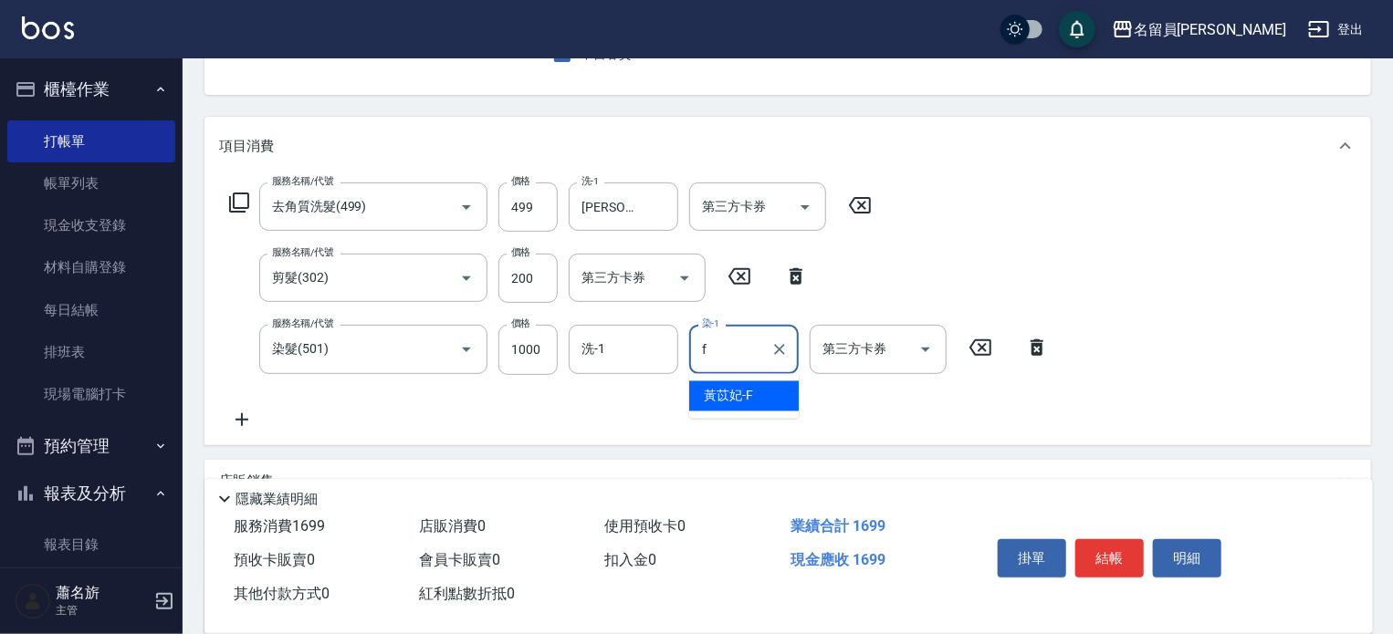
type input "[PERSON_NAME]-F"
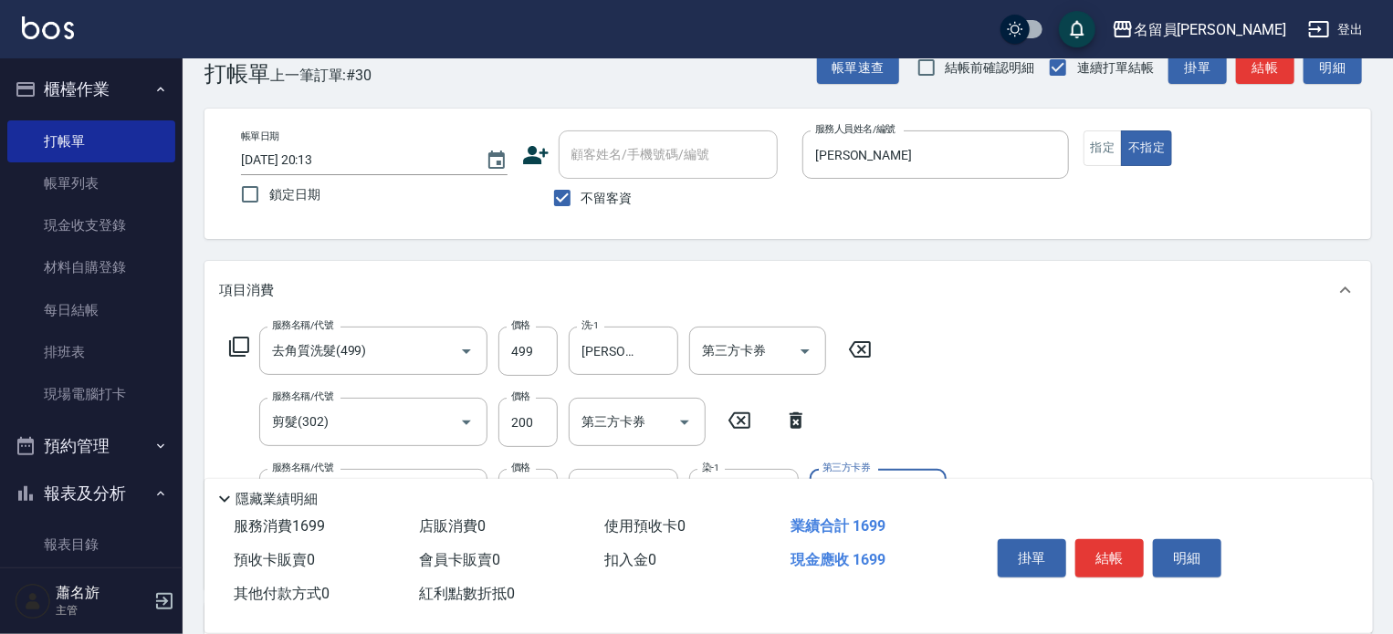
scroll to position [0, 0]
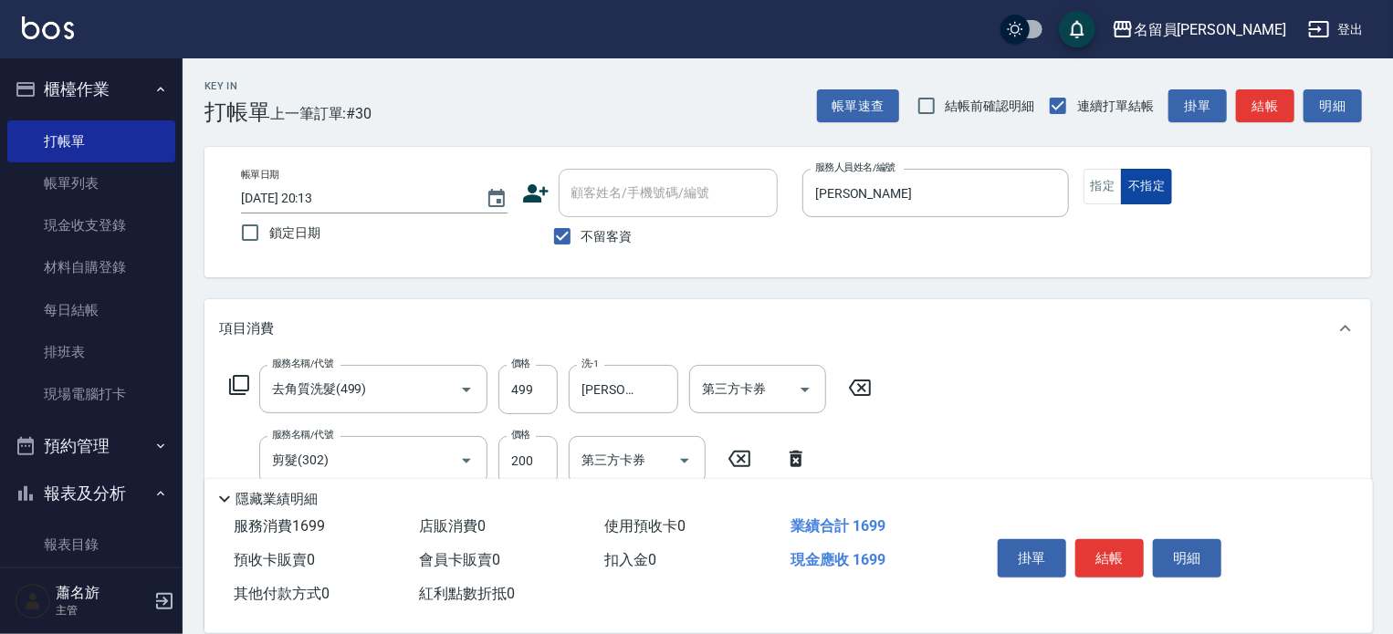
click at [1121, 187] on button "不指定" at bounding box center [1146, 187] width 51 height 36
click at [1107, 190] on button "指定" at bounding box center [1103, 187] width 39 height 36
click at [1106, 547] on button "結帳" at bounding box center [1109, 559] width 68 height 38
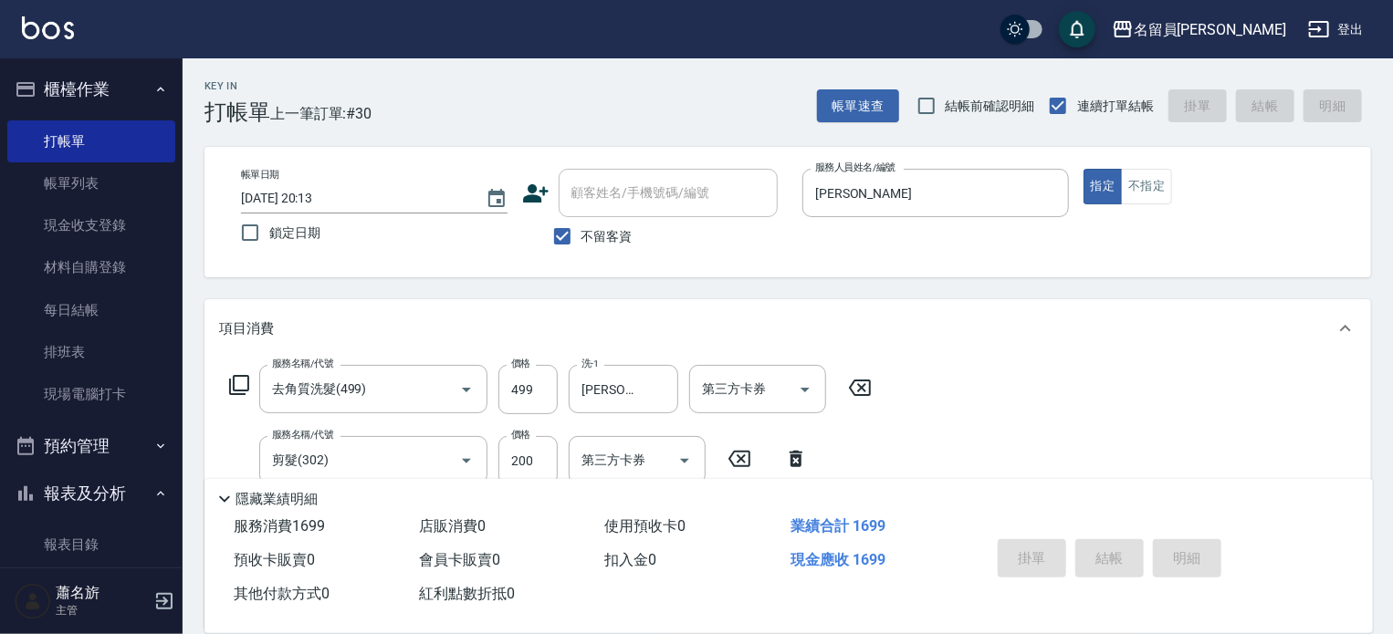
type input "[DATE] 20:14"
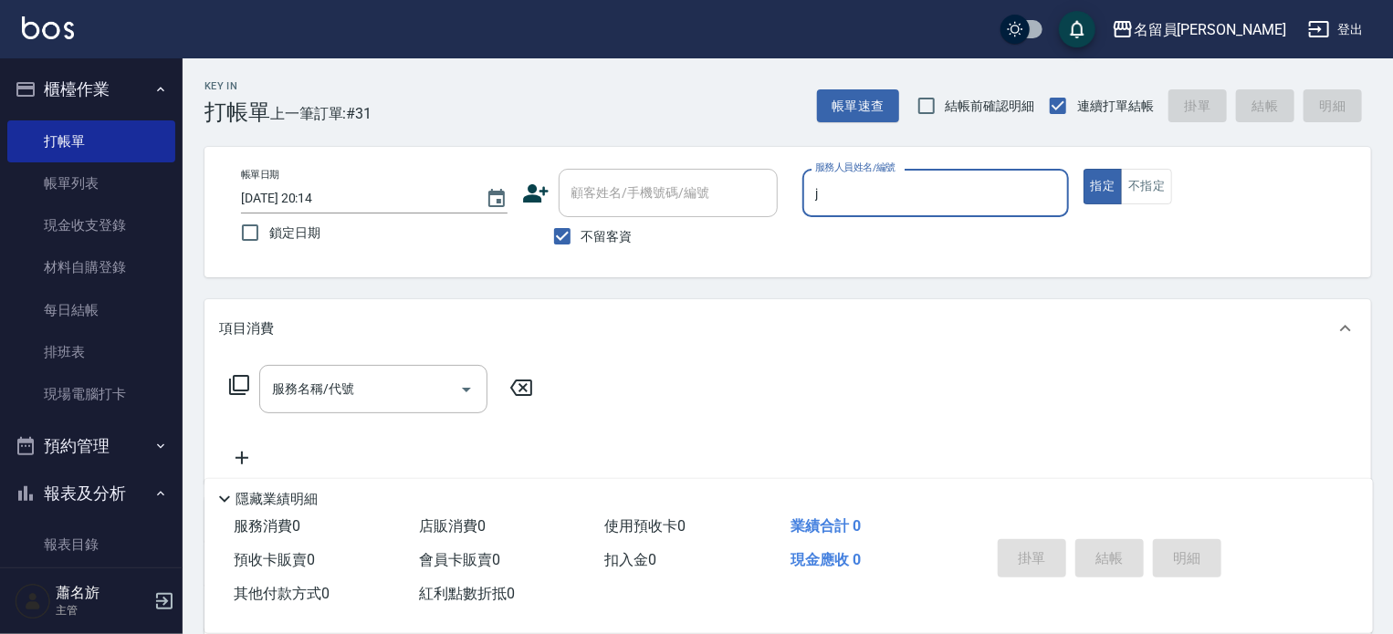
type input "[PERSON_NAME]"
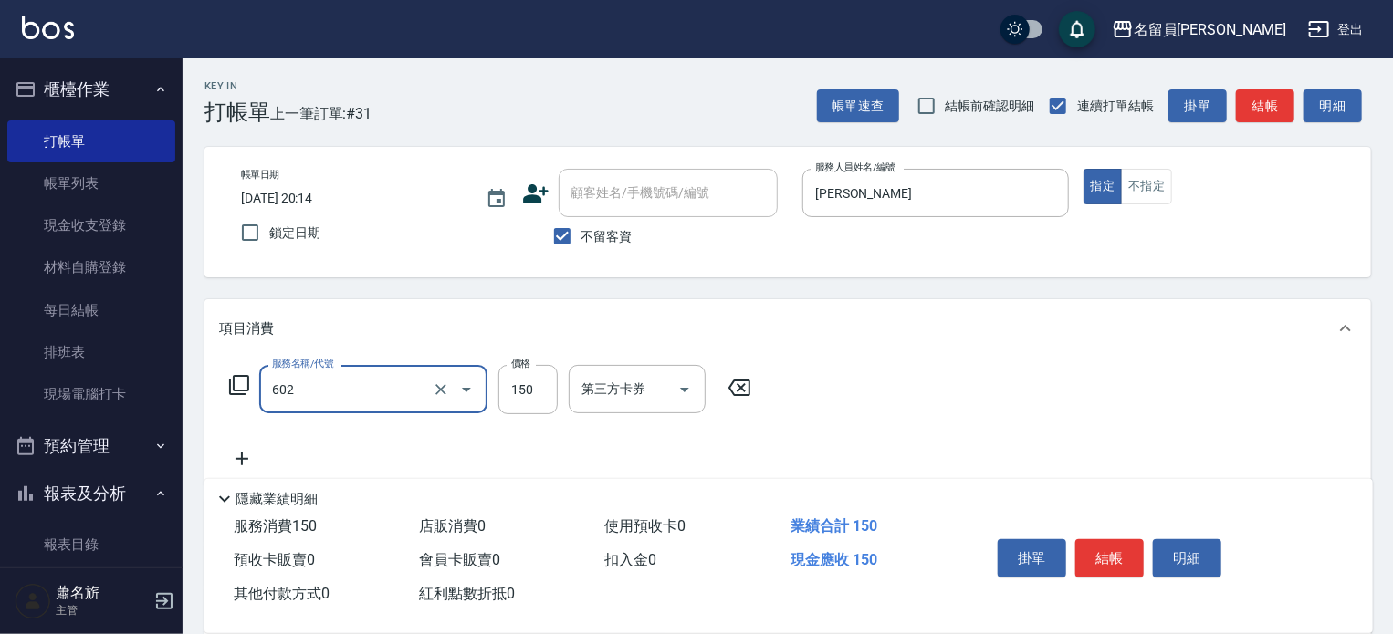
type input "一般洗髮(602)"
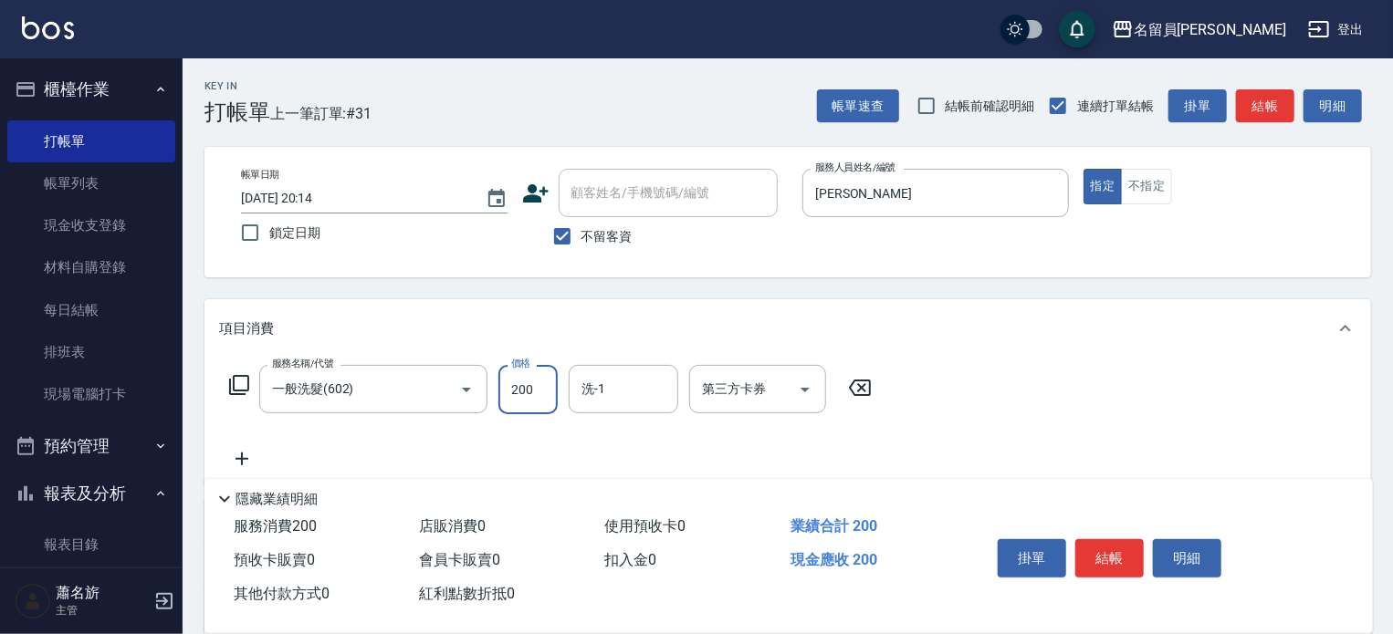
type input "200"
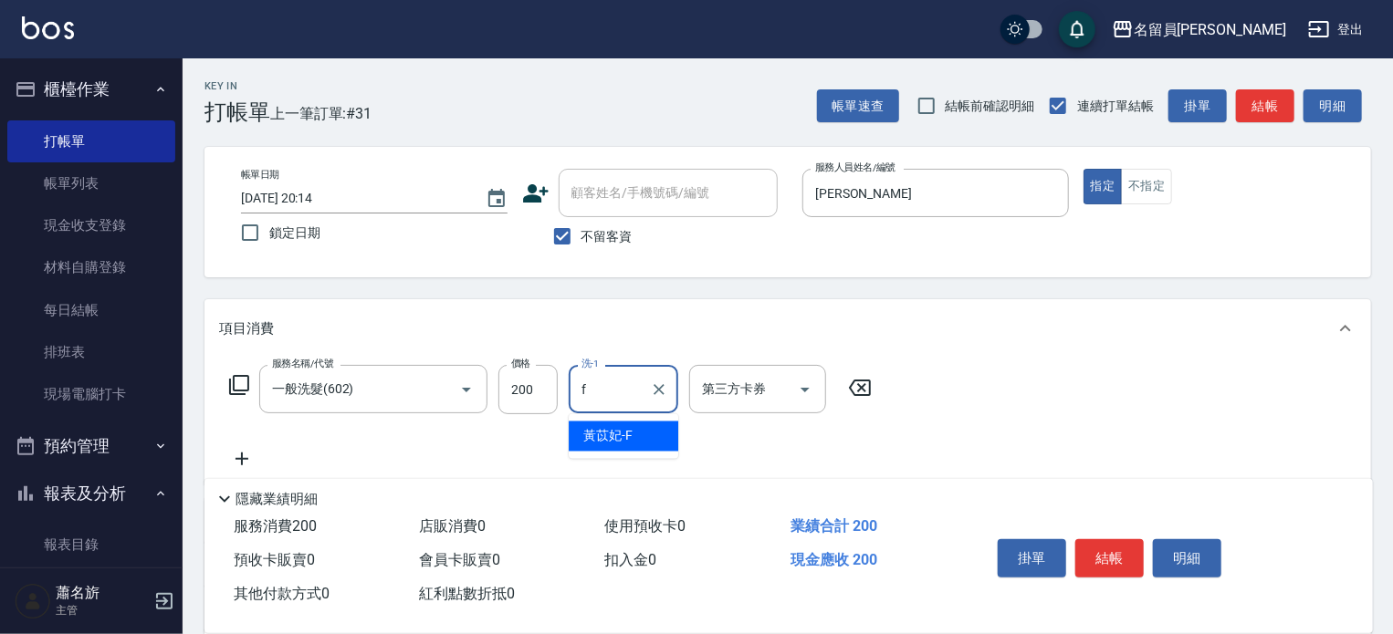
type input "[PERSON_NAME]-F"
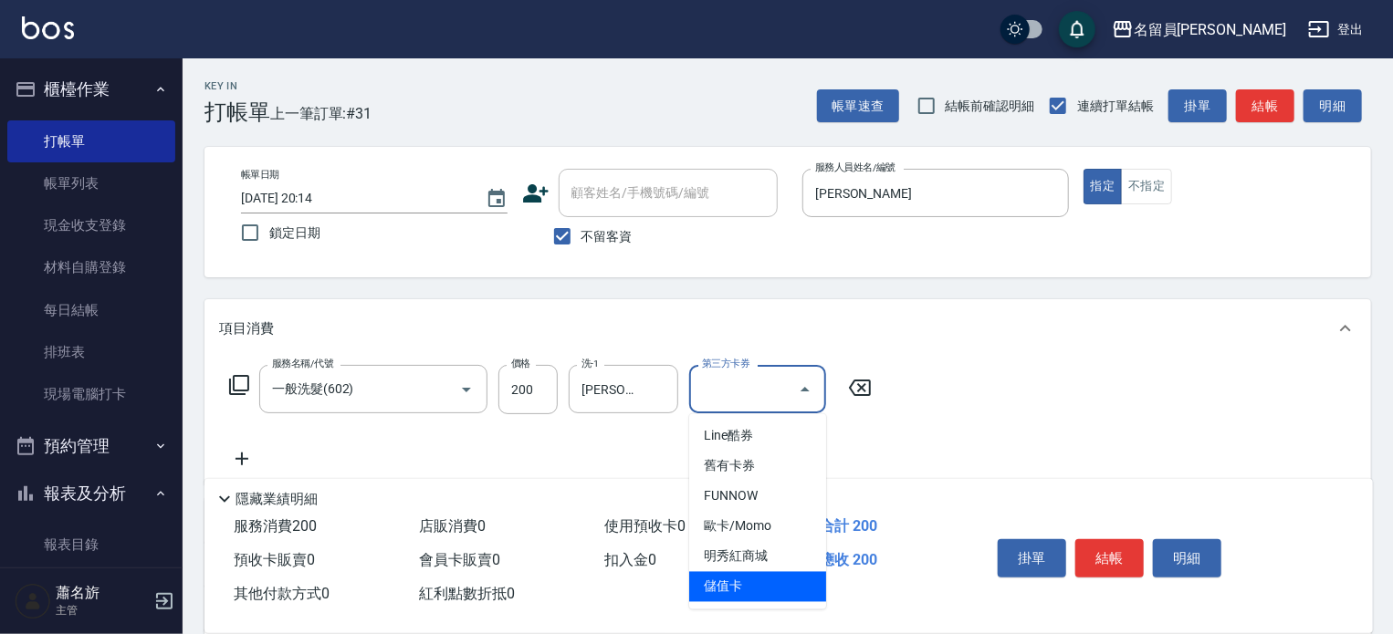
type input "儲值卡"
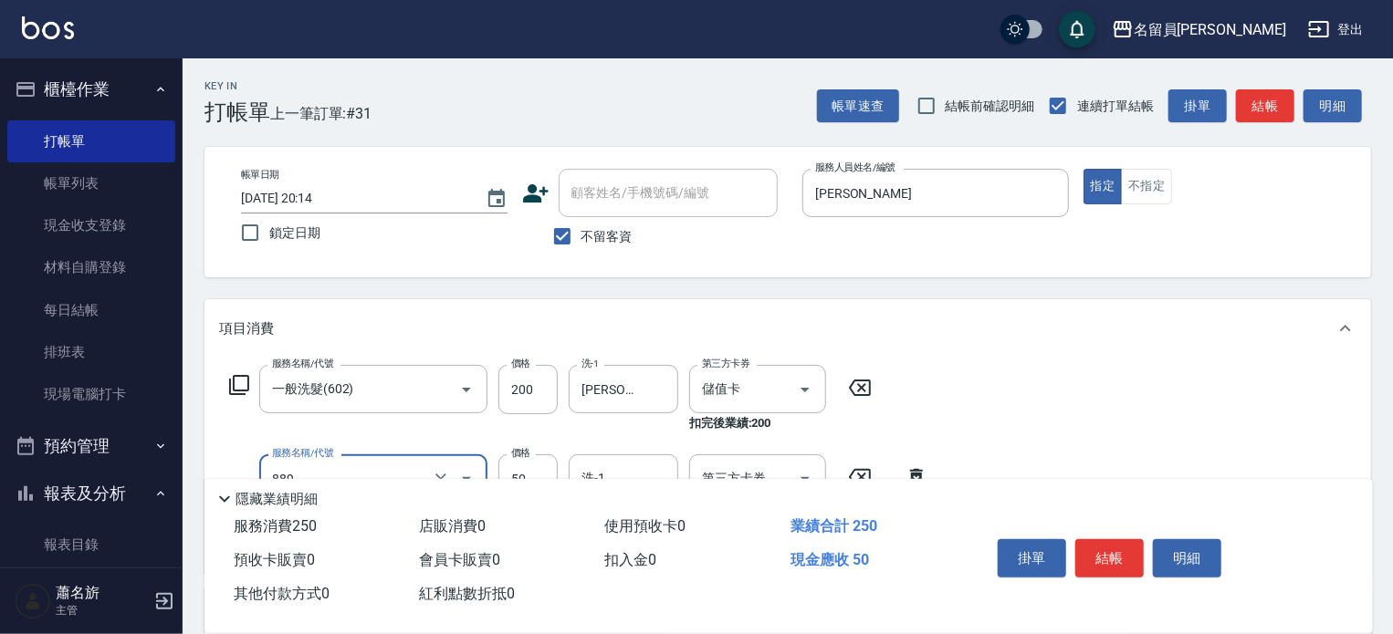
type input "精油(889)"
type input "[PERSON_NAME]-F"
type input "剪髮(302)"
type input "250"
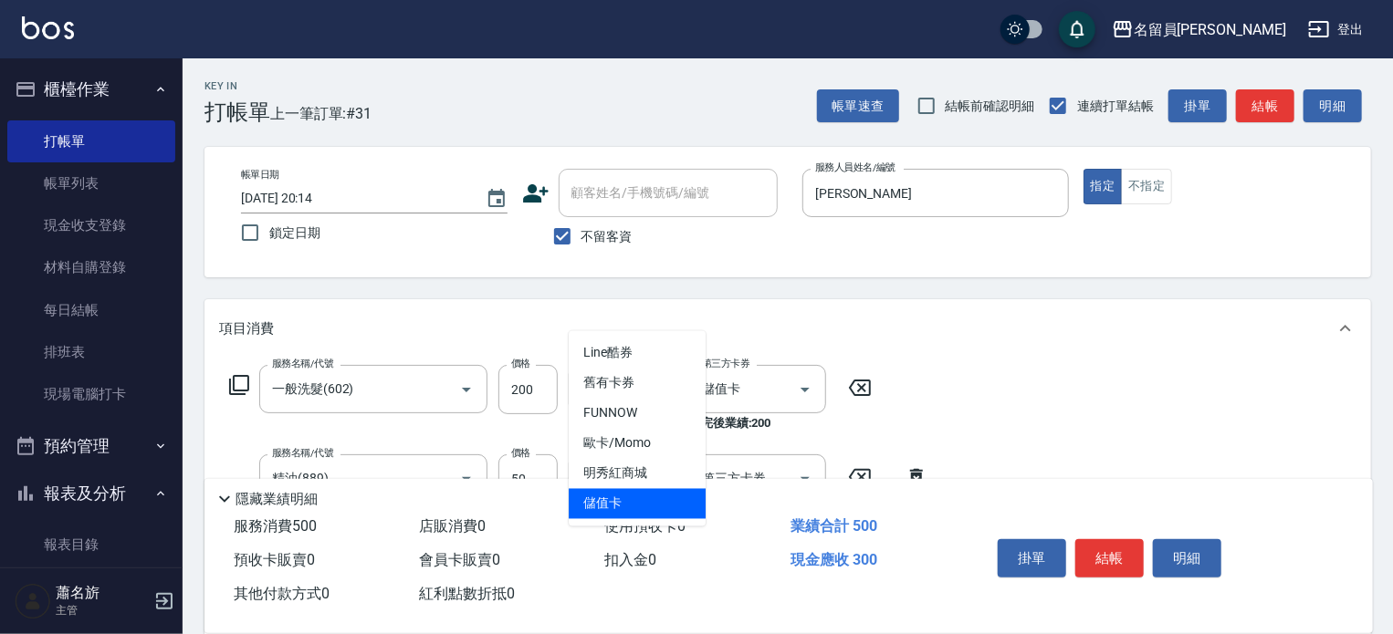
type input "儲值卡"
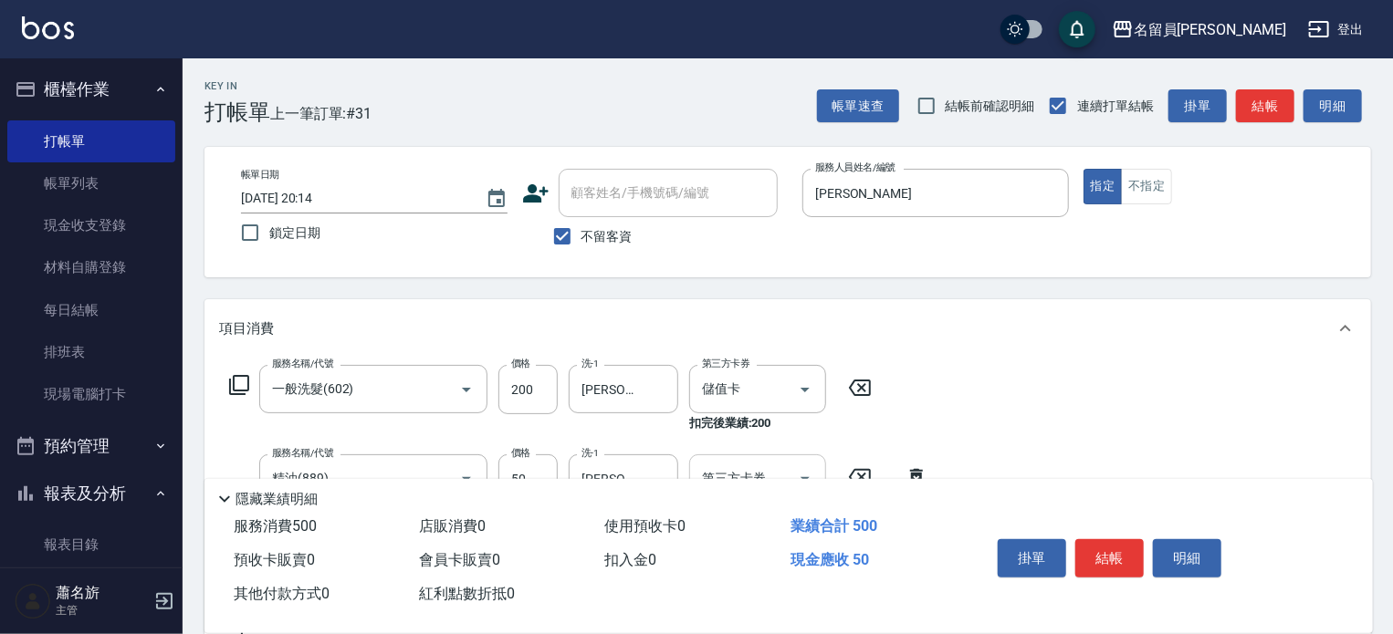
click at [811, 464] on div at bounding box center [804, 479] width 27 height 48
click at [807, 466] on button "Open" at bounding box center [805, 479] width 29 height 29
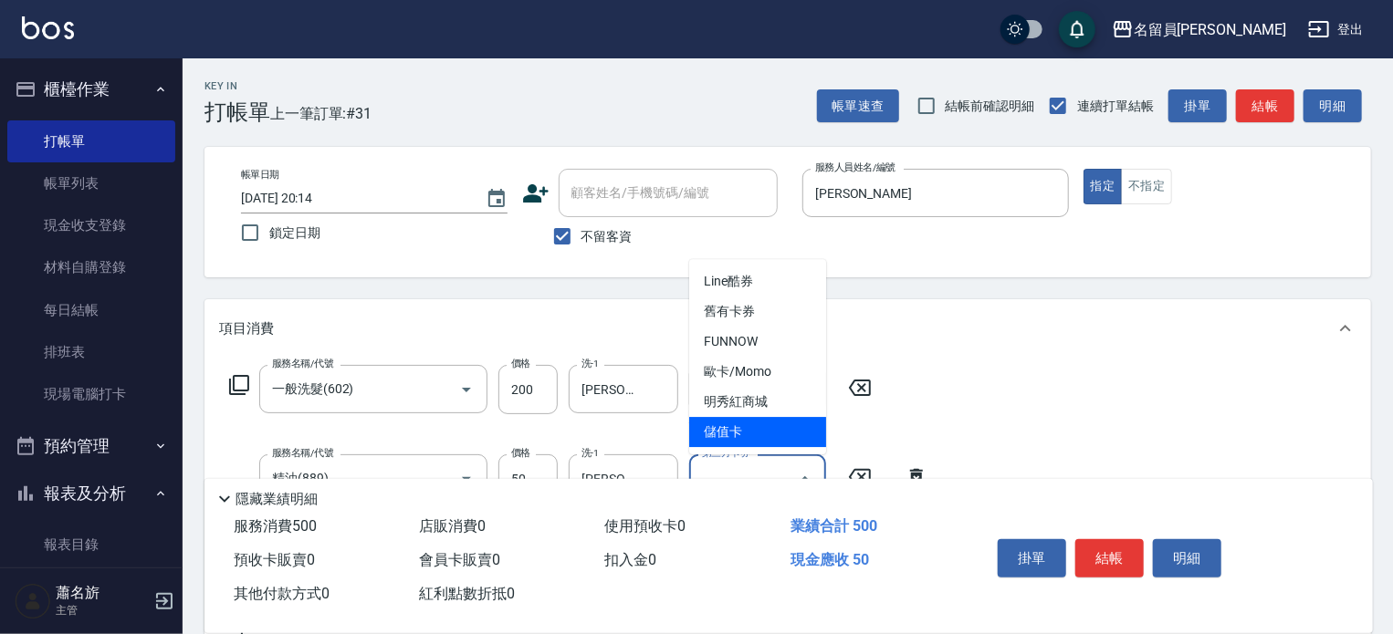
drag, startPoint x: 734, startPoint y: 427, endPoint x: 827, endPoint y: 435, distance: 93.4
click at [734, 428] on span "儲值卡" at bounding box center [757, 432] width 137 height 30
type input "儲值卡"
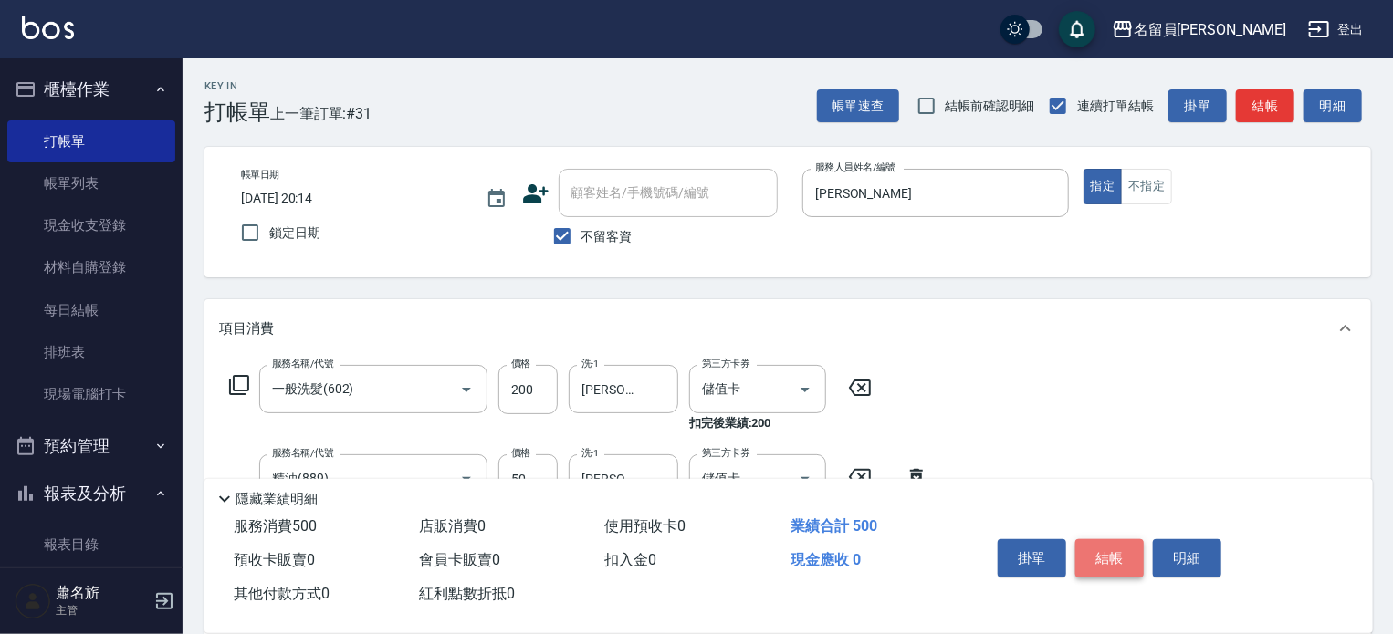
click at [1116, 551] on button "結帳" at bounding box center [1109, 559] width 68 height 38
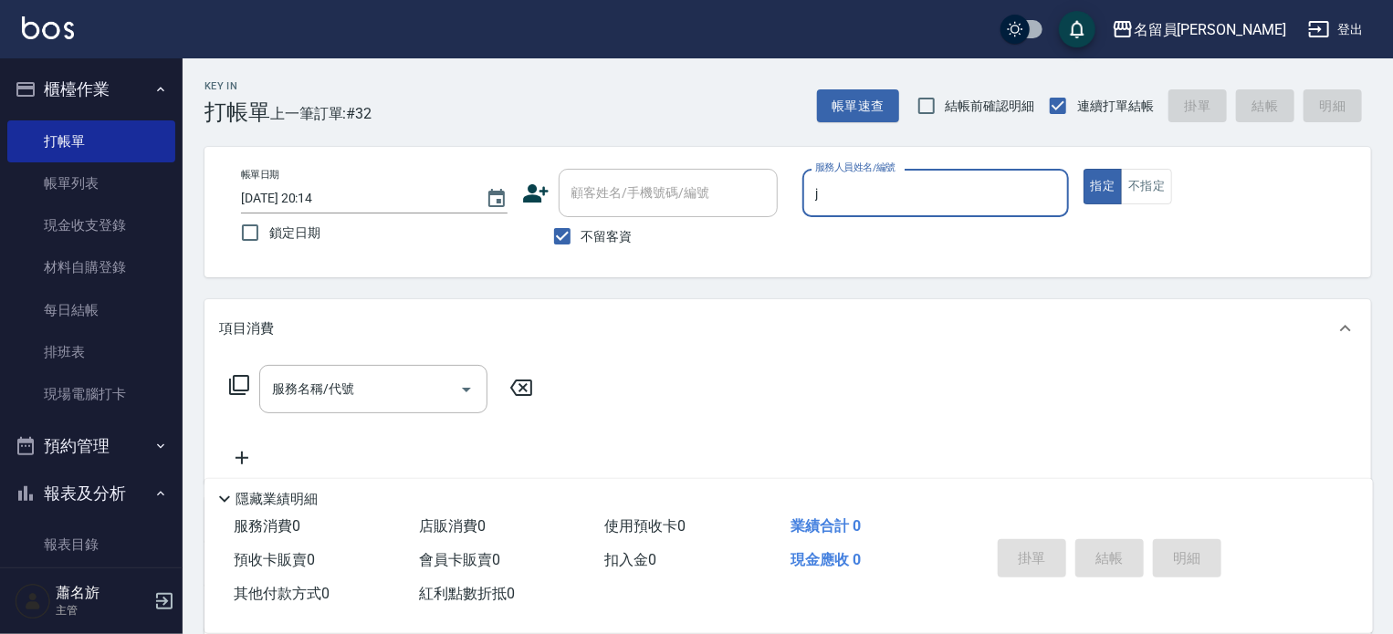
type input "[PERSON_NAME]"
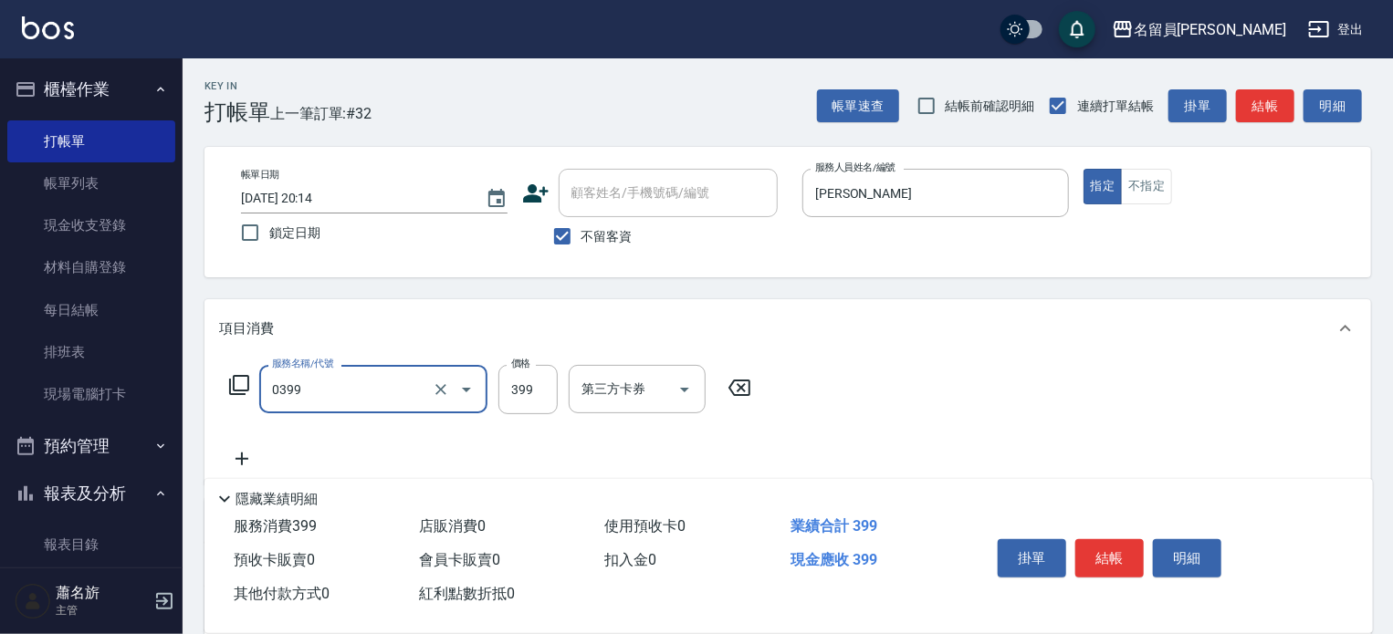
type input "海鹽SPA(0399)"
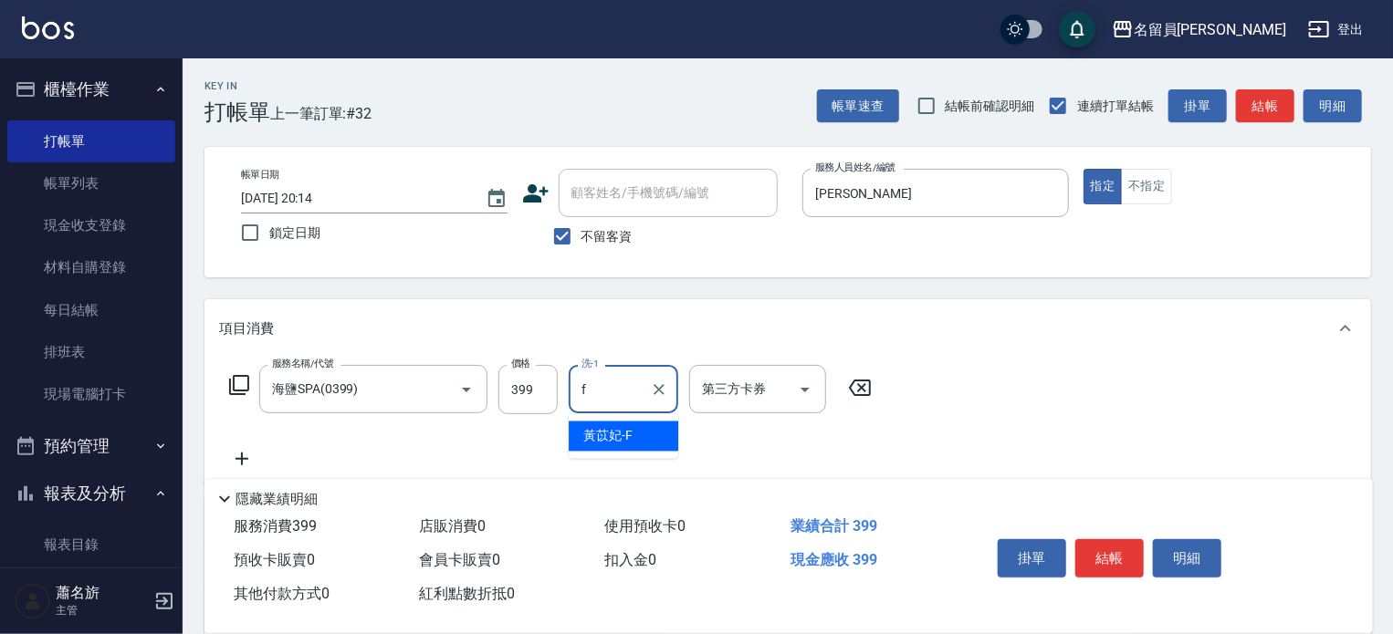
type input "[PERSON_NAME]-F"
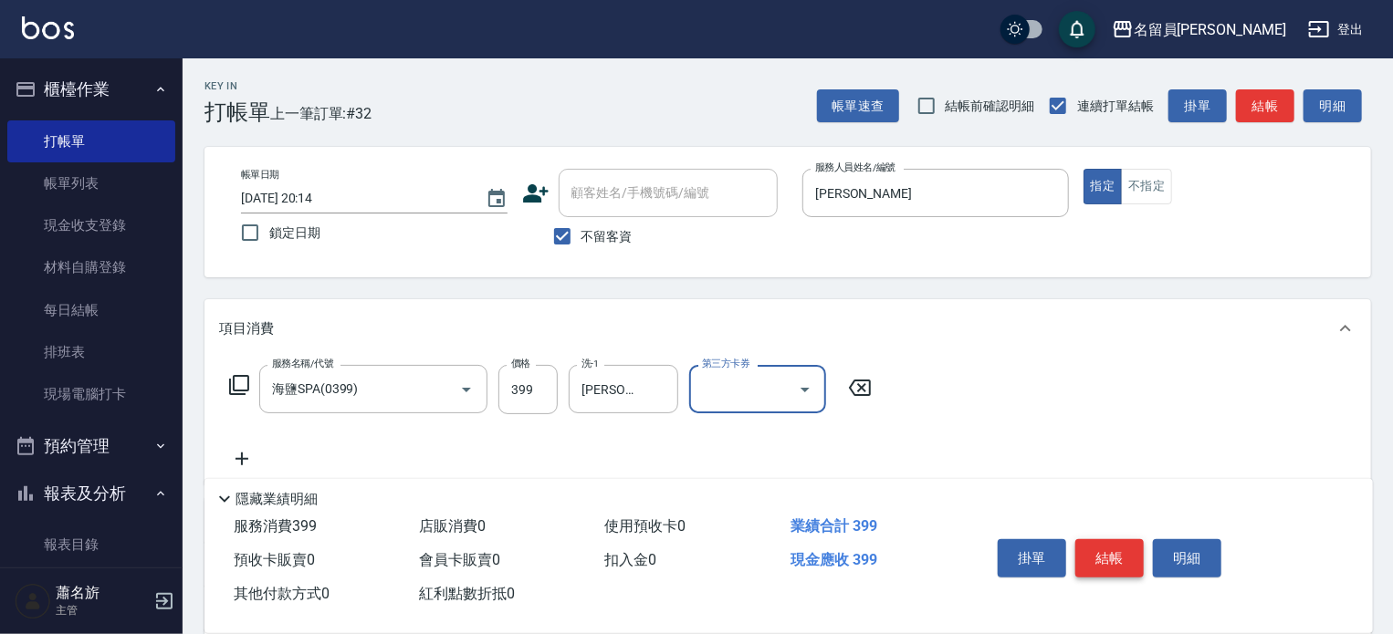
click at [1114, 556] on button "結帳" at bounding box center [1109, 559] width 68 height 38
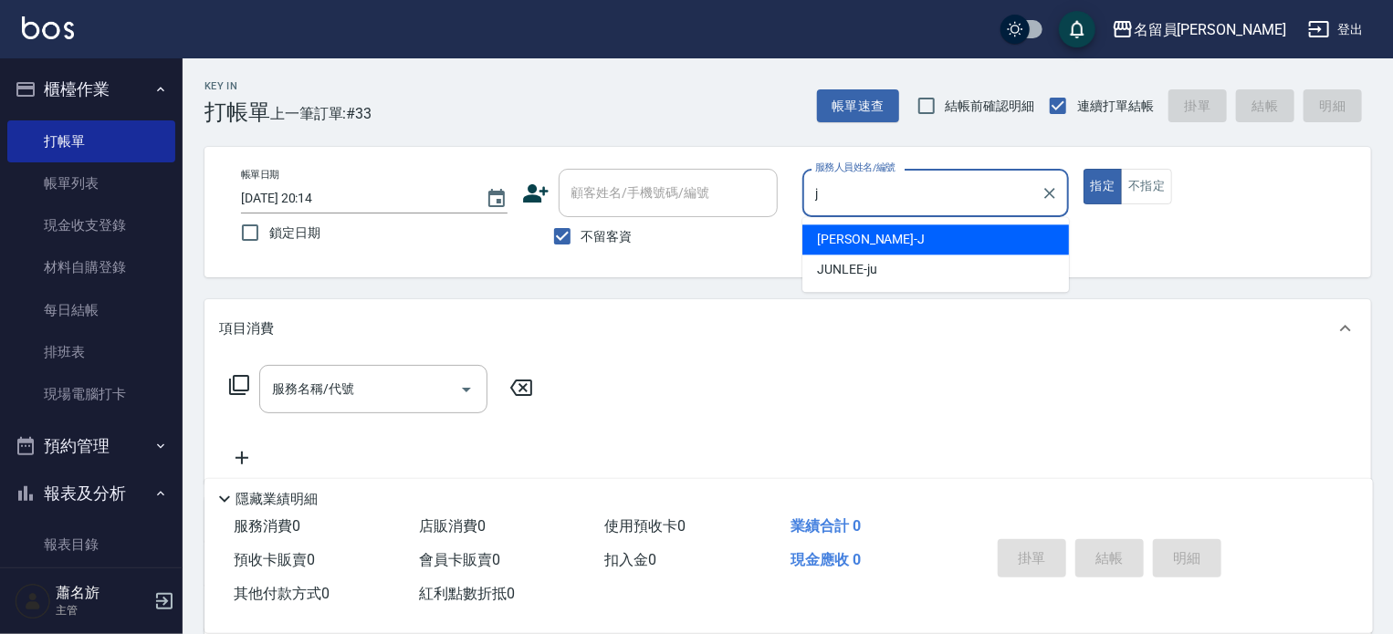
type input "[PERSON_NAME]"
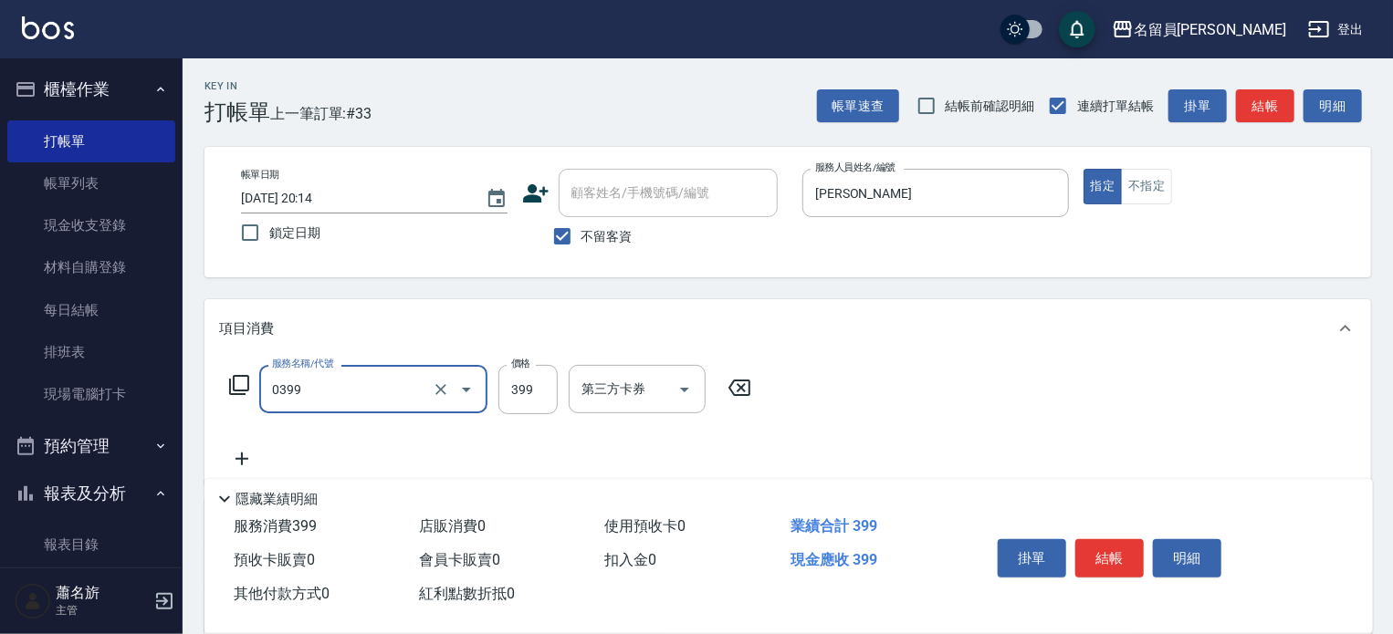
type input "海鹽SPA(0399)"
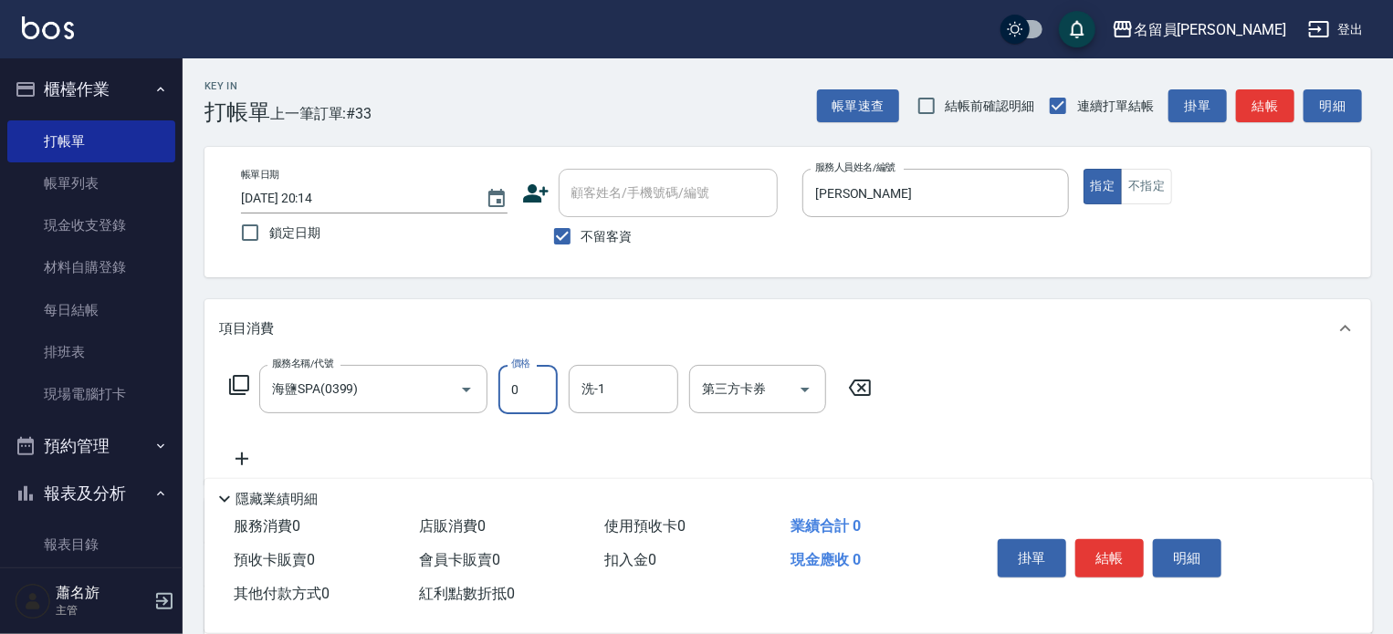
type input "0"
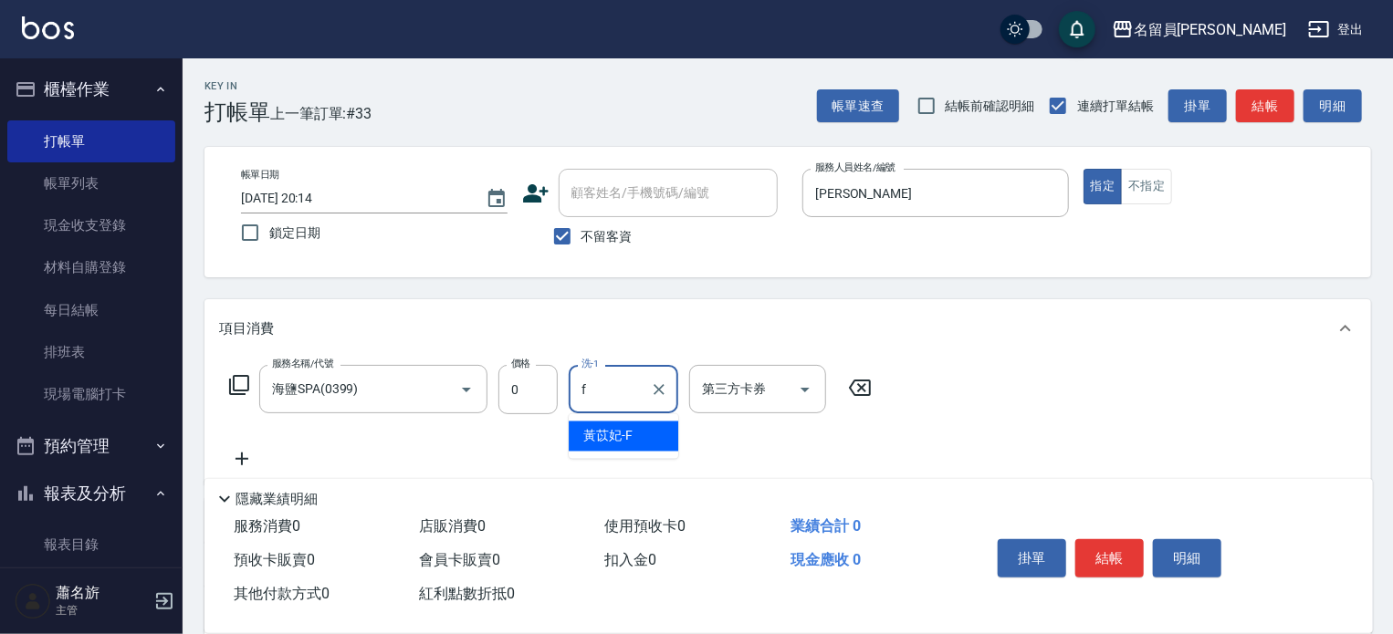
type input "[PERSON_NAME]-F"
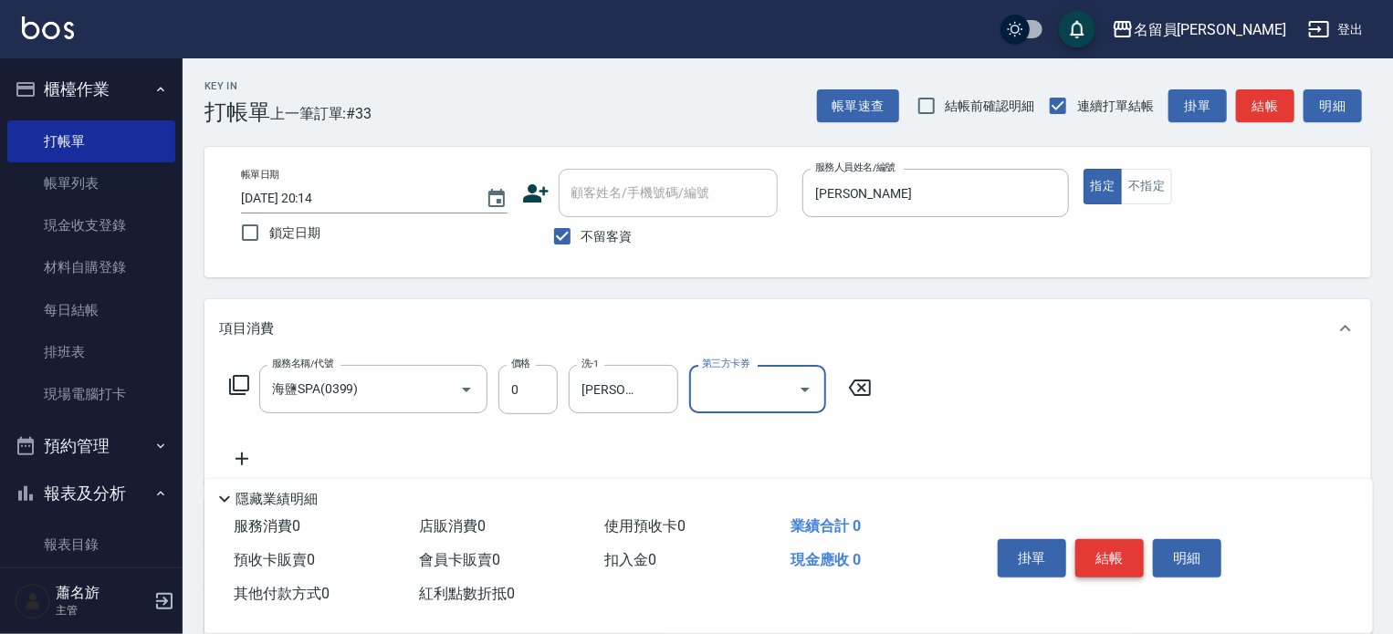
click at [1109, 542] on button "結帳" at bounding box center [1109, 559] width 68 height 38
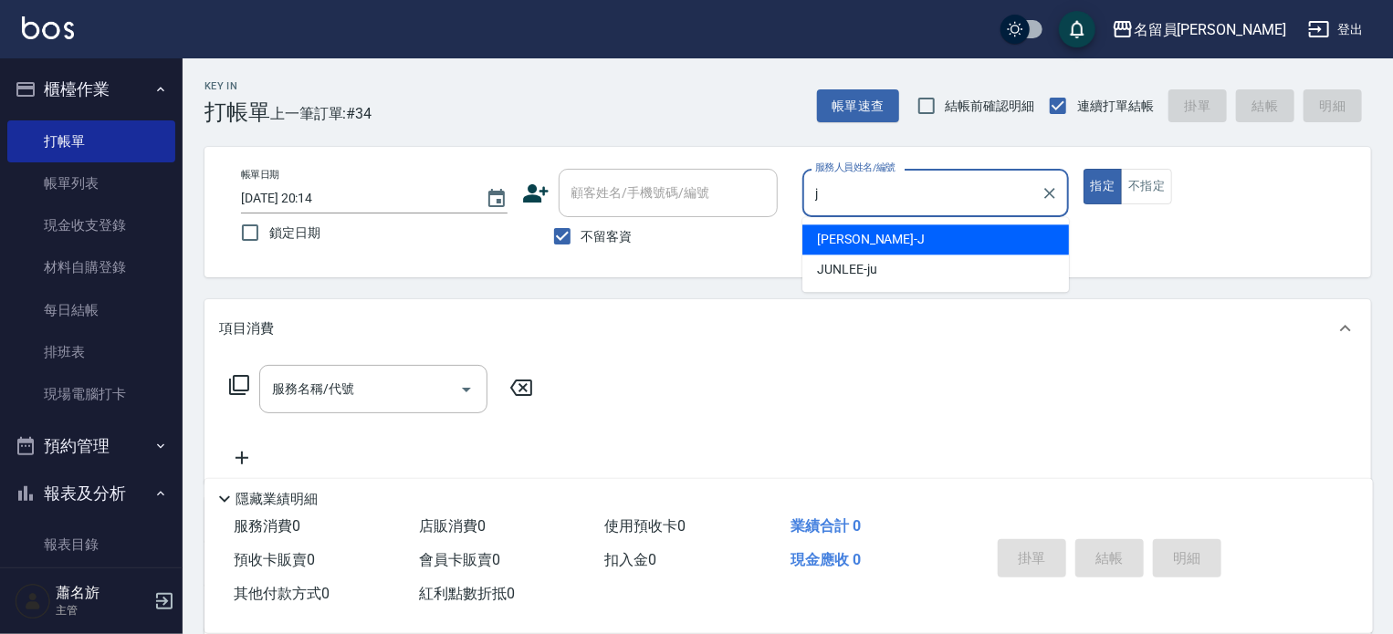
type input "[PERSON_NAME]"
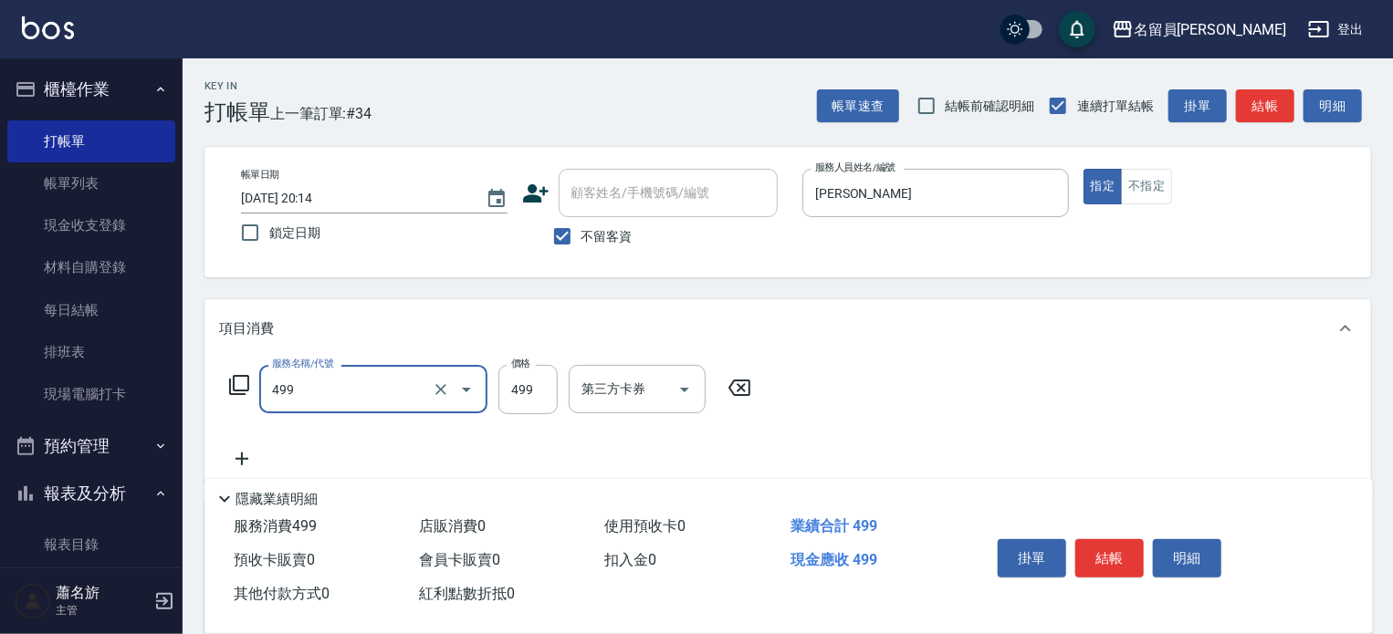
type input "去角質洗髮(499)"
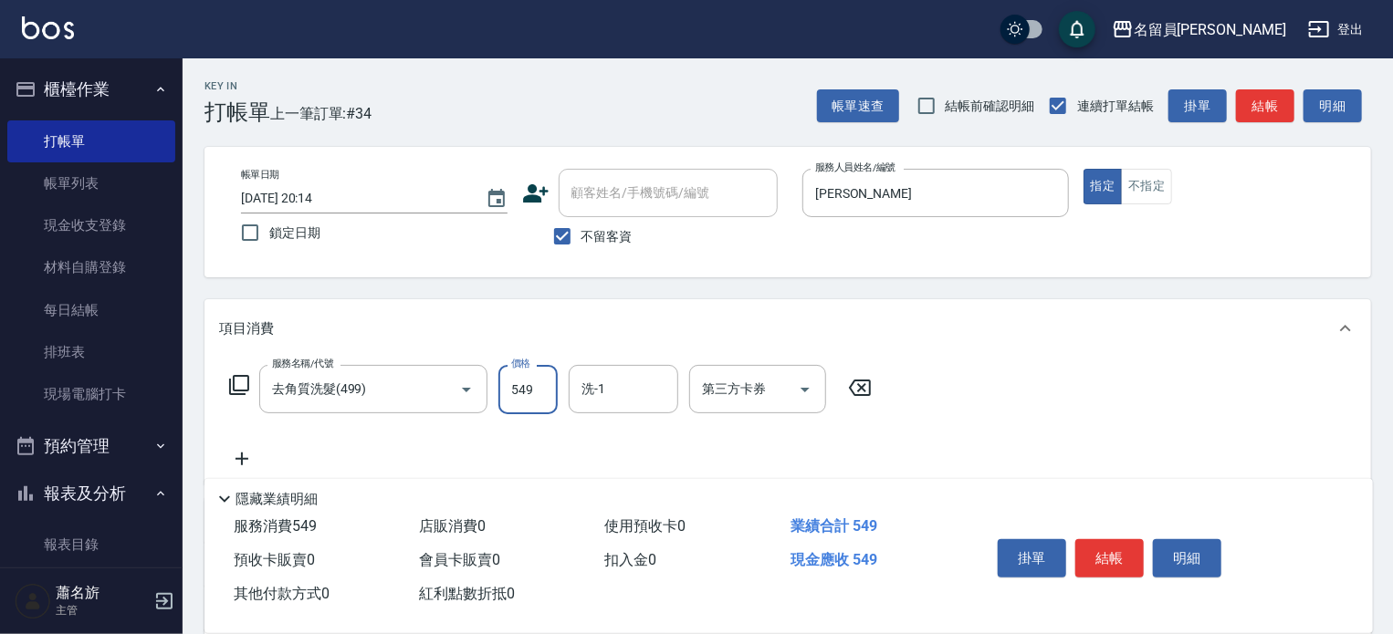
type input "549"
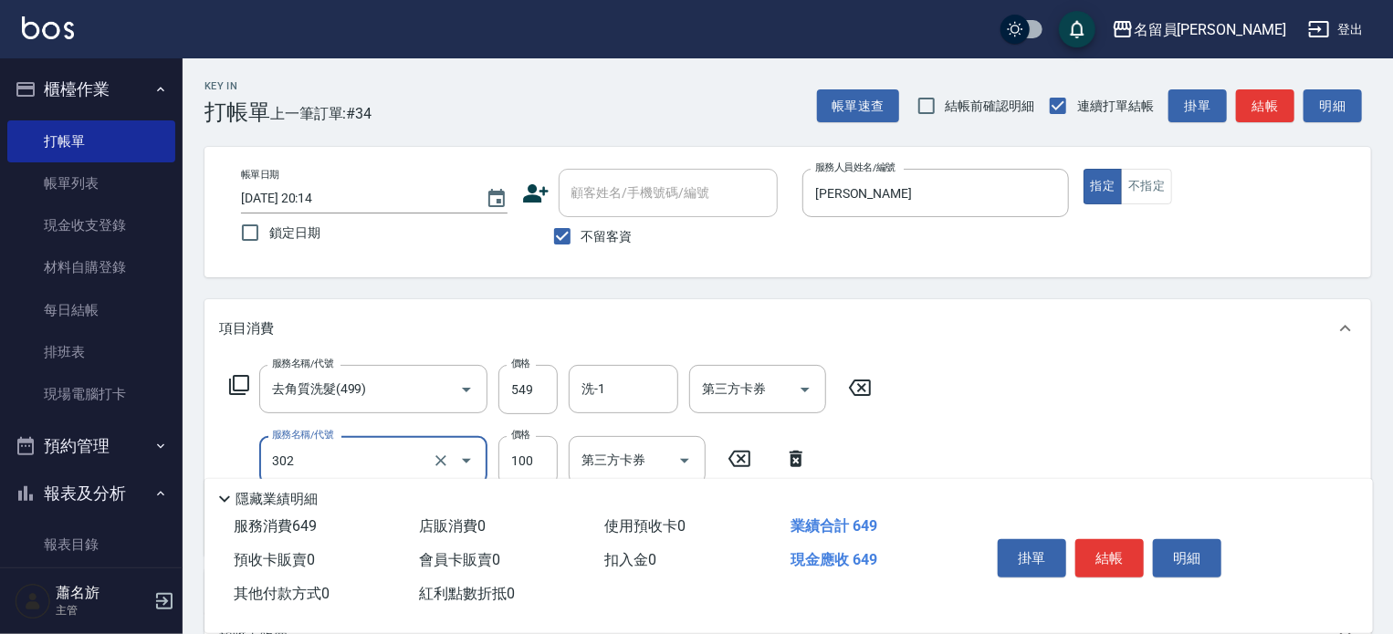
type input "剪髮(302)"
type input "500"
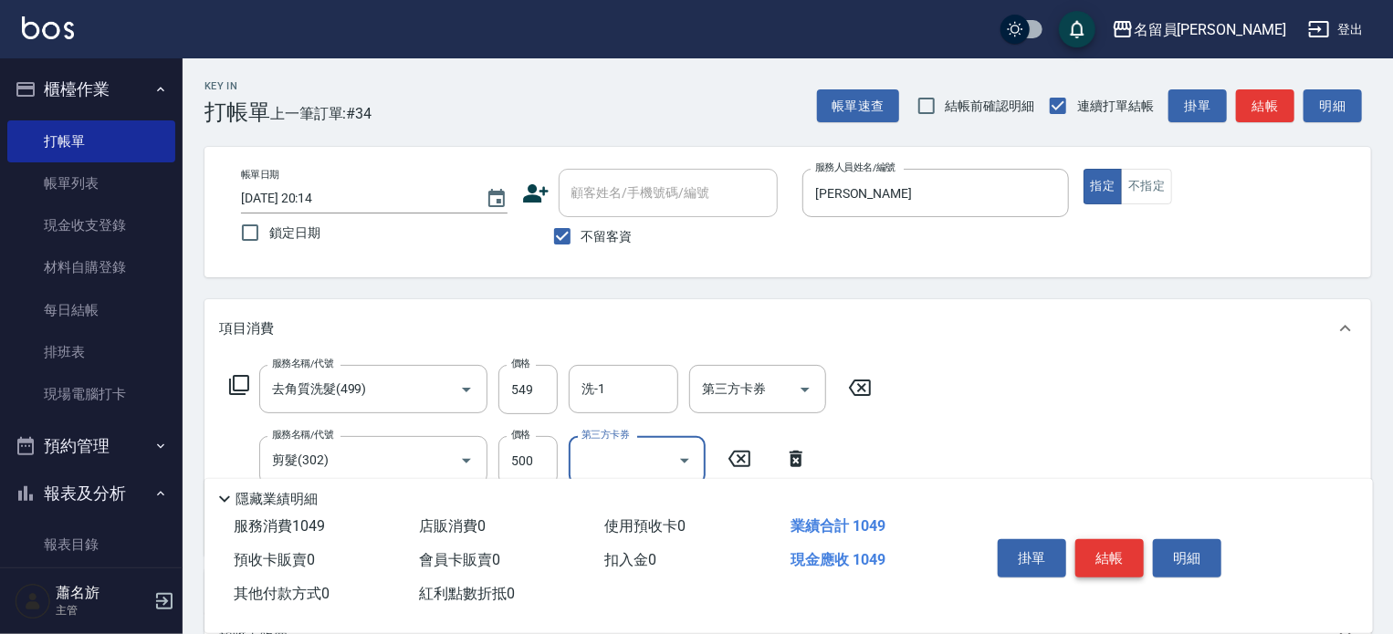
click at [1103, 561] on button "結帳" at bounding box center [1109, 559] width 68 height 38
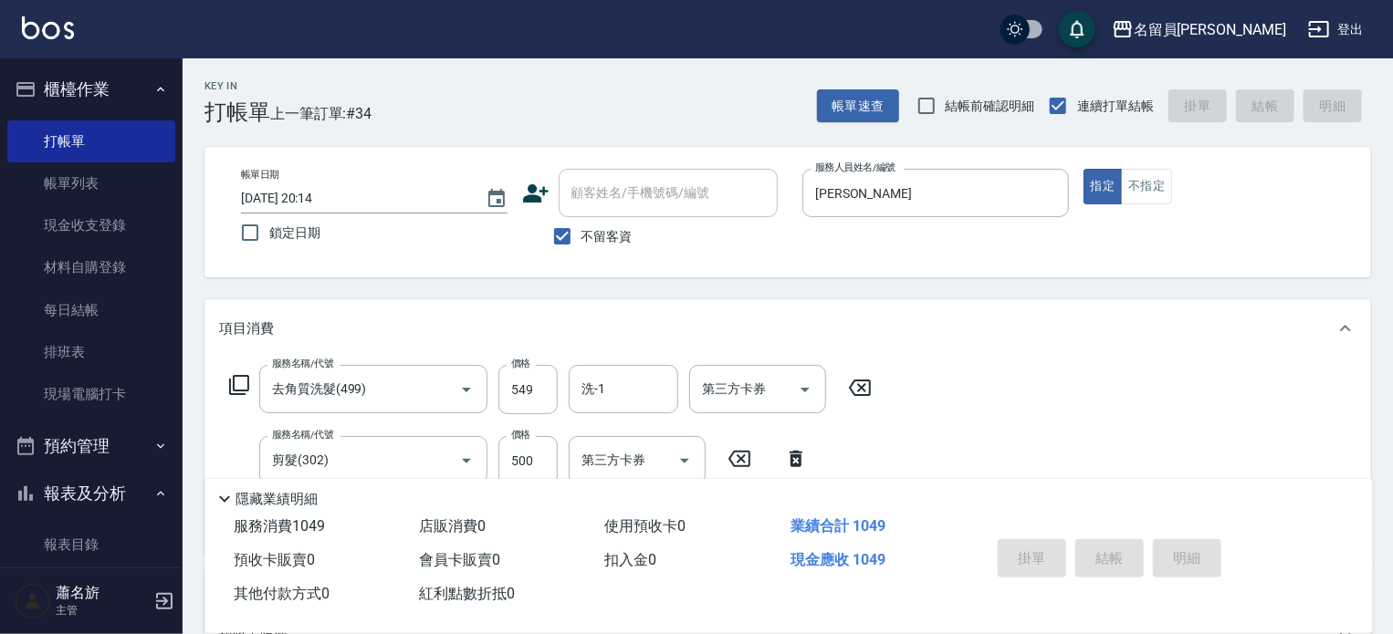
type input "[DATE] 20:15"
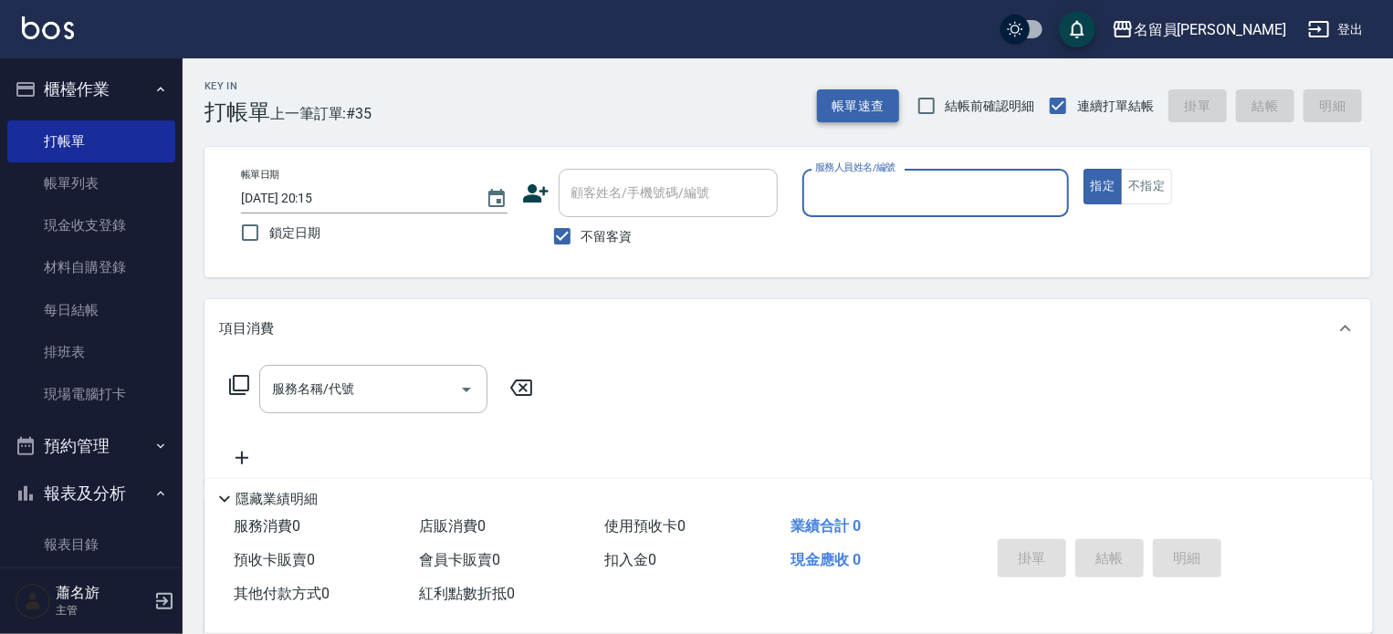
click at [851, 114] on button "帳單速查" at bounding box center [858, 106] width 82 height 34
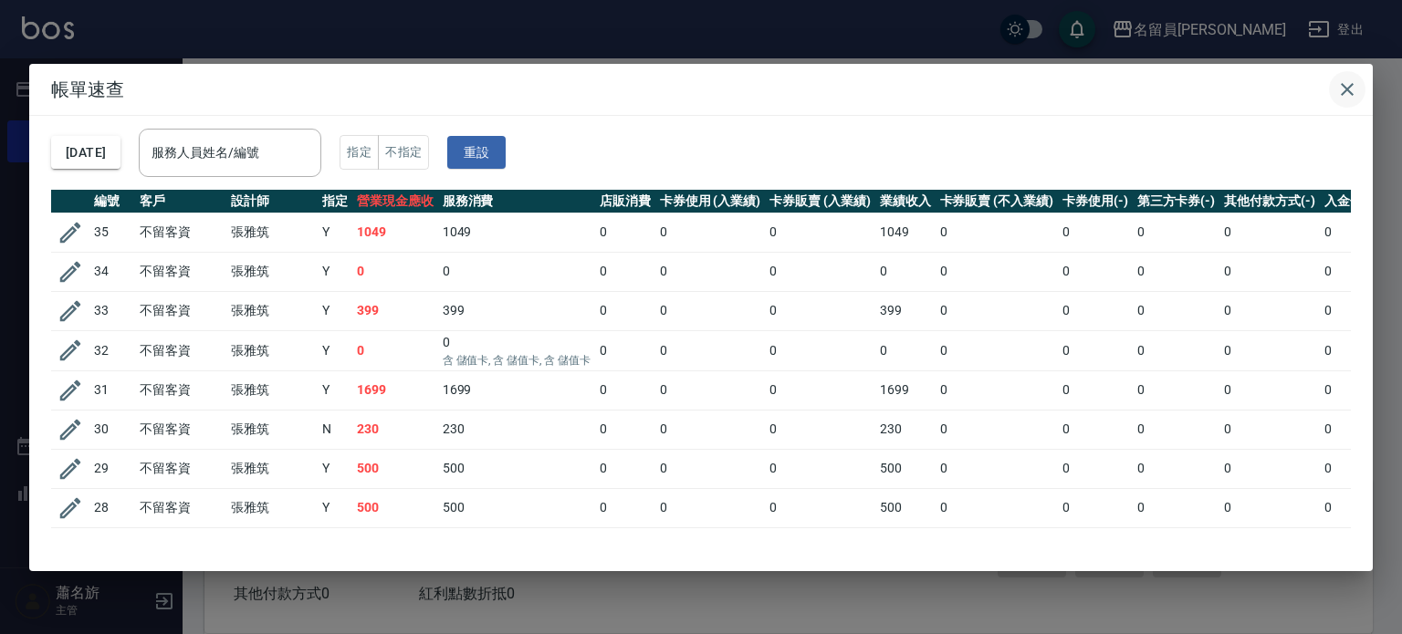
click at [1351, 90] on icon "button" at bounding box center [1347, 90] width 22 height 22
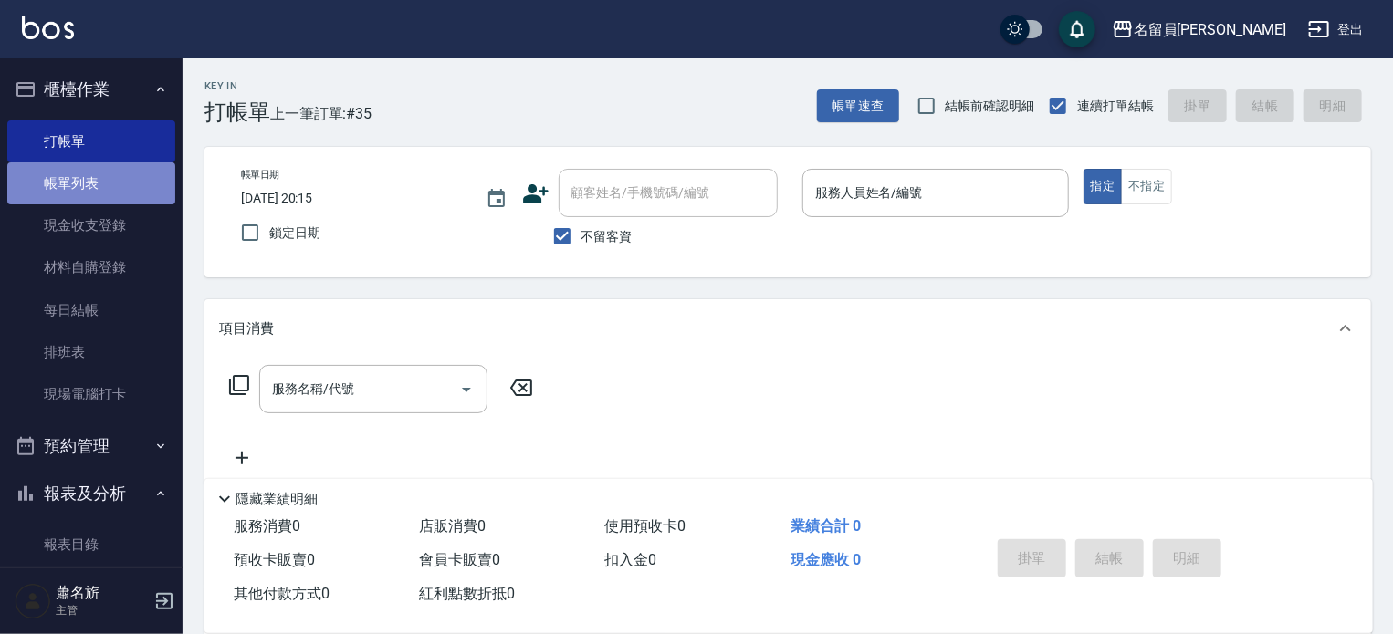
click at [99, 195] on link "帳單列表" at bounding box center [91, 183] width 168 height 42
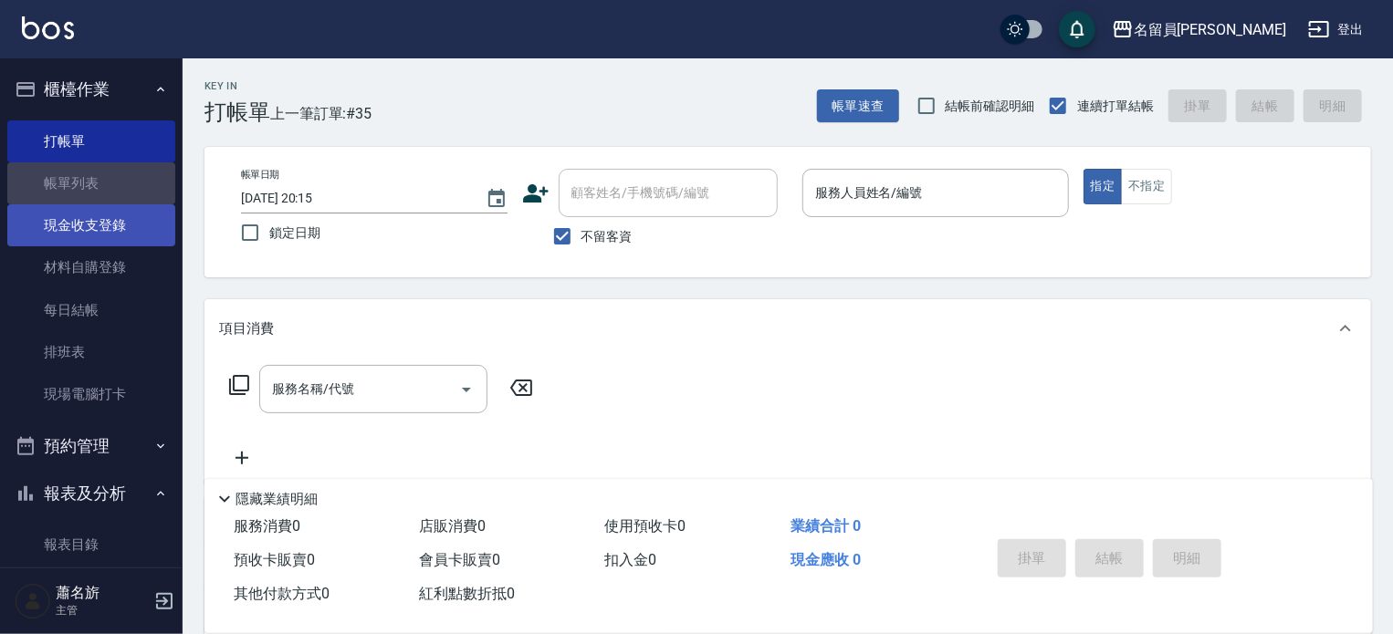
click at [92, 221] on link "現金收支登錄" at bounding box center [91, 225] width 168 height 42
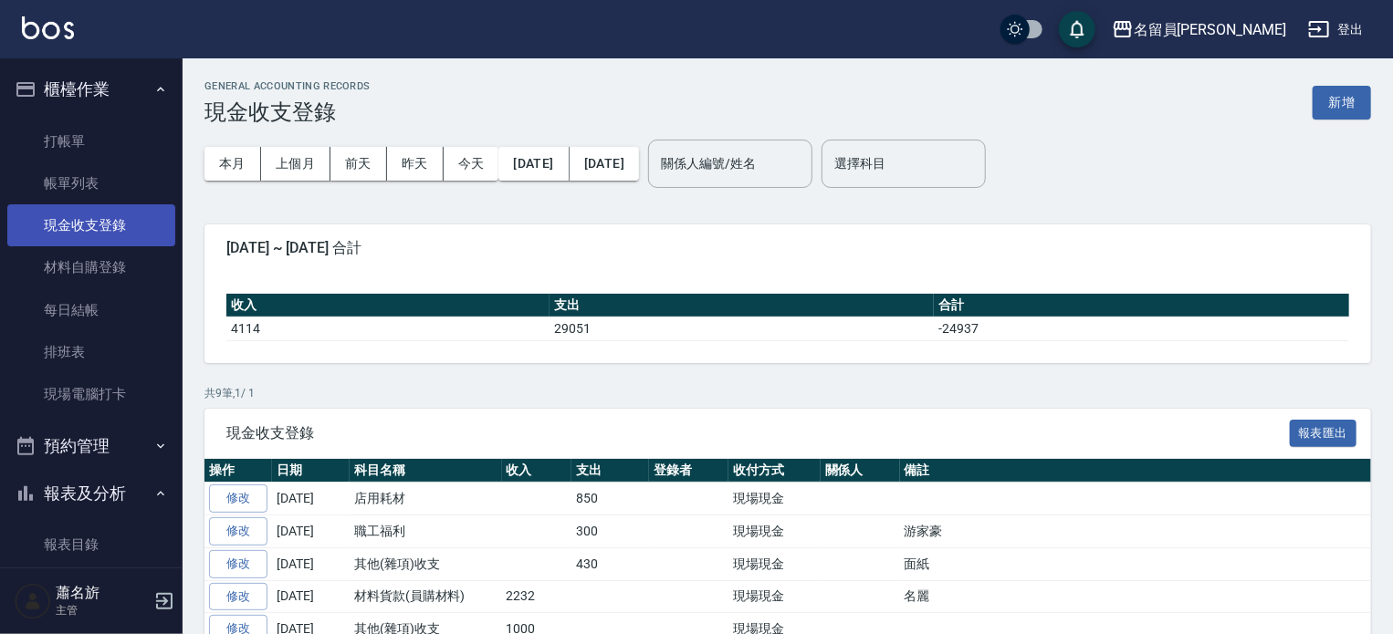
click at [92, 221] on link "現金收支登錄" at bounding box center [91, 225] width 168 height 42
click at [1326, 101] on button "新增" at bounding box center [1342, 103] width 58 height 34
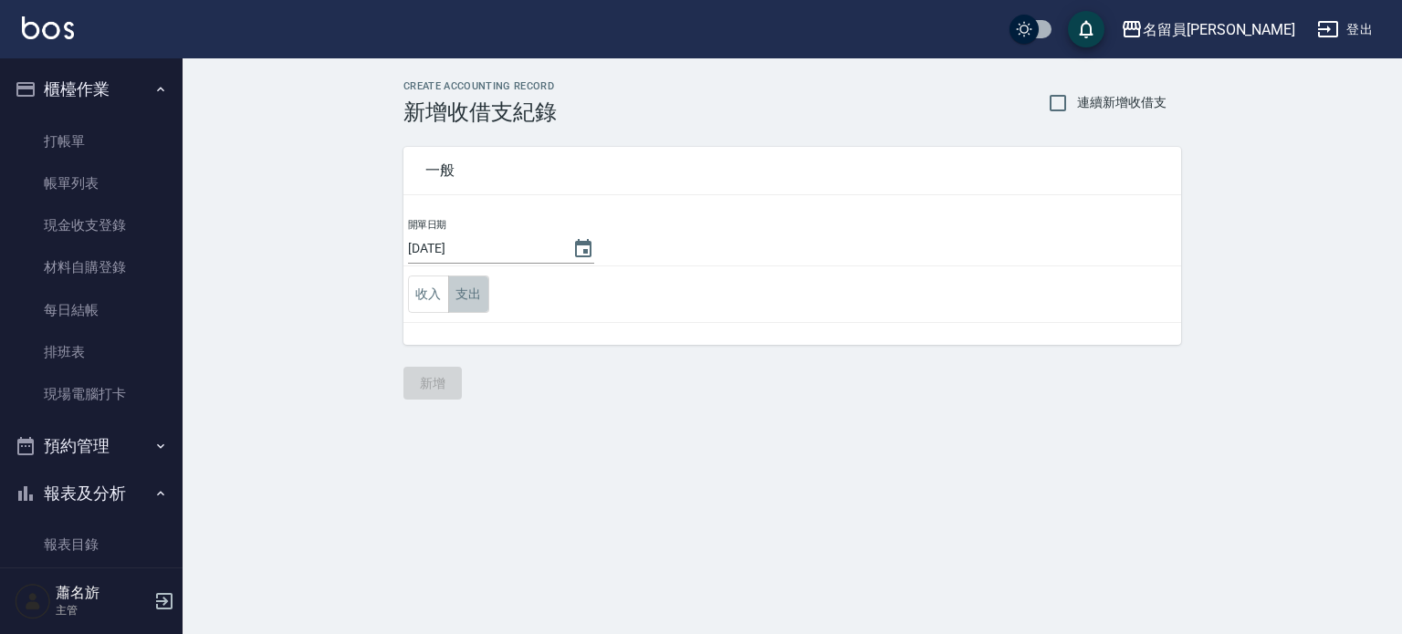
click at [466, 299] on button "支出" at bounding box center [468, 294] width 41 height 37
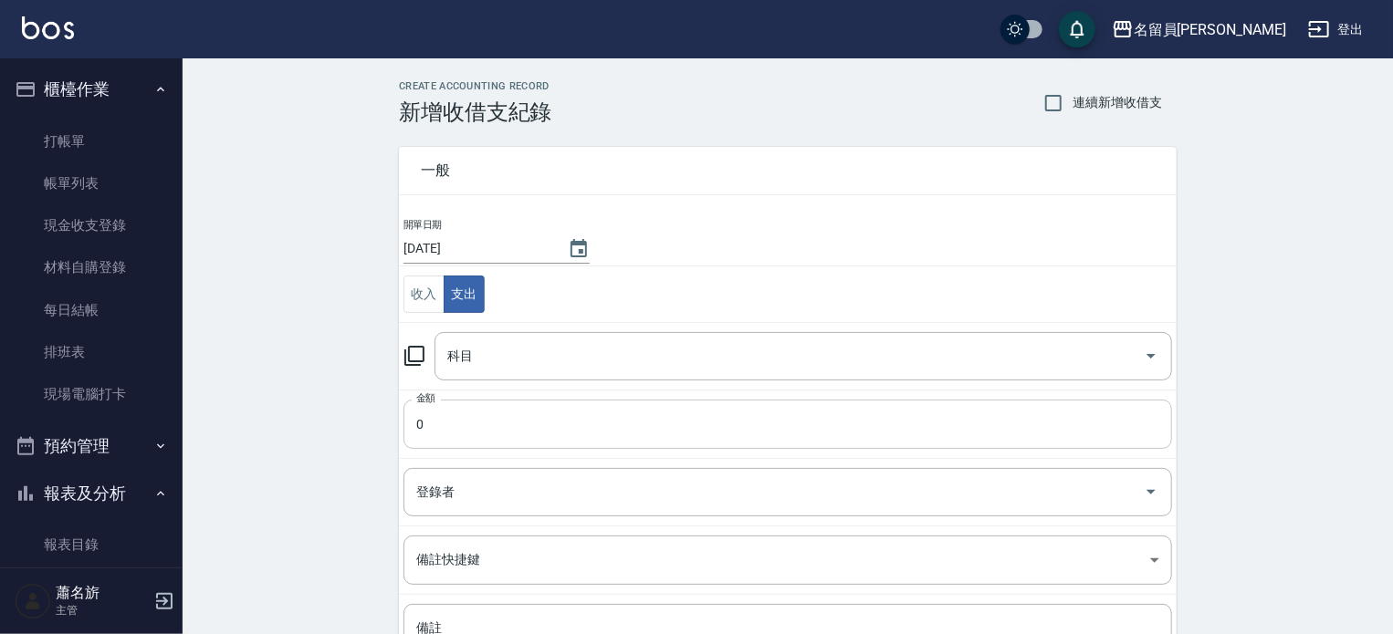
click at [460, 415] on input "0" at bounding box center [787, 424] width 769 height 49
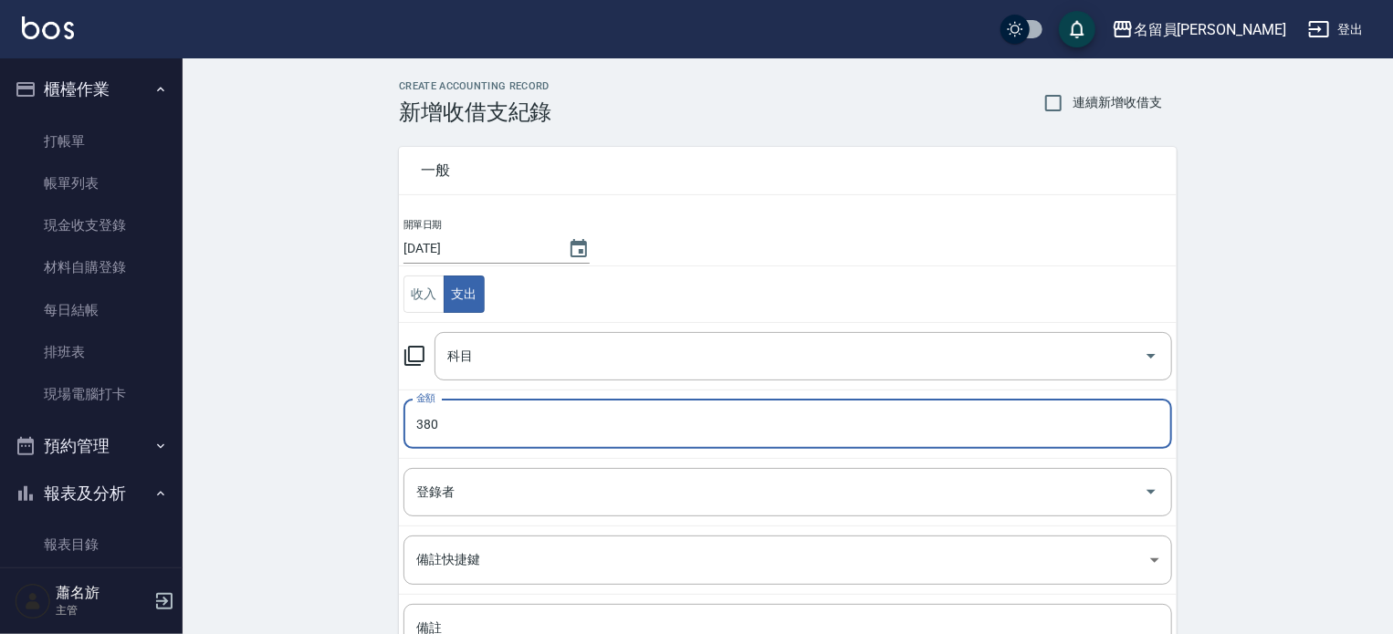
type input "380"
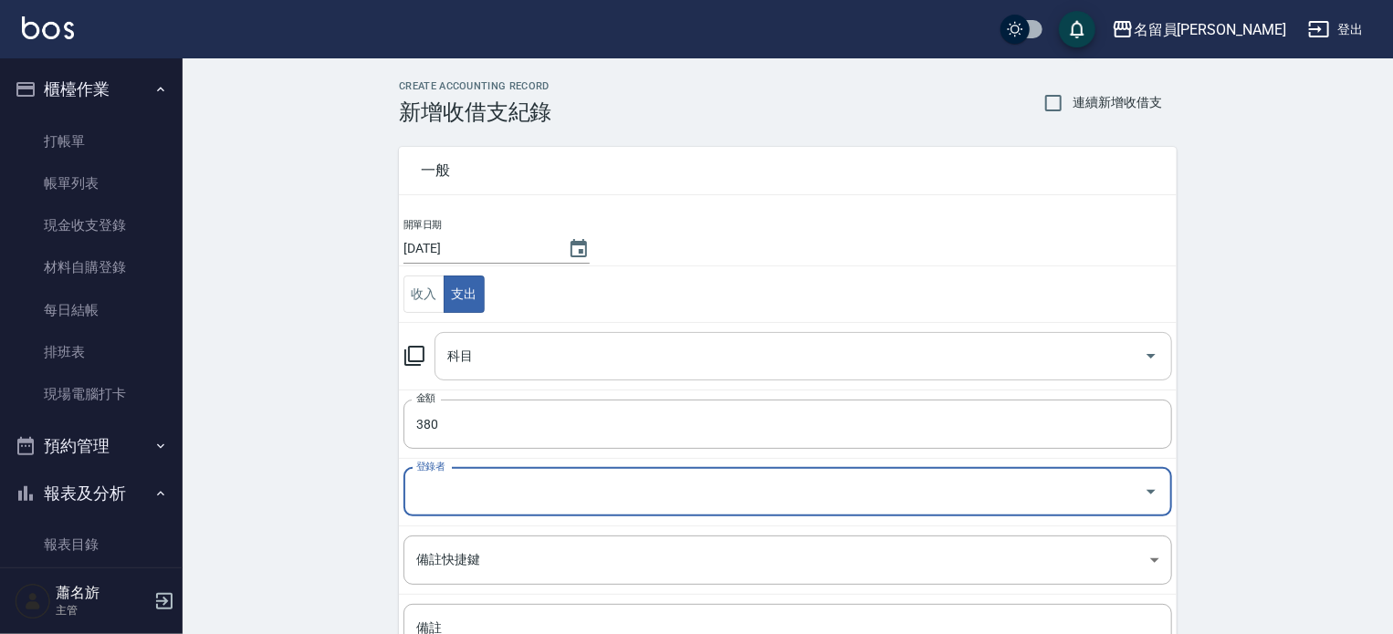
click at [929, 372] on div "科目" at bounding box center [804, 356] width 738 height 48
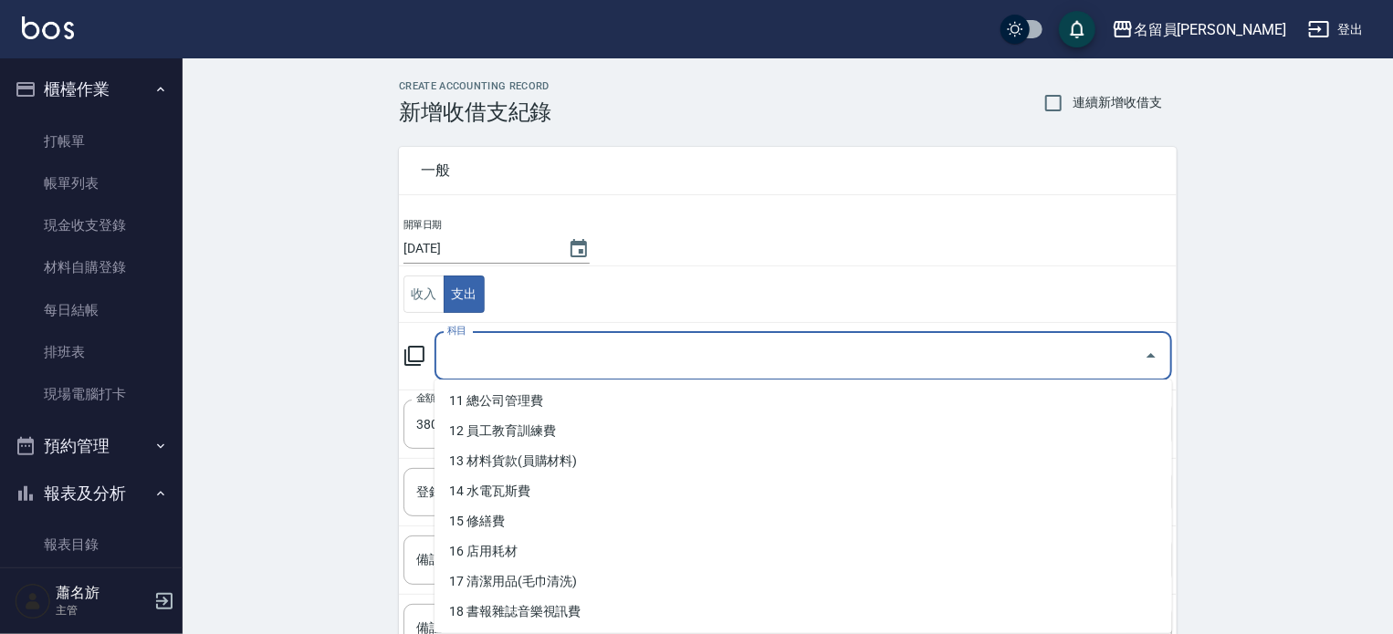
scroll to position [365, 0]
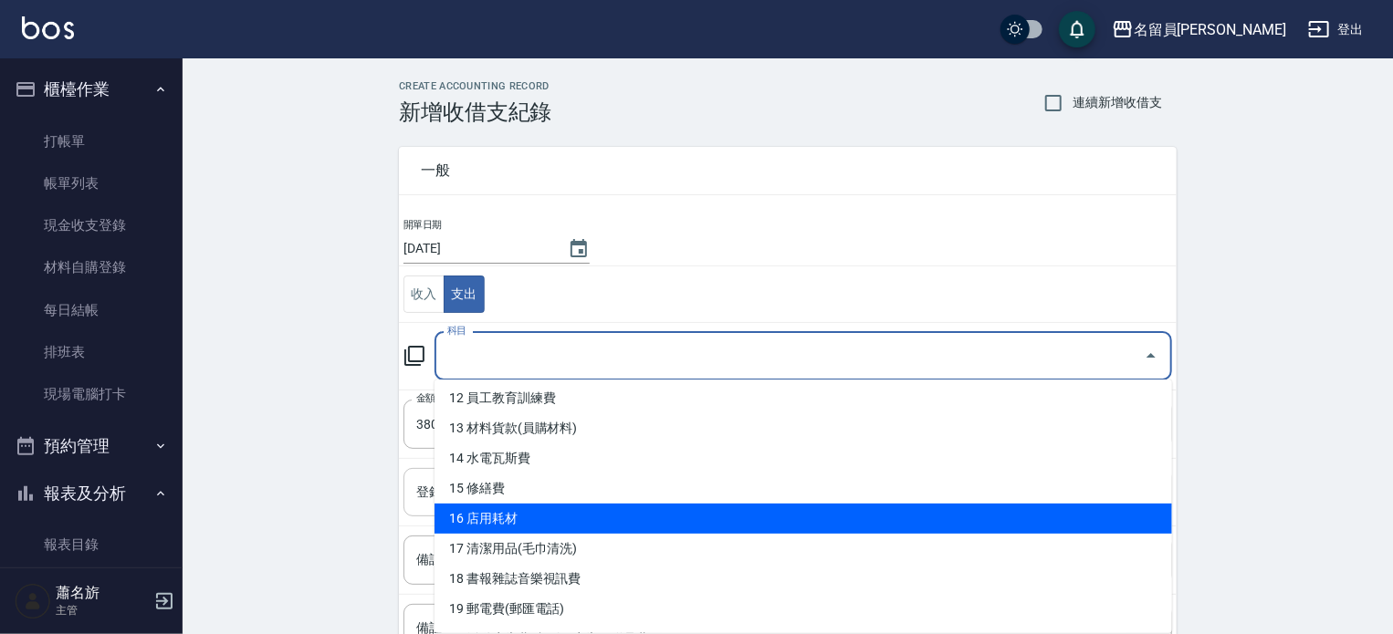
click at [571, 510] on li "16 店用耗材" at bounding box center [804, 519] width 738 height 30
type input "16 店用耗材"
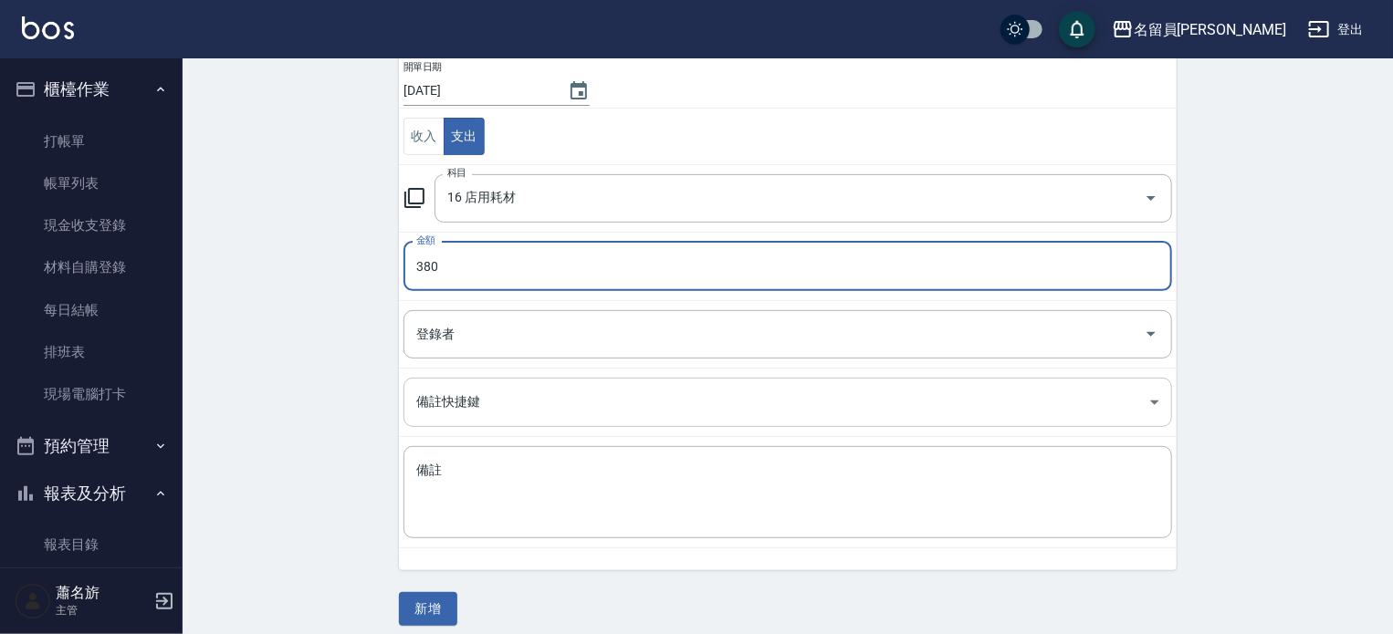
scroll to position [169, 0]
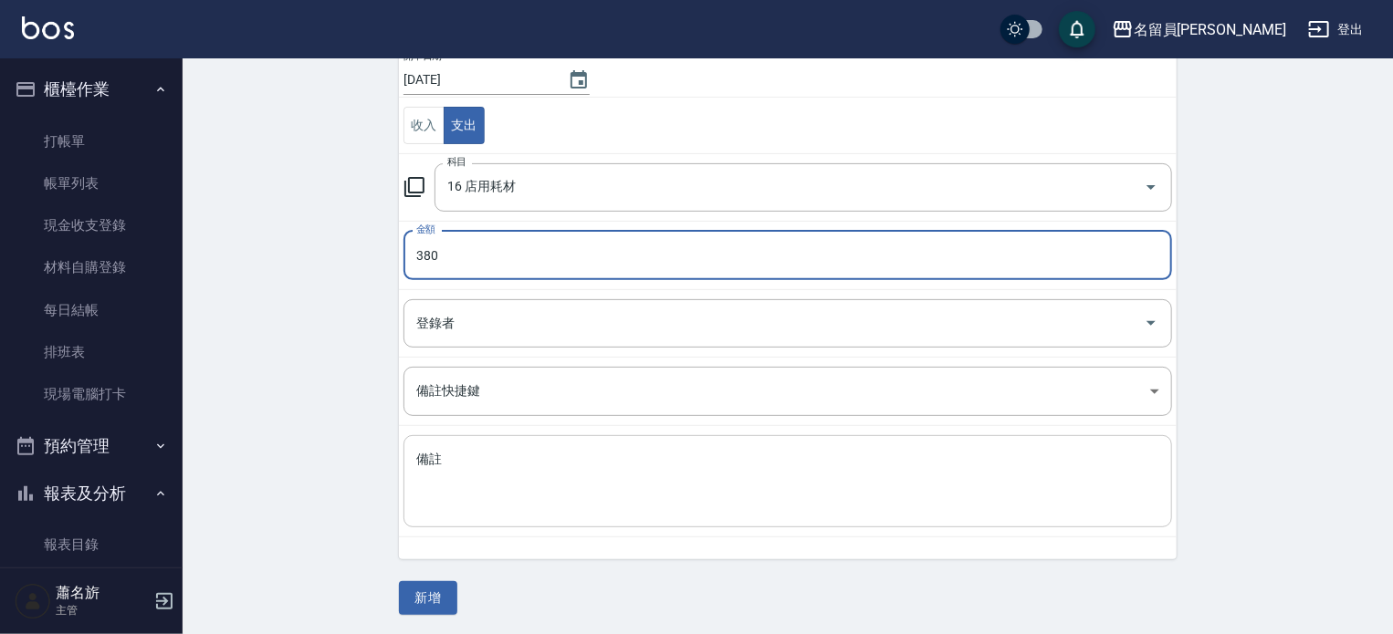
click at [527, 456] on textarea "備註" at bounding box center [787, 482] width 743 height 62
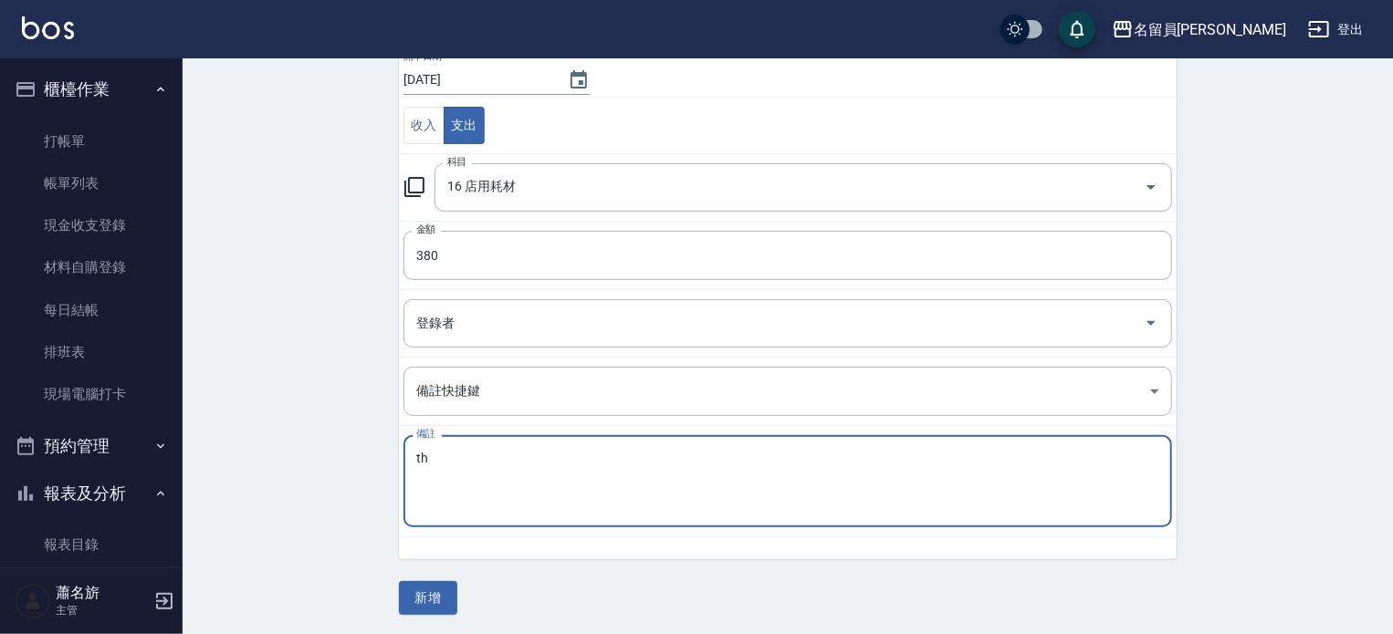
type textarea "t"
type textarea "儲值支出"
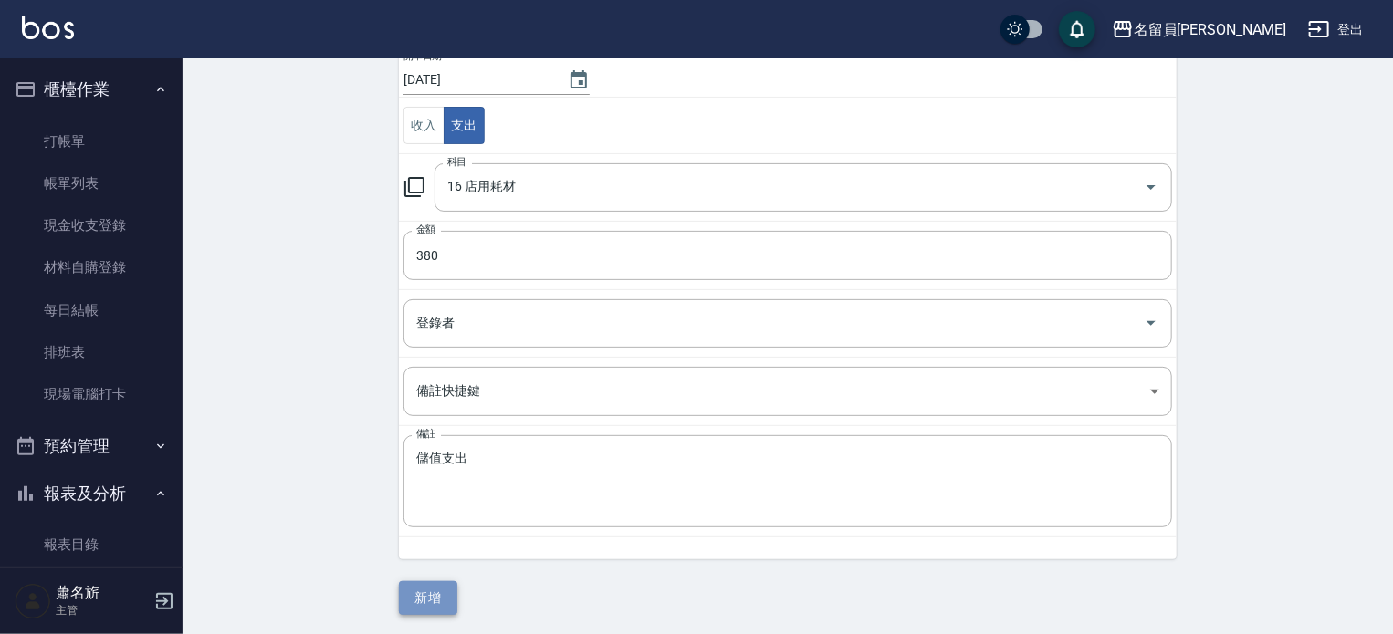
click at [449, 599] on button "新增" at bounding box center [428, 598] width 58 height 34
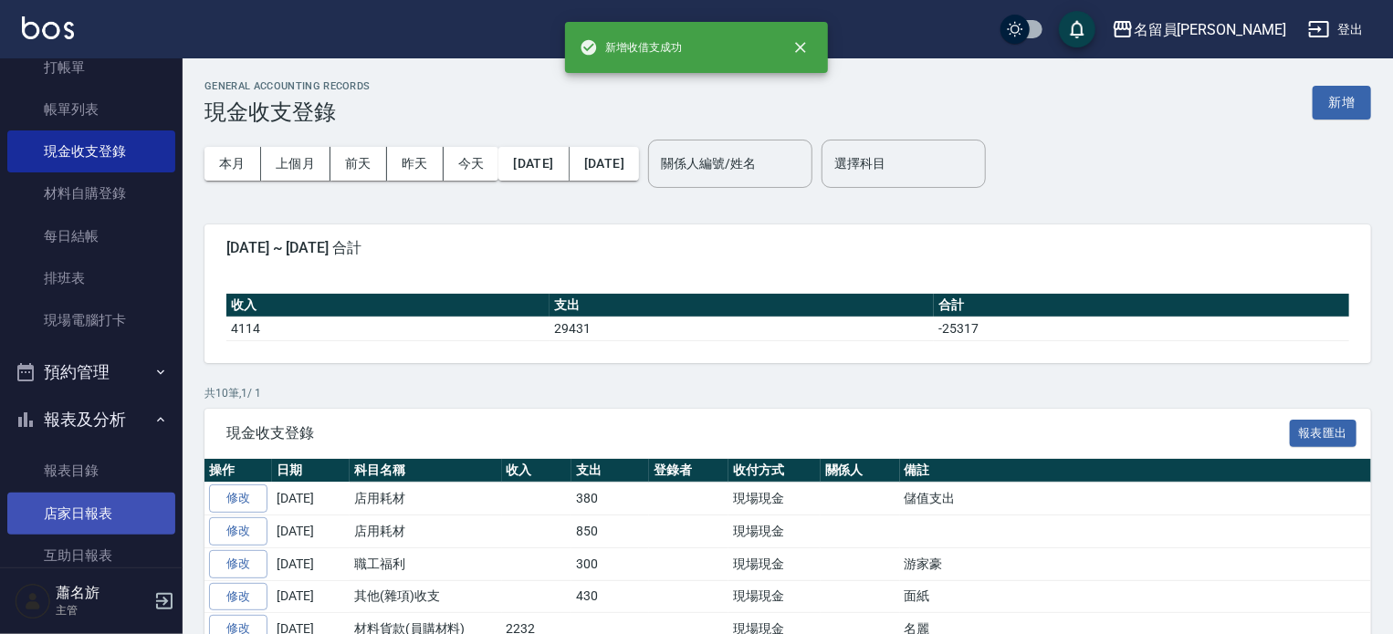
scroll to position [183, 0]
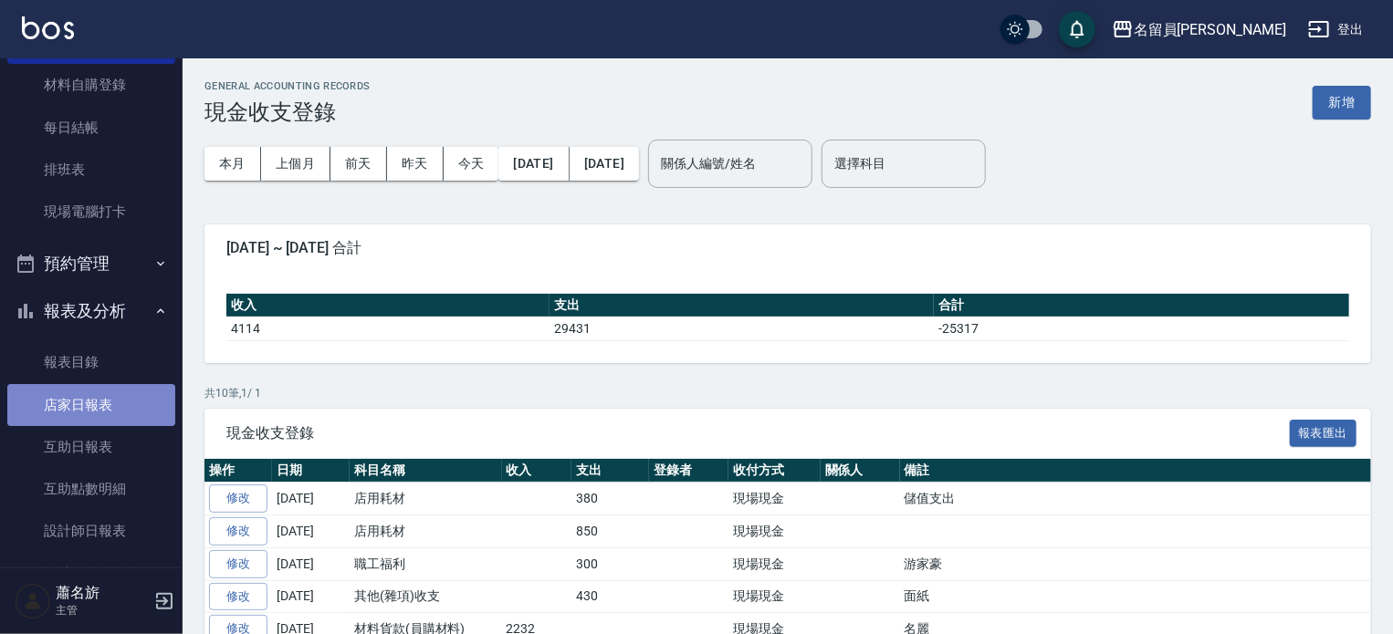
click at [123, 405] on link "店家日報表" at bounding box center [91, 405] width 168 height 42
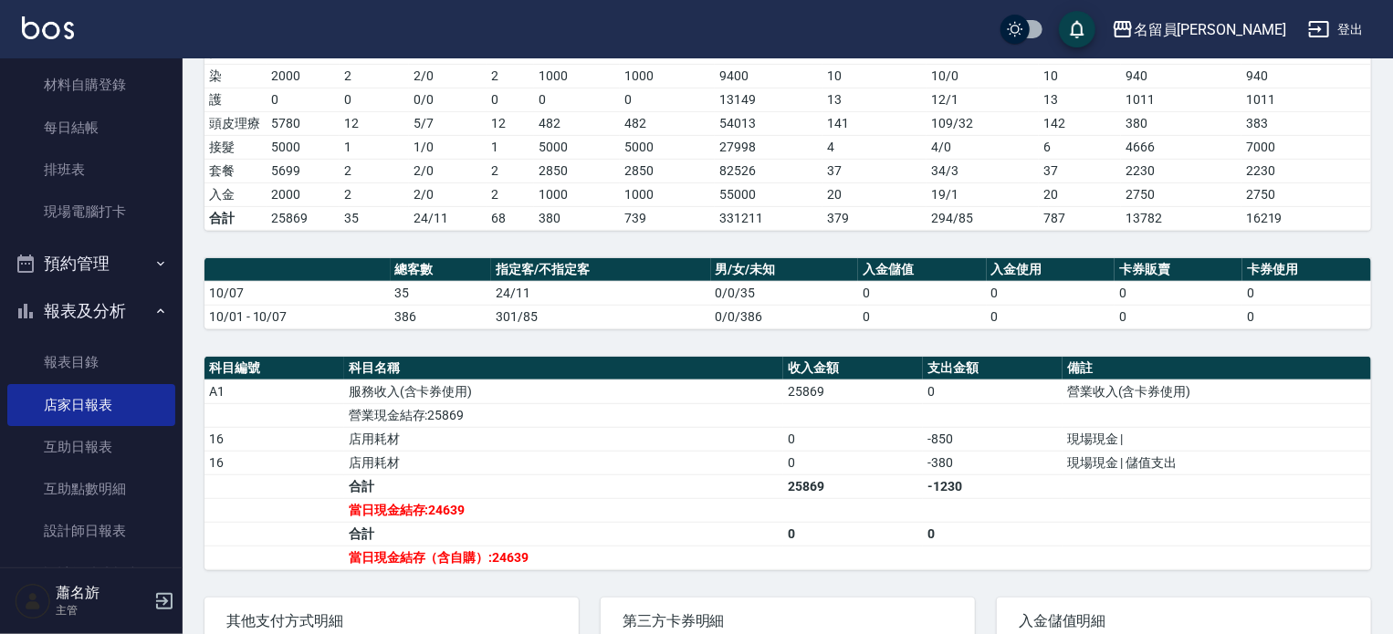
scroll to position [365, 0]
